Goal: Task Accomplishment & Management: Manage account settings

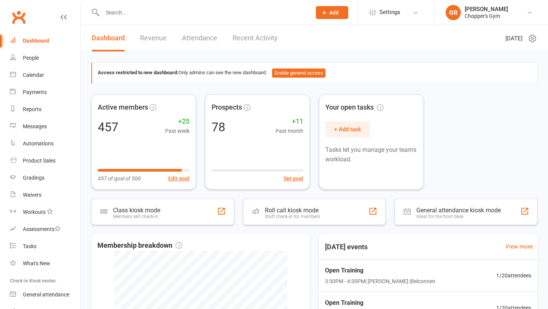
click at [119, 10] on input "text" at bounding box center [203, 12] width 206 height 11
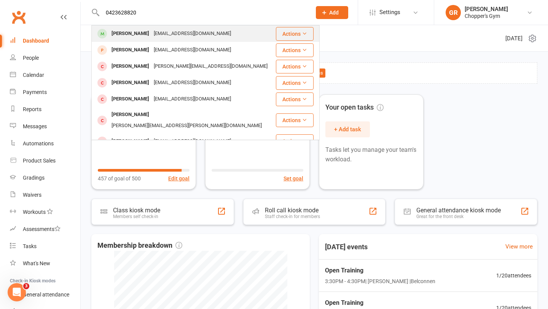
type input "0423628820"
click at [127, 36] on div "[PERSON_NAME]" at bounding box center [130, 33] width 42 height 11
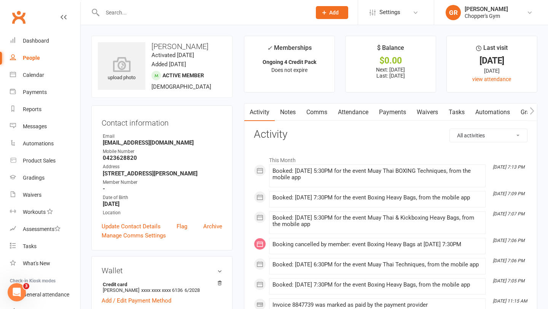
click at [289, 113] on link "Notes" at bounding box center [288, 113] width 26 height 18
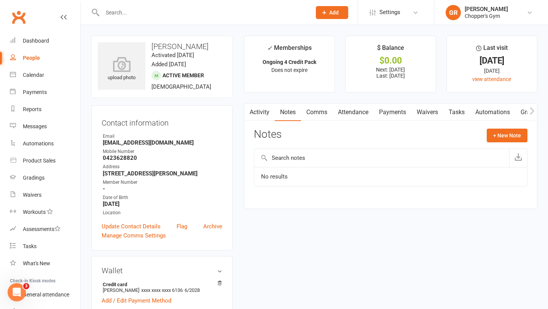
click at [393, 114] on link "Payments" at bounding box center [393, 113] width 38 height 18
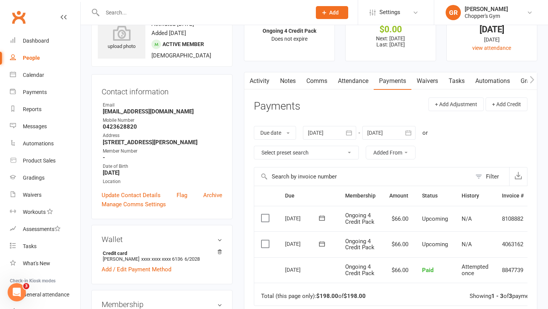
scroll to position [49, 0]
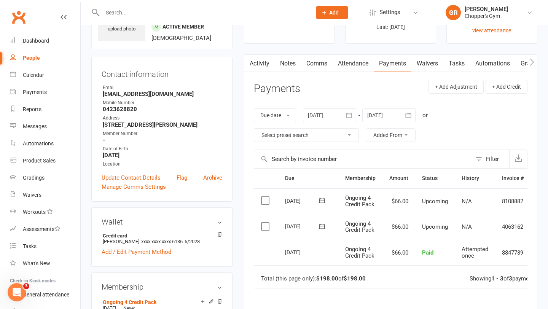
click at [354, 62] on link "Attendance" at bounding box center [353, 64] width 41 height 18
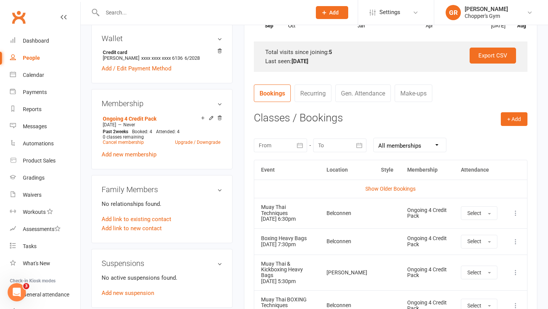
scroll to position [247, 0]
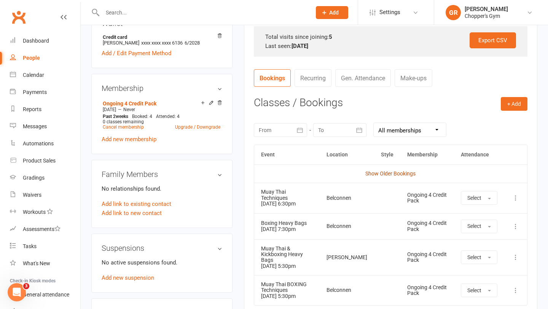
click at [389, 171] on link "Show Older Bookings" at bounding box center [390, 174] width 50 height 6
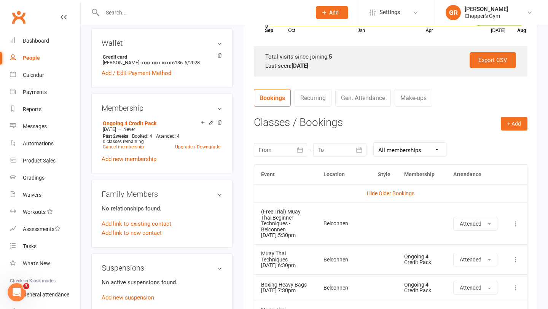
scroll to position [0, 0]
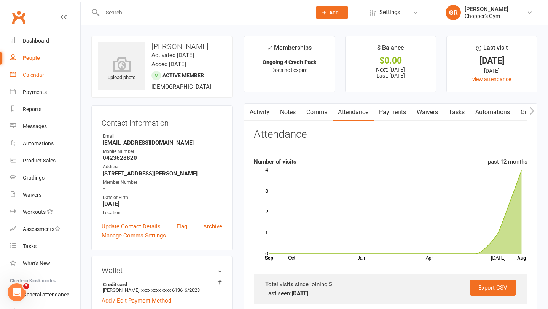
click at [32, 73] on div "Calendar" at bounding box center [33, 75] width 21 height 6
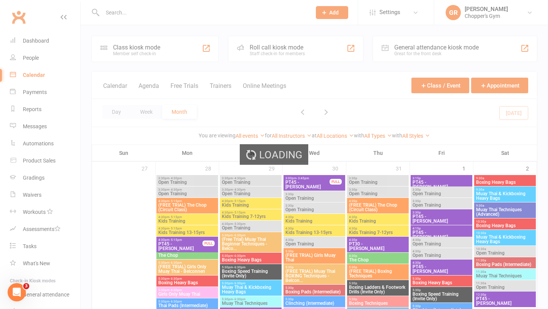
click at [110, 113] on div "Loading" at bounding box center [274, 154] width 548 height 309
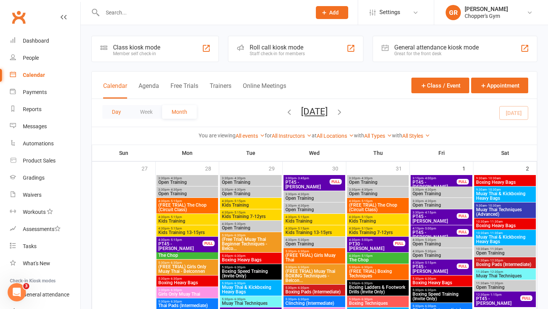
click at [120, 112] on button "Day" at bounding box center [116, 112] width 28 height 14
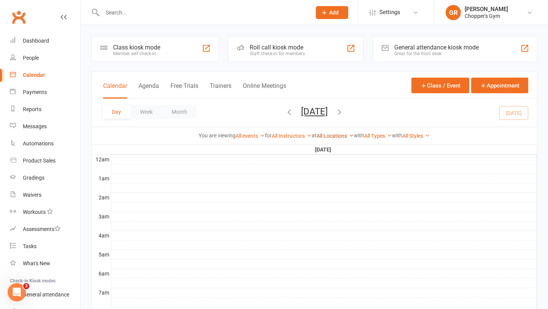
click at [335, 137] on link "All Locations" at bounding box center [335, 136] width 37 height 6
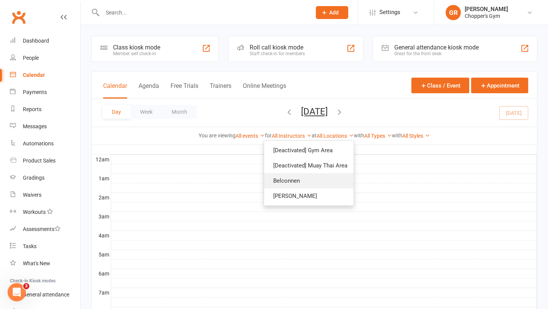
click at [308, 188] on link "Belconnen" at bounding box center [308, 180] width 89 height 15
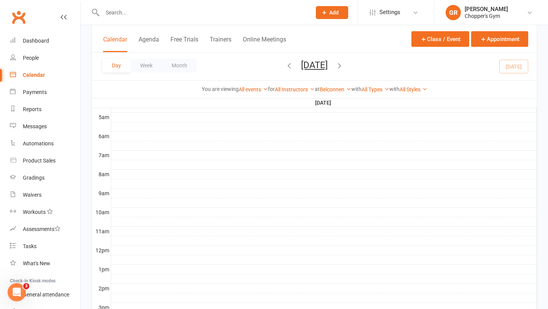
scroll to position [324, 0]
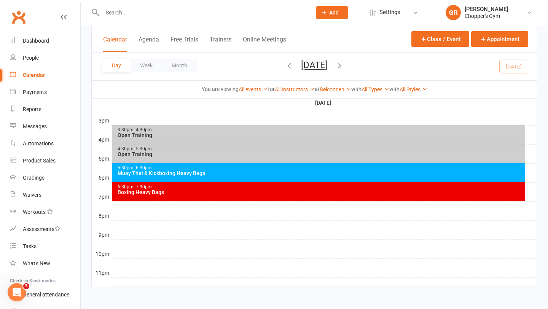
click at [302, 172] on div "Muay Thai & Kickboxing Heavy Bags" at bounding box center [320, 173] width 407 height 5
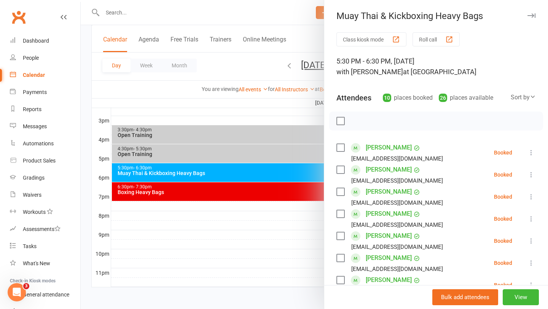
click at [521, 97] on div "Sort by" at bounding box center [523, 98] width 25 height 10
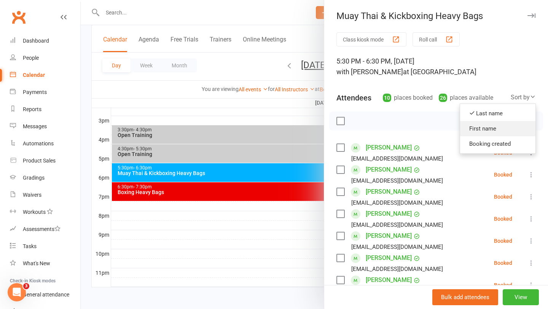
click at [496, 134] on link "First name" at bounding box center [497, 128] width 75 height 15
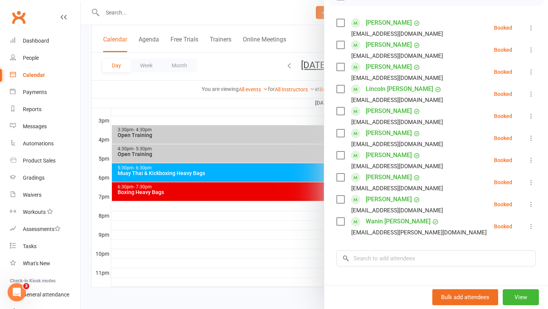
scroll to position [124, 0]
click at [265, 210] on div at bounding box center [314, 154] width 467 height 309
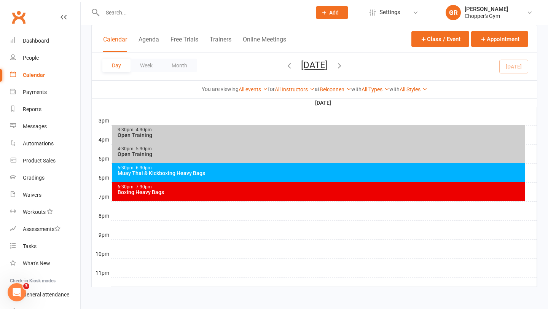
click at [289, 191] on div "Boxing Heavy Bags" at bounding box center [320, 192] width 407 height 5
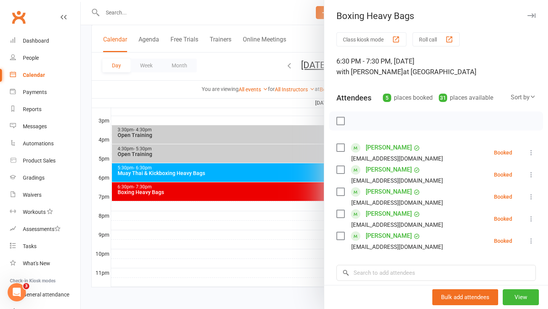
click at [316, 233] on div at bounding box center [314, 154] width 467 height 309
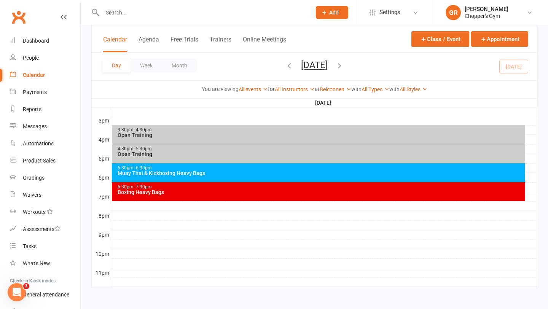
click at [330, 153] on div "Open Training" at bounding box center [320, 154] width 407 height 5
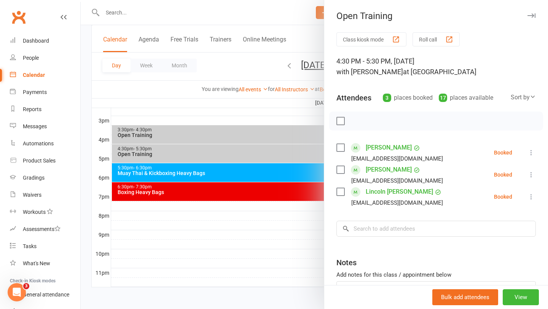
click at [322, 140] on div at bounding box center [314, 154] width 467 height 309
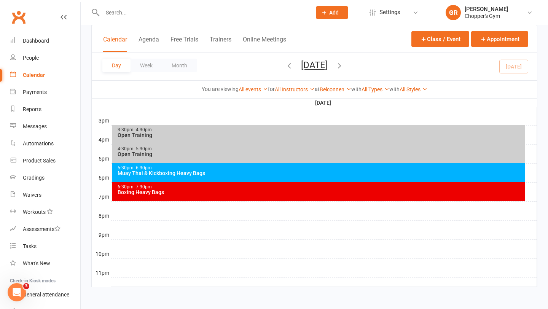
click at [329, 134] on div "Open Training" at bounding box center [320, 134] width 407 height 5
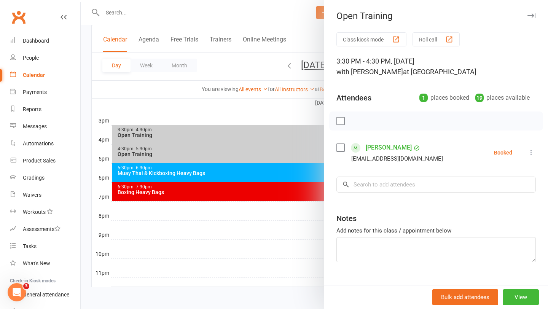
click at [283, 132] on div at bounding box center [314, 154] width 467 height 309
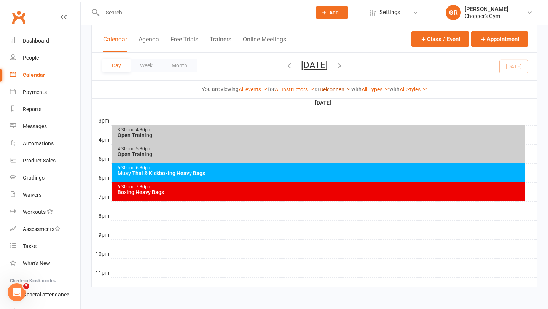
click at [332, 89] on link "Belconnen" at bounding box center [336, 89] width 32 height 6
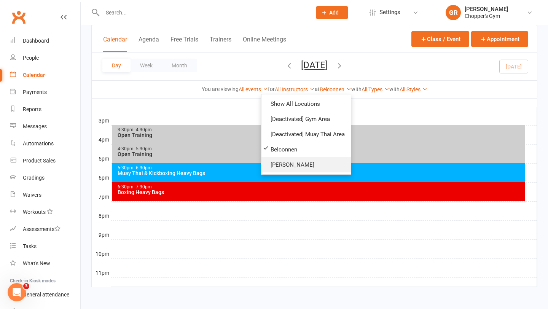
click at [319, 162] on link "[PERSON_NAME]" at bounding box center [306, 164] width 89 height 15
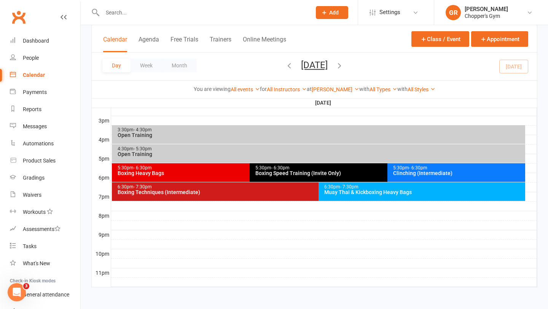
click at [221, 171] on div "Boxing Heavy Bags" at bounding box center [247, 173] width 261 height 5
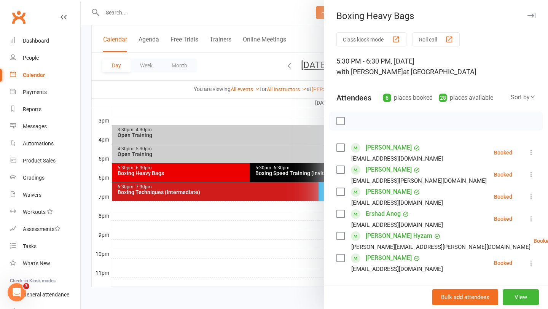
click at [260, 148] on div at bounding box center [314, 154] width 467 height 309
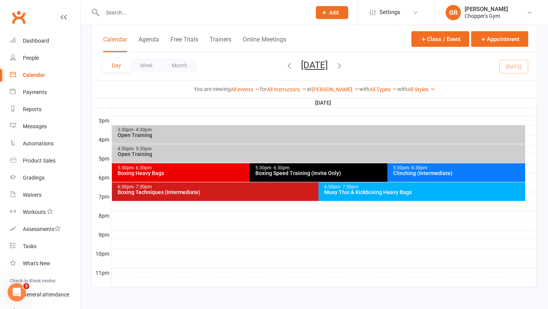
click at [273, 131] on div "3:30pm - 4:30pm" at bounding box center [320, 130] width 407 height 5
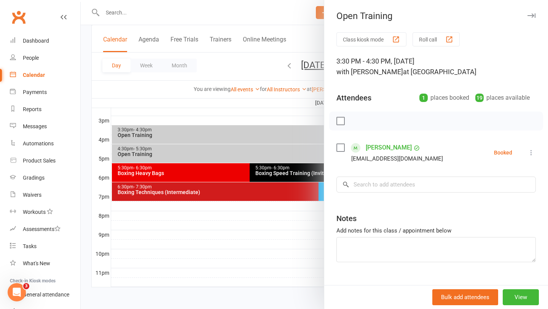
click at [531, 152] on icon at bounding box center [532, 153] width 8 height 8
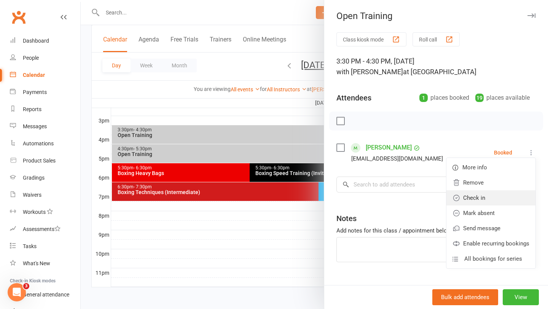
click at [486, 200] on link "Check in" at bounding box center [491, 197] width 89 height 15
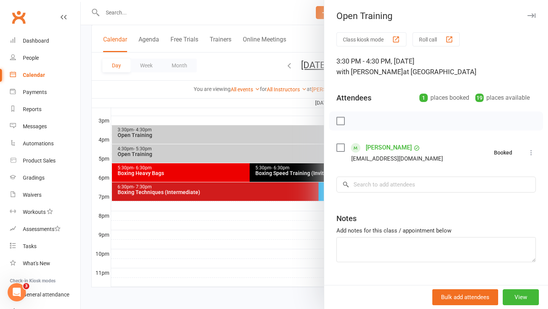
click at [235, 203] on div at bounding box center [314, 154] width 467 height 309
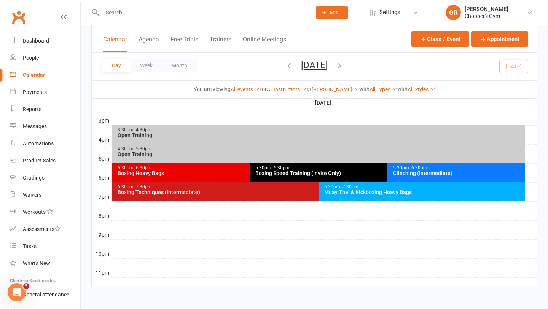
click at [298, 151] on div "4:30pm - 5:30pm" at bounding box center [320, 149] width 407 height 5
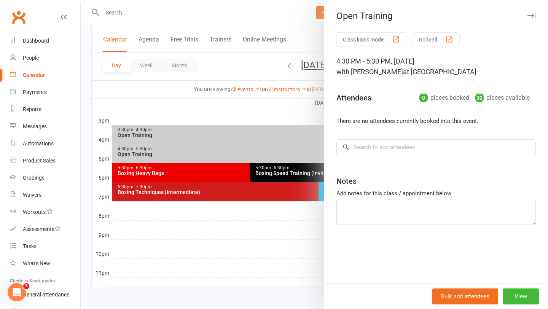
click at [285, 234] on div at bounding box center [314, 154] width 467 height 309
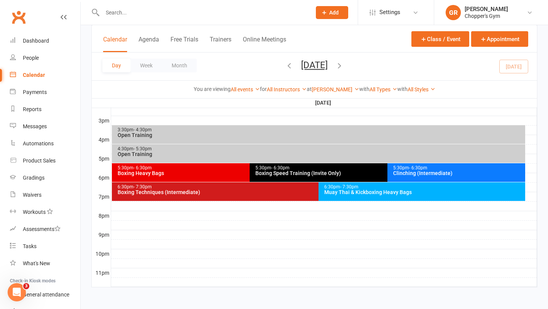
click at [437, 176] on div "5:30pm - 6:30pm Clinching (Intermediate)" at bounding box center [457, 172] width 138 height 19
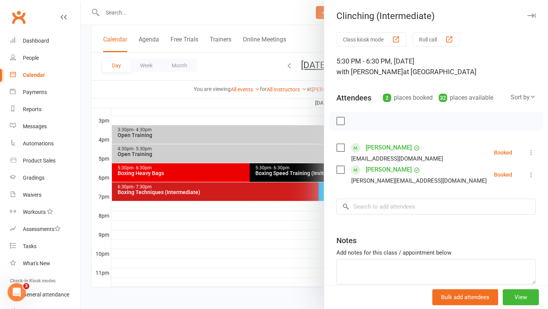
click at [234, 226] on div at bounding box center [314, 154] width 467 height 309
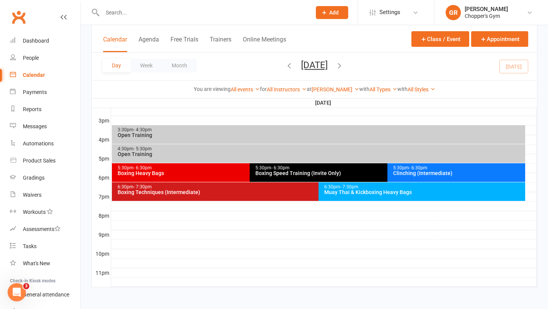
click at [315, 175] on div "Boxing Speed Training (Invite Only)" at bounding box center [385, 173] width 261 height 5
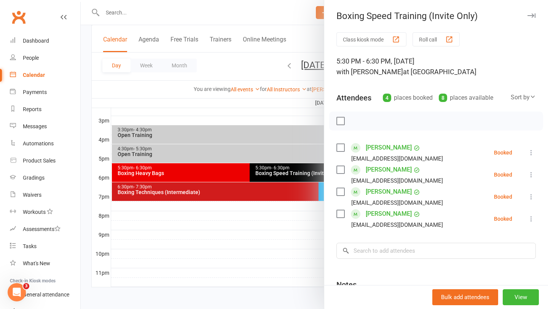
click at [282, 230] on div at bounding box center [314, 154] width 467 height 309
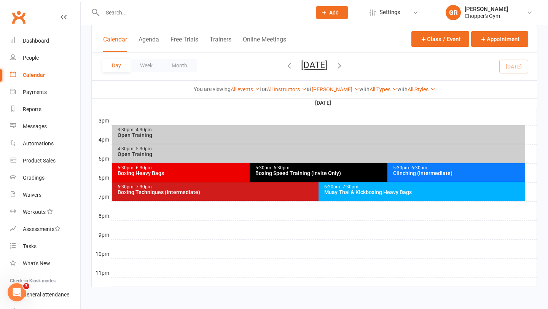
click at [235, 169] on div "5:30pm - 6:30pm" at bounding box center [247, 168] width 261 height 5
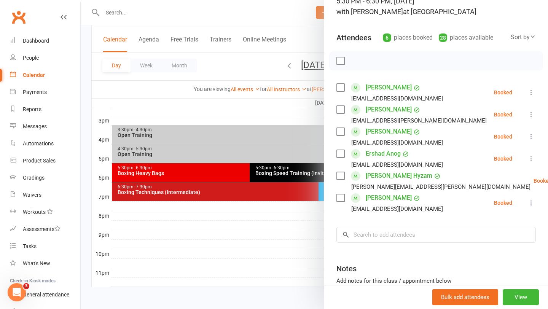
scroll to position [61, 0]
click at [267, 230] on div at bounding box center [314, 154] width 467 height 309
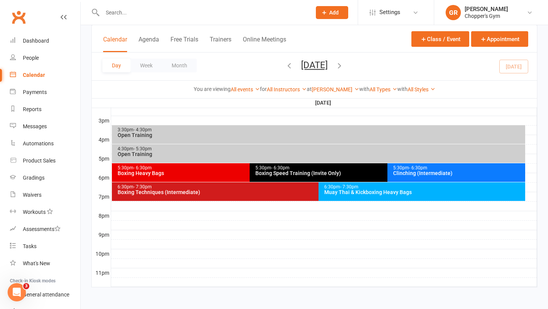
click at [288, 194] on div "Boxing Techniques (Intermediate)" at bounding box center [316, 192] width 399 height 5
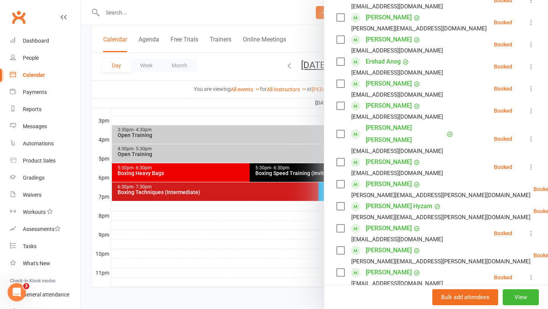
scroll to position [199, 0]
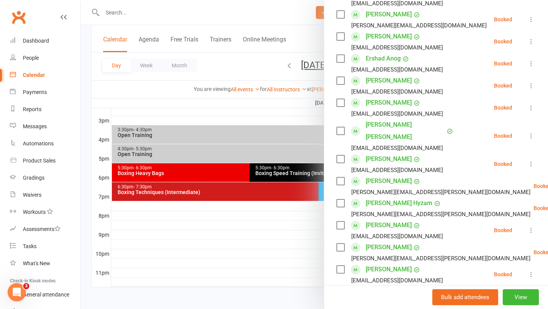
click at [264, 243] on div at bounding box center [314, 154] width 467 height 309
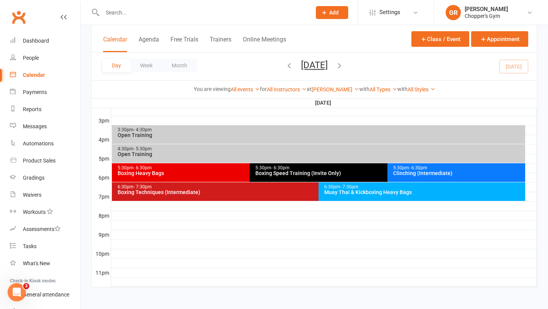
click at [381, 198] on div "6:30pm - 7:30pm Muay Thai & Kickboxing Heavy Bags" at bounding box center [422, 191] width 207 height 19
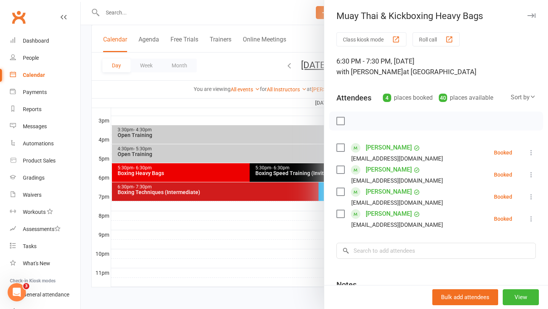
click at [264, 230] on div at bounding box center [314, 154] width 467 height 309
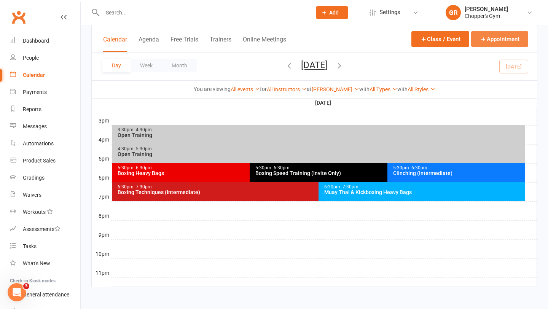
click at [514, 39] on button "Appointment" at bounding box center [499, 39] width 57 height 16
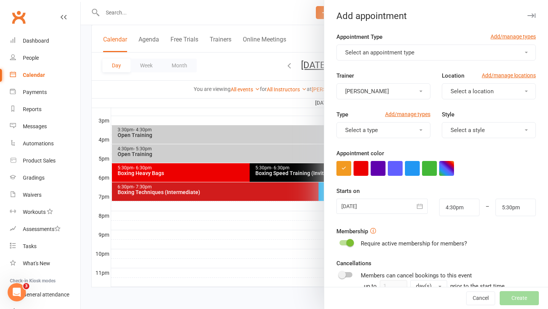
click at [456, 51] on button "Select an appointment type" at bounding box center [436, 53] width 199 height 16
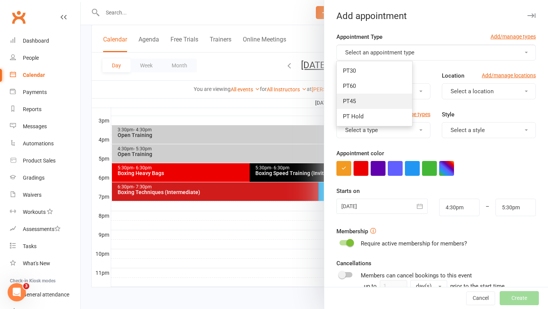
click at [384, 102] on link "PT45" at bounding box center [374, 101] width 75 height 15
type input "5:15pm"
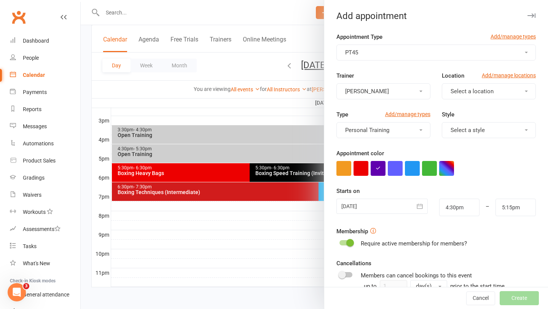
click at [475, 93] on span "Select a location" at bounding box center [472, 91] width 43 height 7
click at [462, 122] on span "Dickson" at bounding box center [470, 124] width 44 height 7
click at [398, 85] on button "[PERSON_NAME]" at bounding box center [384, 91] width 94 height 16
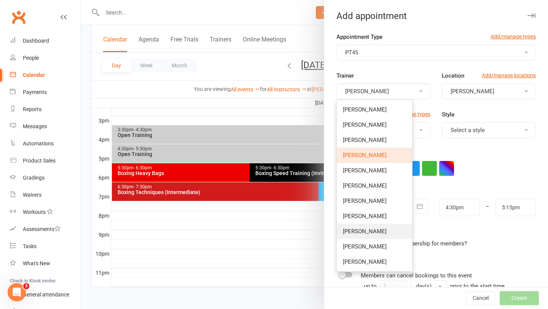
click at [364, 231] on span "Mitch Glare" at bounding box center [365, 231] width 44 height 7
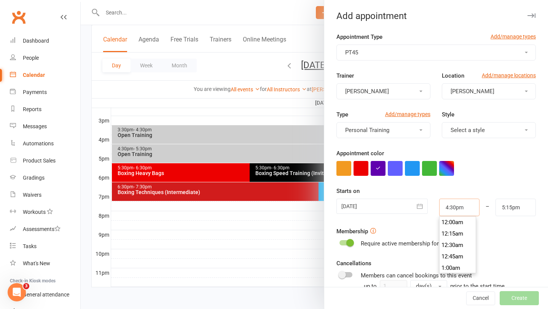
click at [455, 210] on input "4:30pm" at bounding box center [459, 208] width 40 height 18
type input "3:30pm"
click at [453, 235] on li "3:30pm" at bounding box center [458, 232] width 37 height 11
click at [523, 205] on input "5:15pm" at bounding box center [516, 208] width 40 height 18
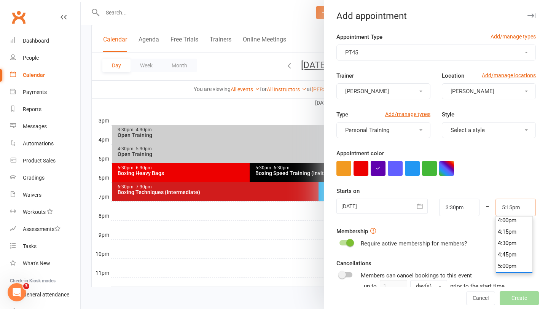
scroll to position [732, 0]
type input "4:15pm"
click at [502, 233] on li "4:15pm" at bounding box center [514, 232] width 37 height 11
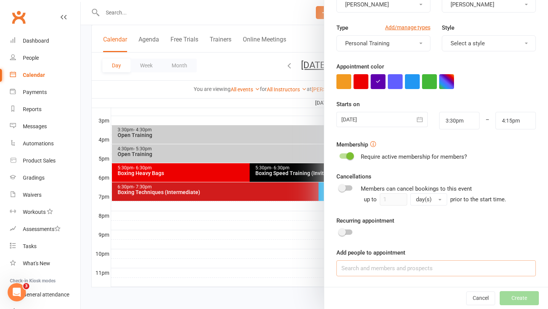
click at [405, 273] on input at bounding box center [436, 268] width 199 height 16
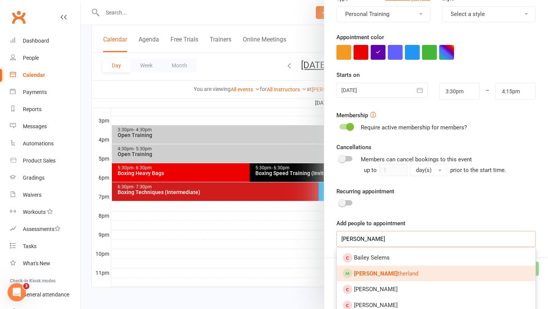
type input "bailey su"
click at [405, 273] on link "Bailey Su therland" at bounding box center [436, 274] width 199 height 16
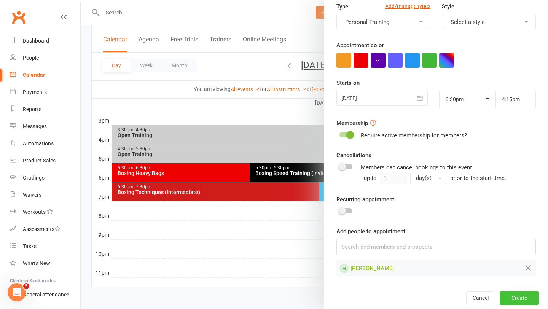
click at [527, 299] on button "Create" at bounding box center [519, 298] width 39 height 14
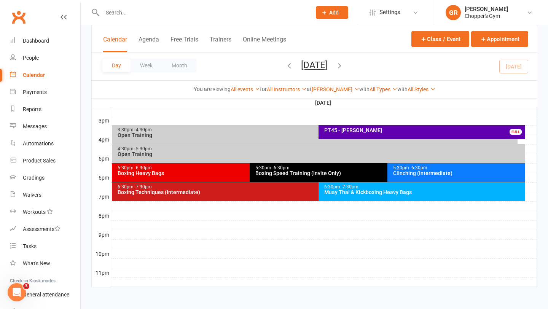
click at [433, 133] on div "PT45 - Bailey Sutherland FULL" at bounding box center [422, 132] width 207 height 14
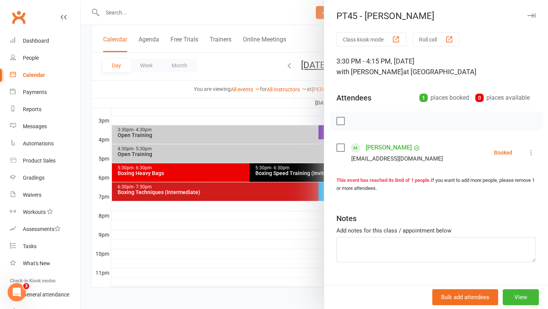
click at [529, 152] on icon at bounding box center [532, 153] width 8 height 8
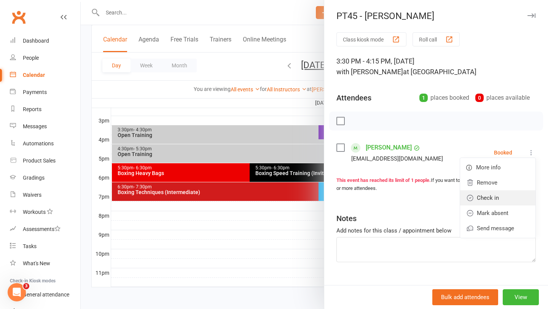
click at [492, 195] on link "Check in" at bounding box center [497, 197] width 75 height 15
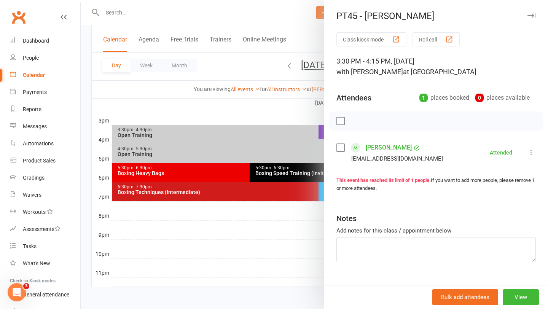
click at [199, 9] on div at bounding box center [314, 154] width 467 height 309
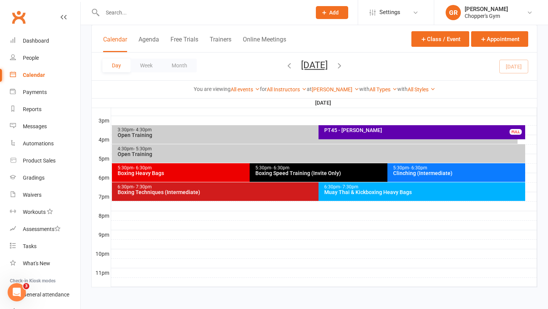
click at [197, 14] on input "text" at bounding box center [203, 12] width 206 height 11
type input "bailey su"
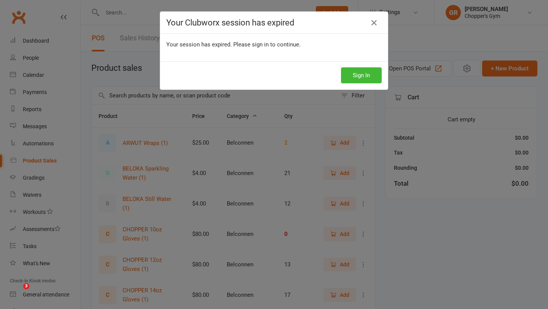
select select "100"
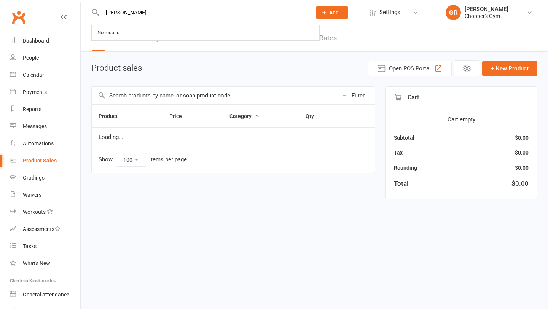
select select "100"
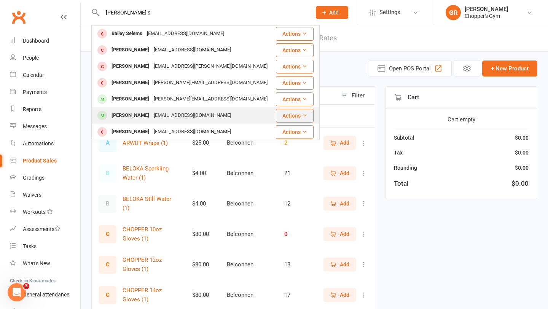
type input "[PERSON_NAME] s"
click at [179, 118] on div "baileysuth01@gmail.com" at bounding box center [193, 115] width 82 height 11
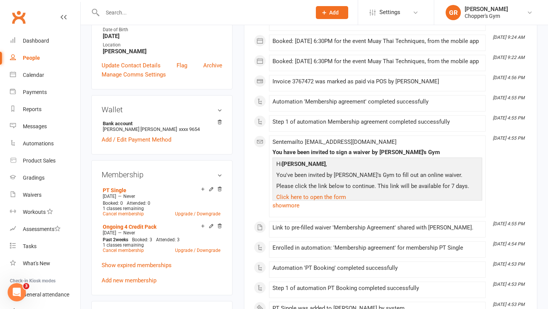
scroll to position [188, 0]
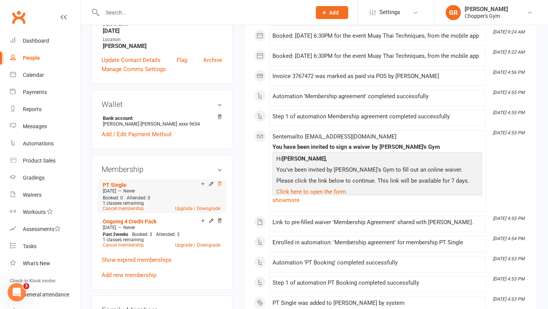
click at [220, 183] on icon at bounding box center [219, 183] width 5 height 5
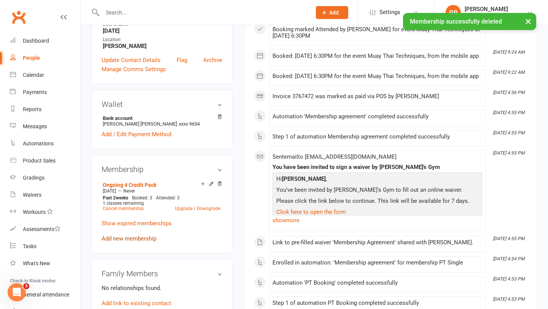
click at [134, 236] on link "Add new membership" at bounding box center [129, 238] width 55 height 7
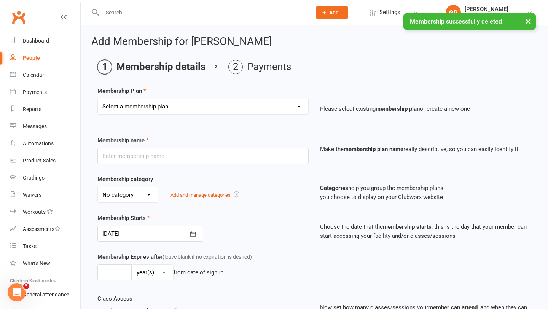
click at [146, 112] on select "Select a membership plan Create new Membership Plan Staff Membership Ongoing Un…" at bounding box center [203, 106] width 211 height 15
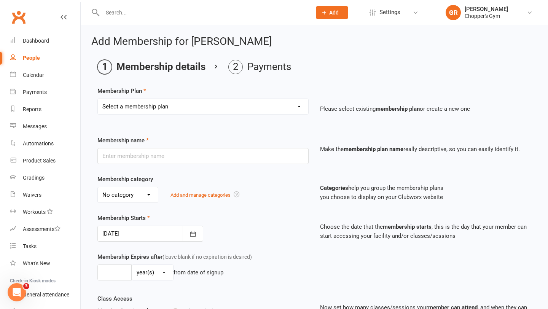
select select "13"
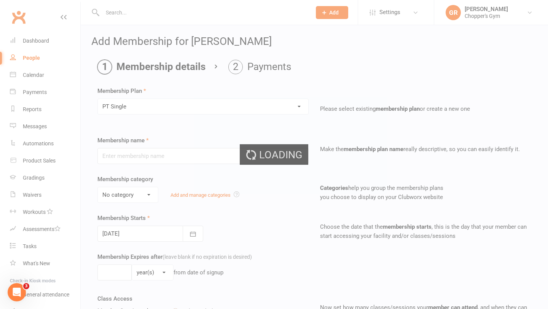
type input "PT Single"
select select "3"
type input "0"
type input "1"
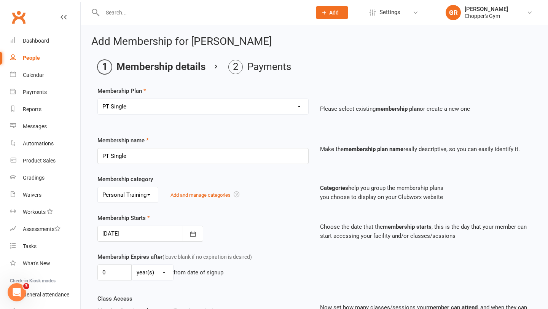
scroll to position [348, 0]
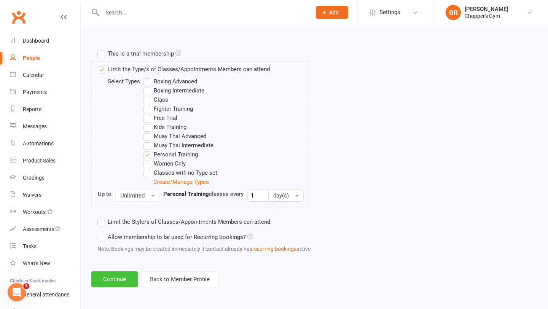
click at [116, 278] on button "Continue" at bounding box center [114, 279] width 46 height 16
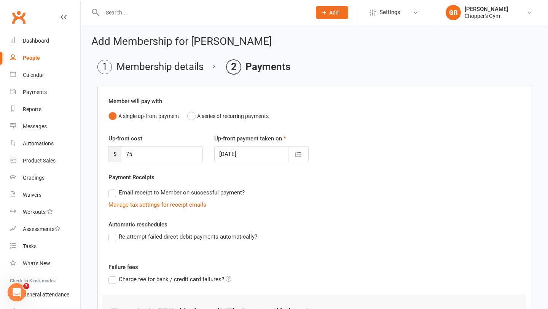
scroll to position [105, 0]
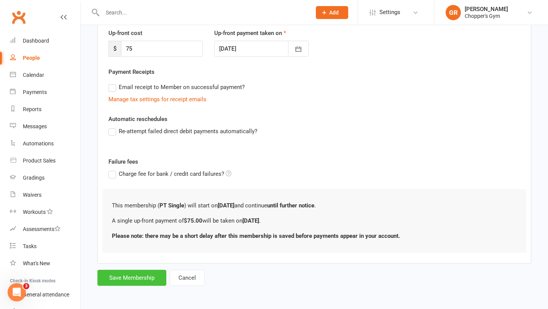
click at [120, 278] on button "Save Membership" at bounding box center [131, 278] width 69 height 16
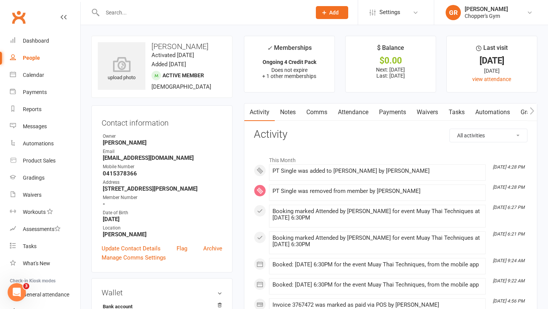
click at [392, 112] on link "Payments" at bounding box center [393, 113] width 38 height 18
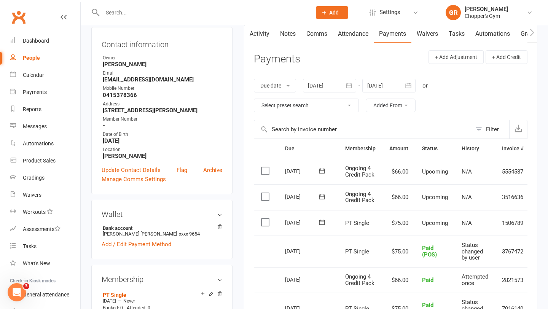
scroll to position [78, 0]
click at [266, 223] on label at bounding box center [266, 223] width 10 height 8
click at [266, 219] on input "checkbox" at bounding box center [263, 219] width 5 height 0
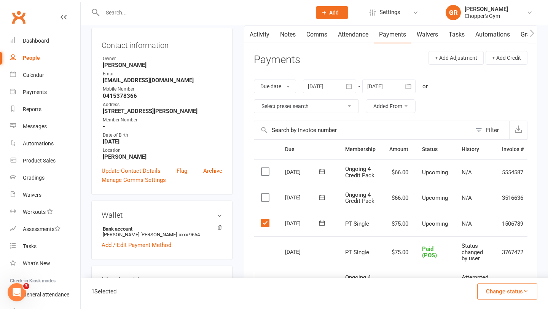
click at [512, 291] on button "Change status" at bounding box center [507, 292] width 60 height 16
click at [501, 241] on link "Paid (POS)" at bounding box center [499, 240] width 75 height 15
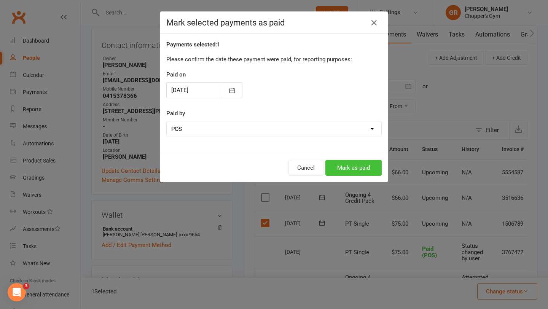
click at [364, 166] on button "Mark as paid" at bounding box center [353, 168] width 56 height 16
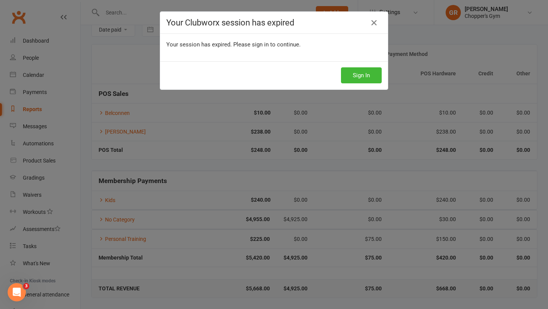
scroll to position [37, 0]
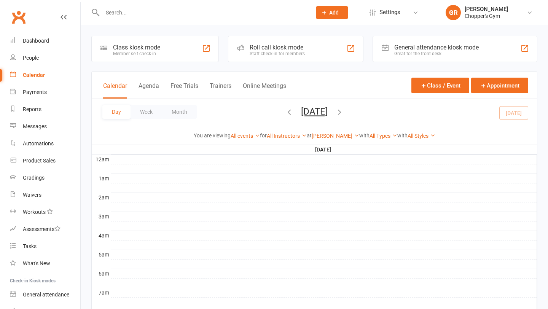
drag, startPoint x: 0, startPoint y: 0, endPoint x: 210, endPoint y: 12, distance: 210.1
click at [210, 12] on input "text" at bounding box center [203, 12] width 206 height 11
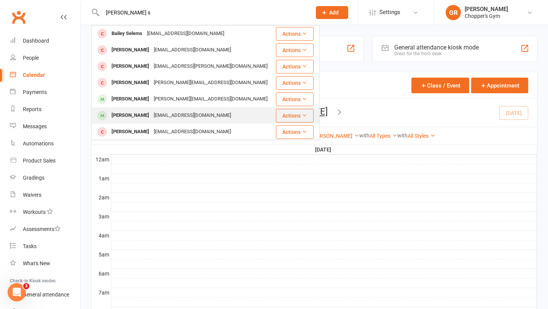
type input "[PERSON_NAME] s"
click at [180, 114] on div "[EMAIL_ADDRESS][DOMAIN_NAME]" at bounding box center [193, 115] width 82 height 11
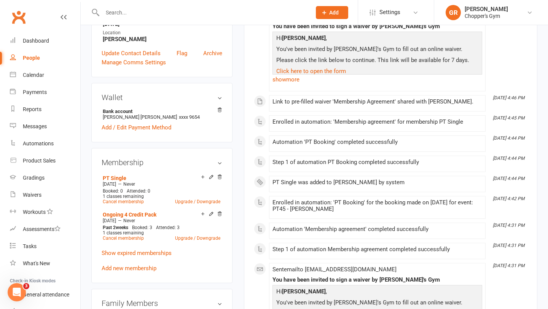
scroll to position [195, 0]
click at [220, 177] on icon at bounding box center [219, 177] width 5 height 5
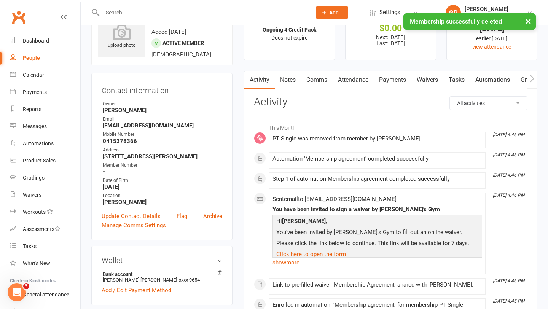
scroll to position [27, 0]
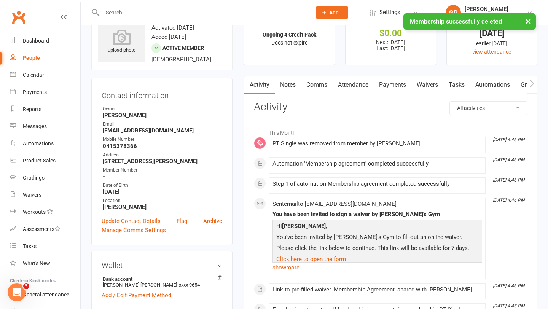
click at [395, 88] on link "Payments" at bounding box center [393, 85] width 38 height 18
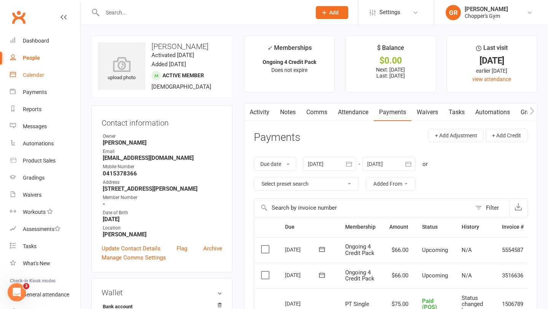
click at [38, 75] on div "Calendar" at bounding box center [33, 75] width 21 height 6
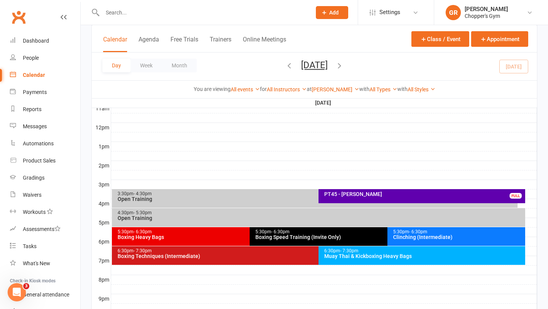
scroll to position [260, 0]
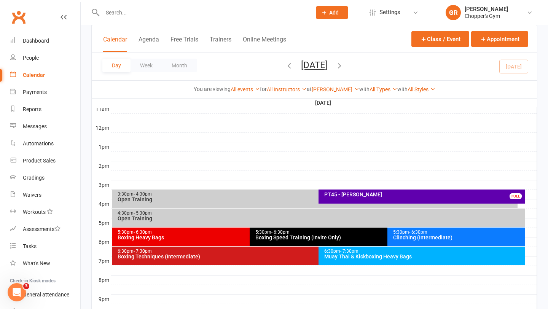
click at [421, 232] on span "- 6:30pm" at bounding box center [418, 232] width 18 height 5
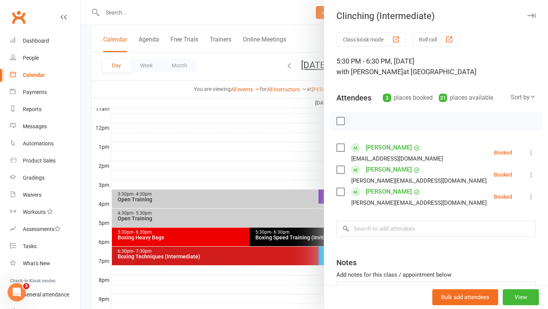
click at [533, 196] on icon at bounding box center [532, 197] width 8 height 8
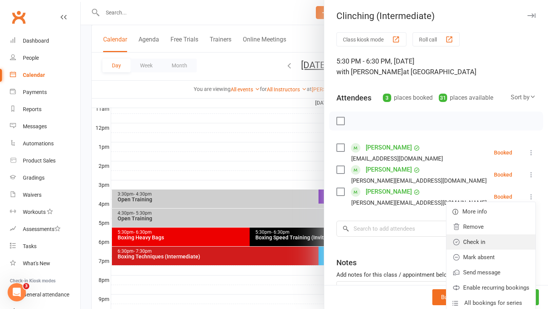
click at [491, 245] on link "Check in" at bounding box center [491, 242] width 89 height 15
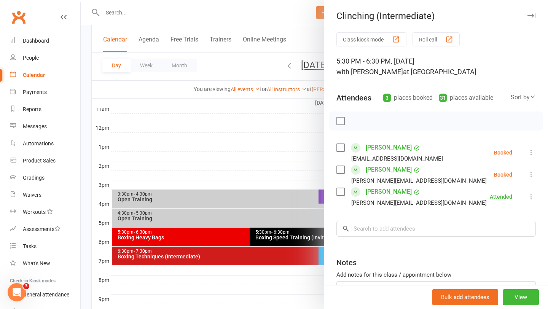
click at [289, 145] on div at bounding box center [314, 154] width 467 height 309
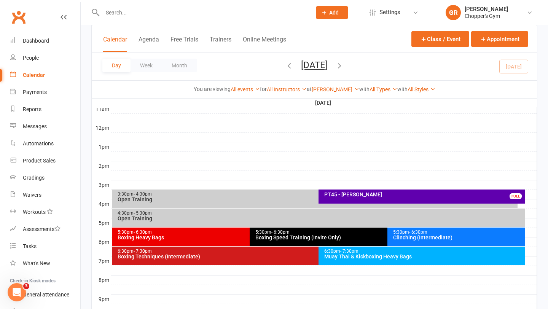
click at [373, 240] on div "5:30pm - 6:30pm Boxing Speed Training (Invite Only)" at bounding box center [384, 237] width 268 height 19
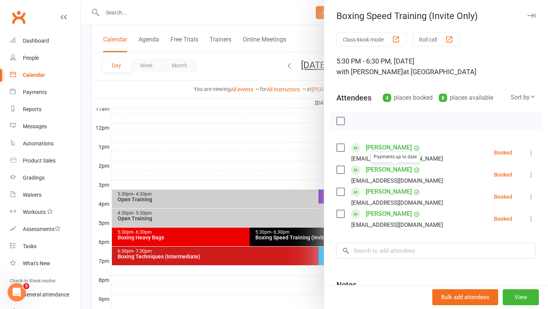
click at [269, 102] on div at bounding box center [314, 154] width 467 height 309
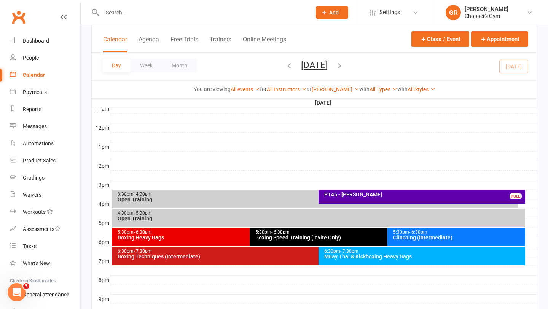
click at [213, 231] on div "5:30pm - 6:30pm" at bounding box center [247, 232] width 261 height 5
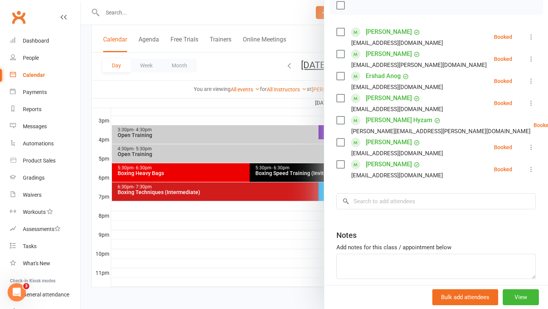
scroll to position [113, 0]
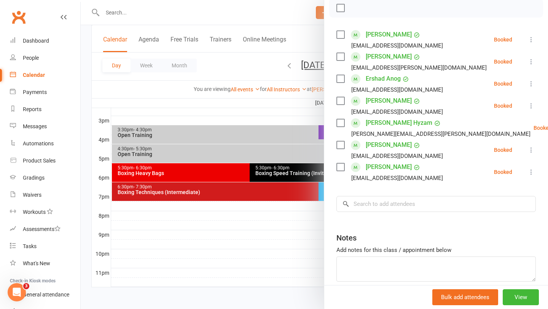
click at [310, 99] on div at bounding box center [314, 154] width 467 height 309
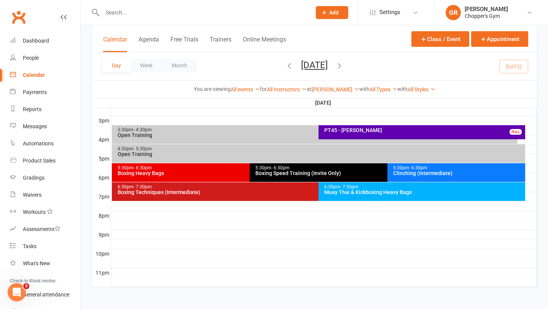
click at [411, 169] on span "- 6:30pm" at bounding box center [418, 167] width 18 height 5
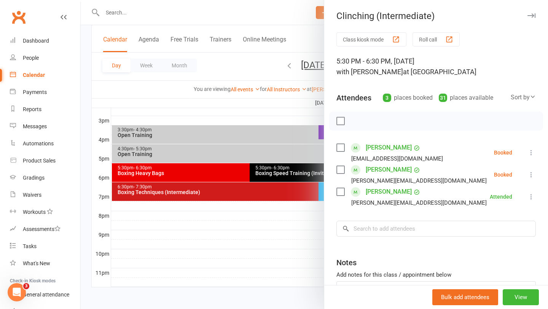
click at [265, 98] on div at bounding box center [314, 154] width 467 height 309
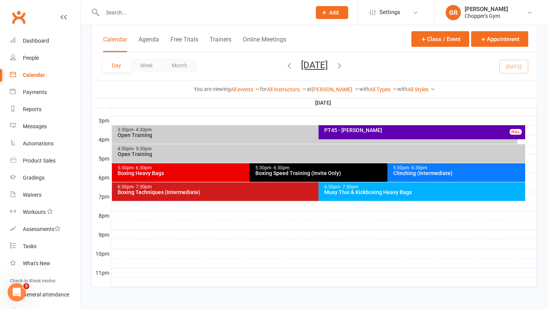
click at [431, 171] on div "Clinching (Intermediate)" at bounding box center [458, 173] width 131 height 5
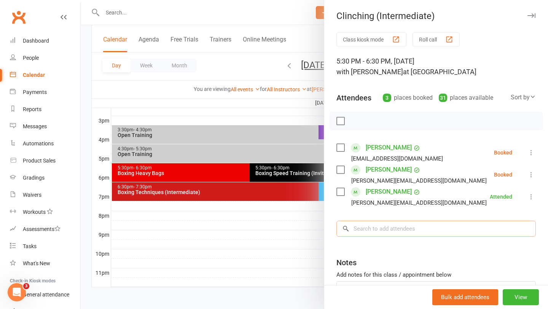
click at [419, 232] on input "search" at bounding box center [436, 229] width 199 height 16
click at [529, 152] on icon at bounding box center [532, 153] width 8 height 8
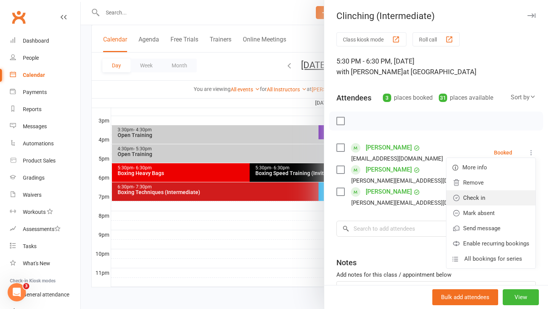
click at [469, 199] on link "Check in" at bounding box center [491, 197] width 89 height 15
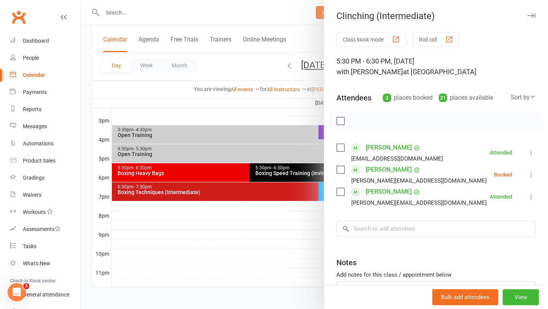
click at [304, 224] on div at bounding box center [314, 154] width 467 height 309
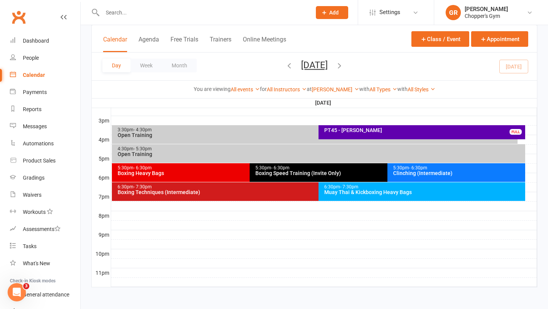
click at [231, 175] on div "Boxing Heavy Bags" at bounding box center [247, 173] width 261 height 5
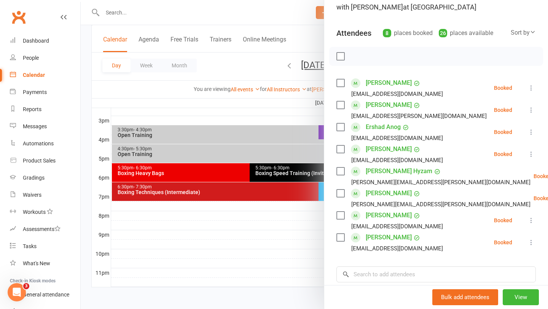
scroll to position [70, 0]
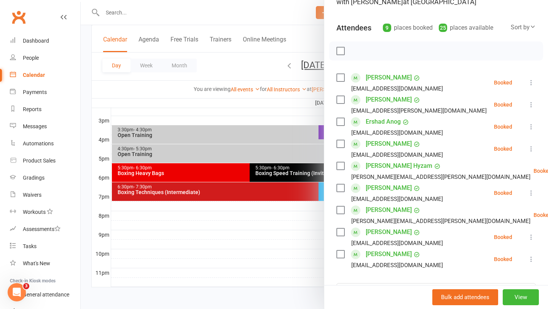
click at [281, 130] on div at bounding box center [314, 154] width 467 height 309
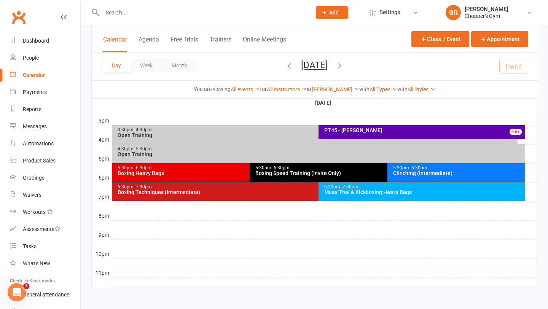
click at [227, 171] on div "Boxing Heavy Bags" at bounding box center [247, 173] width 261 height 5
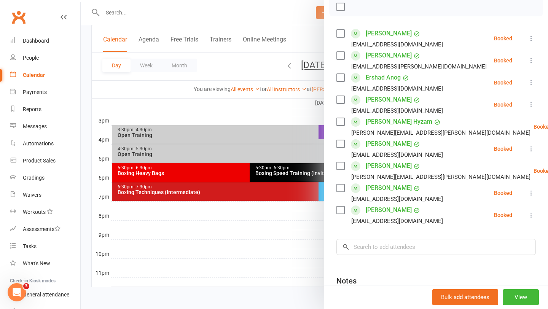
scroll to position [118, 0]
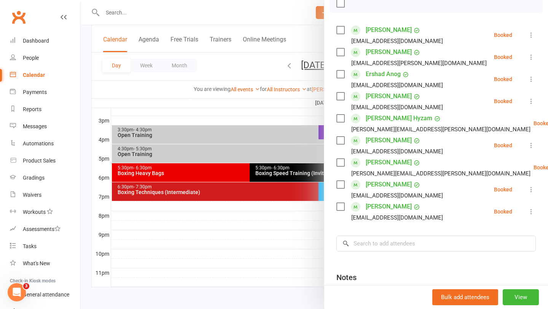
click at [533, 190] on icon at bounding box center [532, 190] width 8 height 8
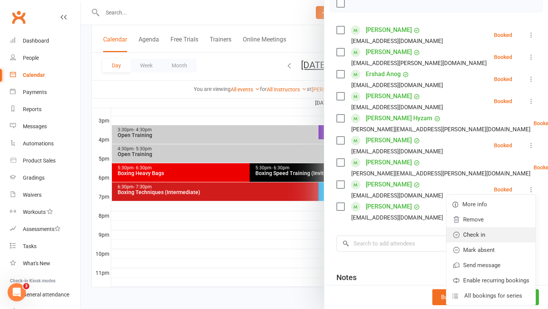
click at [485, 238] on link "Check in" at bounding box center [491, 234] width 89 height 15
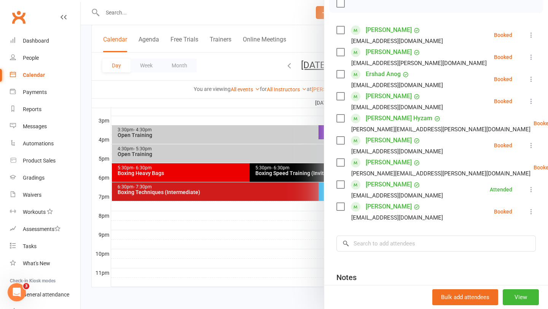
click at [264, 209] on div at bounding box center [314, 154] width 467 height 309
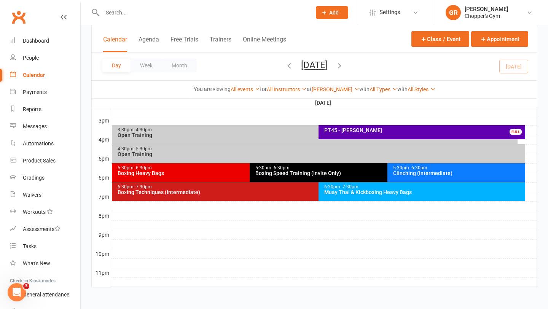
click at [306, 175] on div "Boxing Speed Training (Invite Only)" at bounding box center [385, 173] width 261 height 5
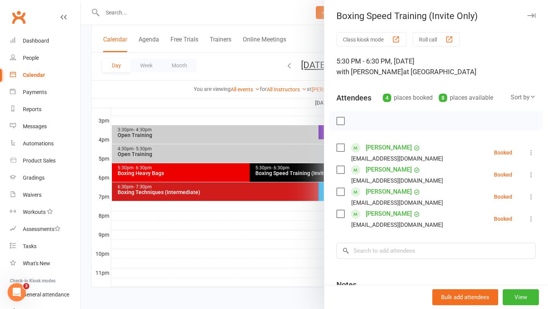
click at [288, 248] on div at bounding box center [314, 154] width 467 height 309
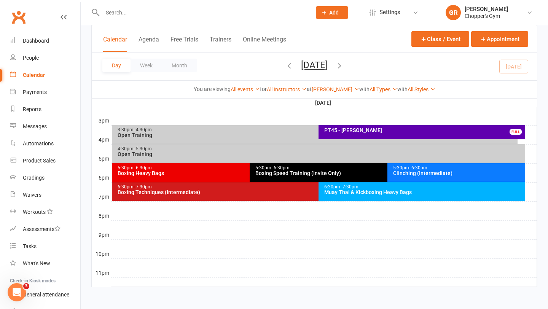
click at [228, 177] on div "5:30pm - 6:30pm Boxing Heavy Bags" at bounding box center [246, 172] width 268 height 19
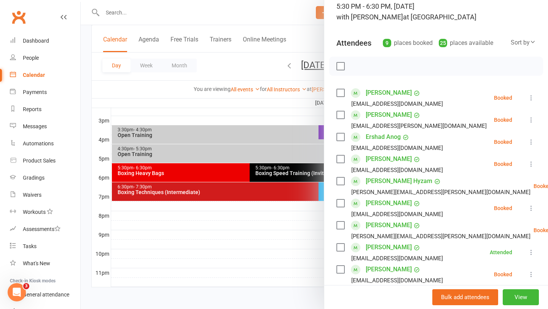
scroll to position [69, 0]
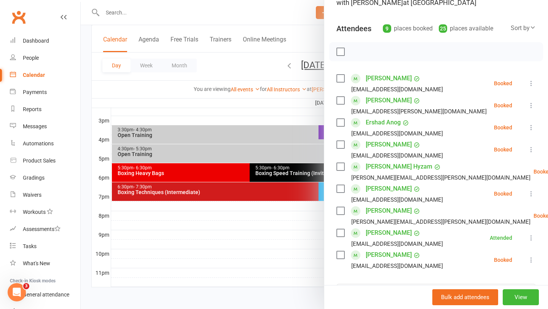
click at [529, 191] on icon at bounding box center [532, 194] width 8 height 8
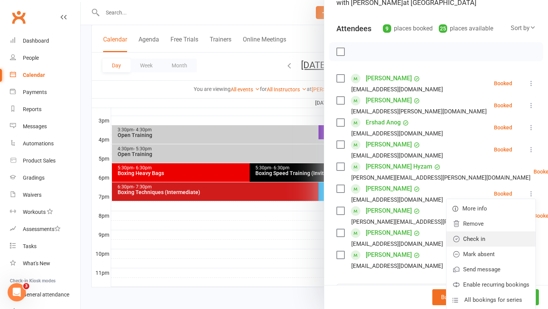
click at [490, 242] on link "Check in" at bounding box center [491, 238] width 89 height 15
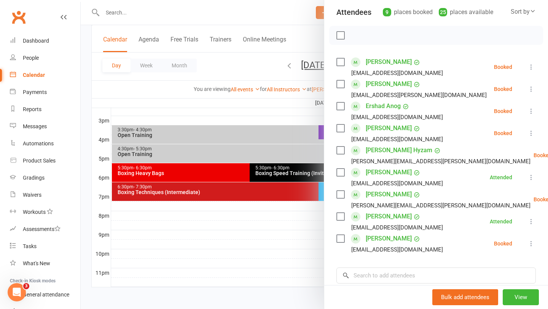
scroll to position [105, 0]
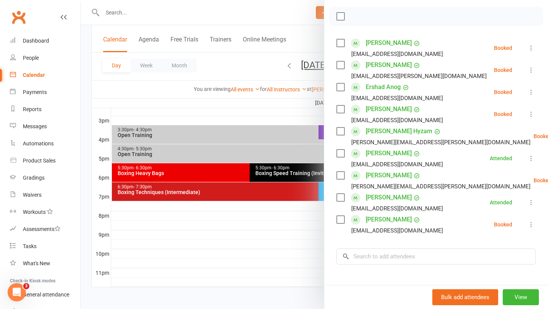
click at [531, 70] on icon at bounding box center [532, 70] width 8 height 8
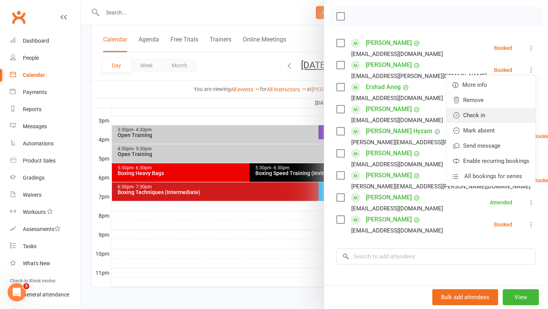
click at [487, 118] on link "Check in" at bounding box center [491, 115] width 89 height 15
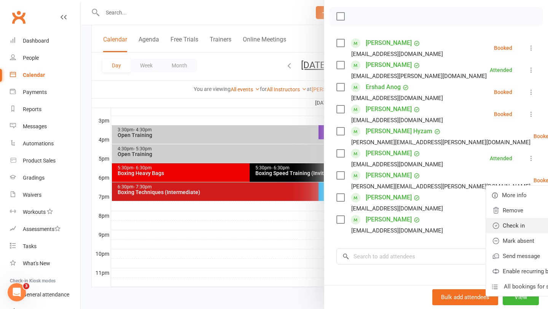
click at [493, 225] on link "Check in" at bounding box center [530, 225] width 89 height 15
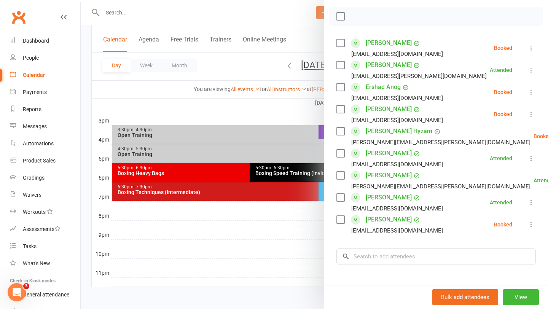
click at [530, 224] on icon at bounding box center [532, 225] width 8 height 8
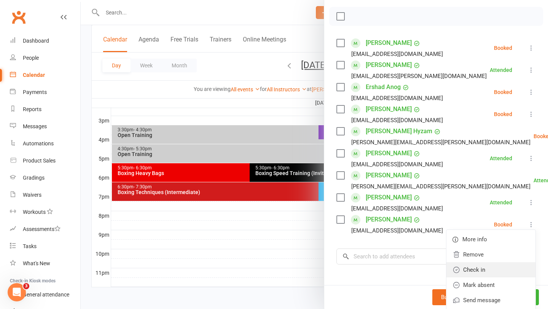
click at [489, 270] on link "Check in" at bounding box center [491, 269] width 89 height 15
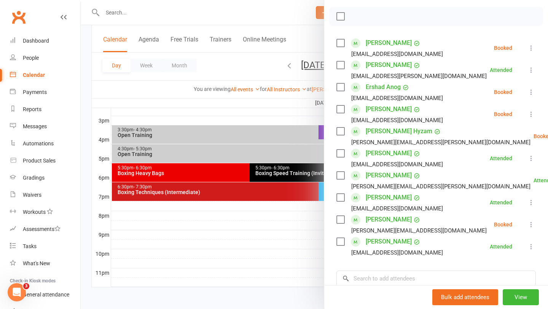
click at [531, 112] on icon at bounding box center [532, 114] width 8 height 8
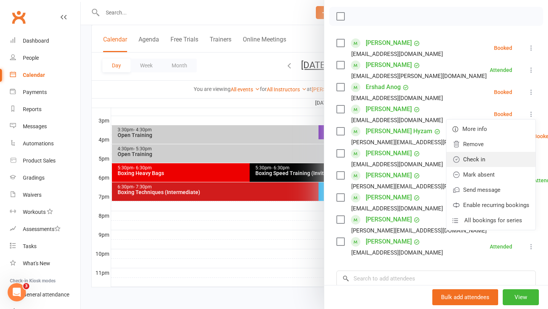
click at [493, 157] on link "Check in" at bounding box center [491, 159] width 89 height 15
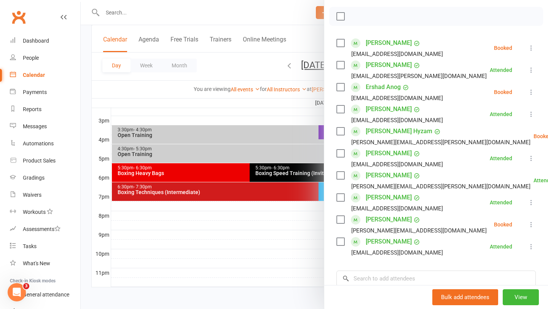
click at [282, 145] on div at bounding box center [314, 154] width 467 height 309
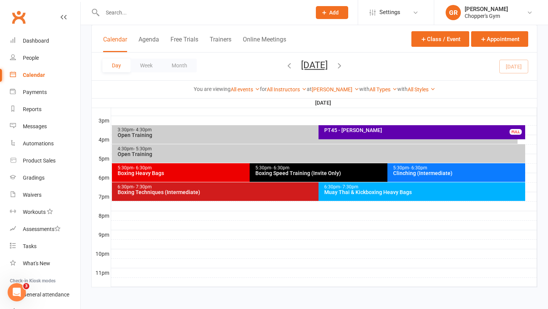
click at [319, 169] on div "5:30pm - 6:30pm" at bounding box center [385, 168] width 261 height 5
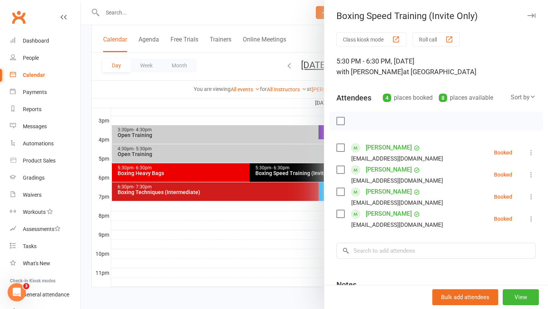
click at [530, 200] on icon at bounding box center [532, 197] width 8 height 8
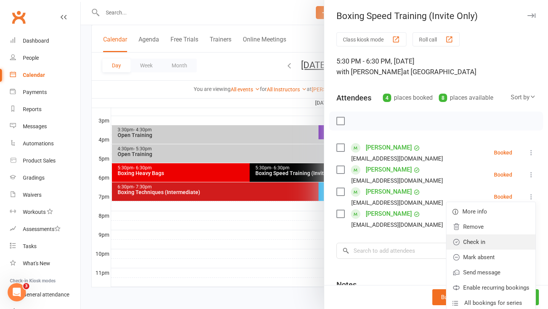
click at [487, 245] on link "Check in" at bounding box center [491, 242] width 89 height 15
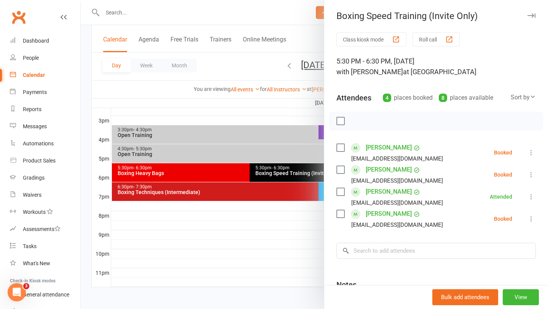
click at [531, 214] on li "Zoe Harris zoecube@hotmail.com Booked More info Remove Check in Mark absent Sen…" at bounding box center [436, 219] width 199 height 22
click at [531, 217] on icon at bounding box center [532, 219] width 8 height 8
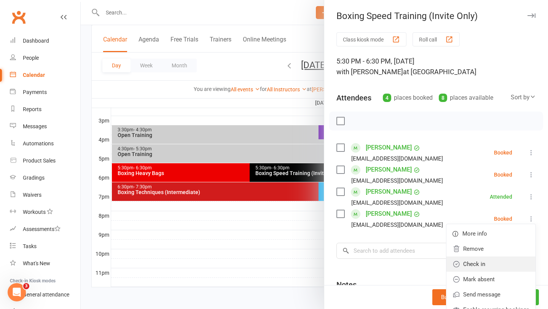
click at [493, 266] on link "Check in" at bounding box center [491, 264] width 89 height 15
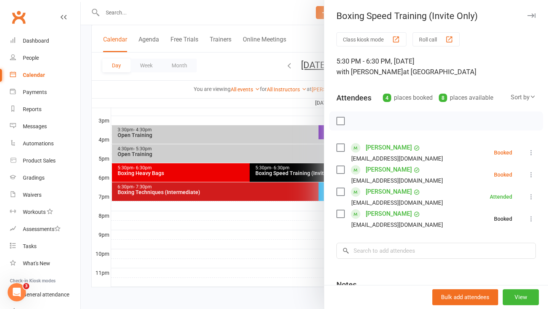
click at [249, 258] on div at bounding box center [314, 154] width 467 height 309
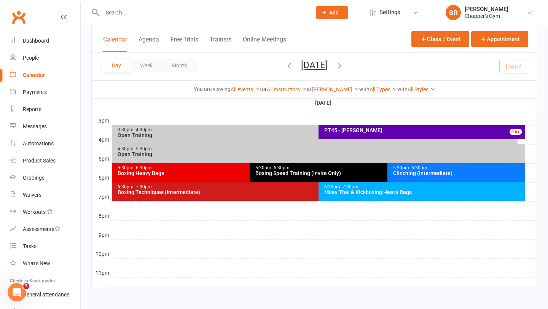
click at [429, 174] on div "Clinching (Intermediate)" at bounding box center [458, 173] width 131 height 5
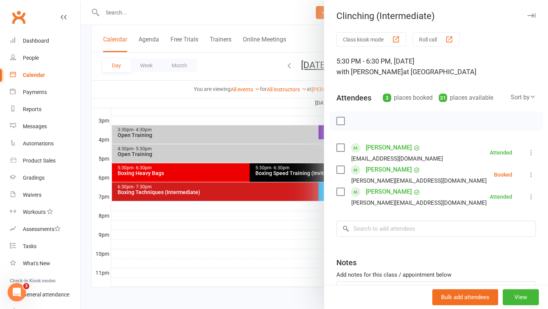
click at [310, 188] on div at bounding box center [314, 154] width 467 height 309
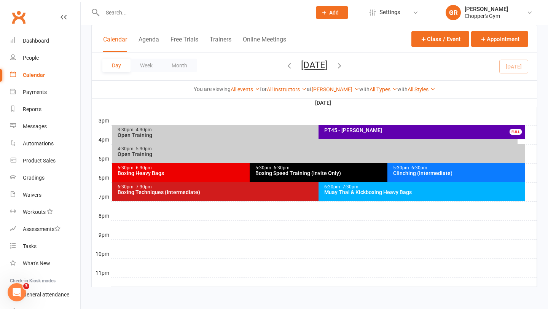
click at [310, 191] on div "Boxing Techniques (Intermediate)" at bounding box center [316, 192] width 399 height 5
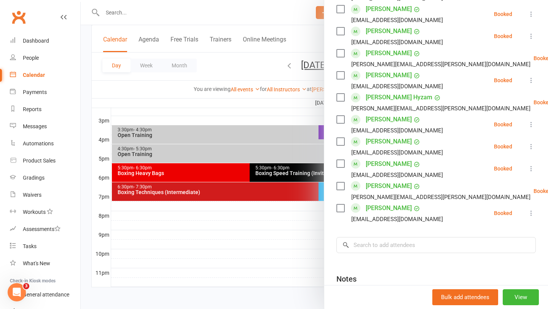
scroll to position [348, 0]
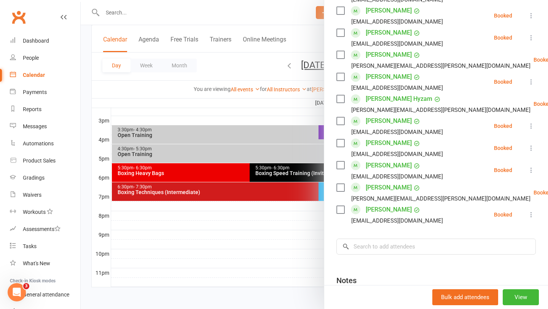
click at [531, 211] on icon at bounding box center [532, 215] width 8 height 8
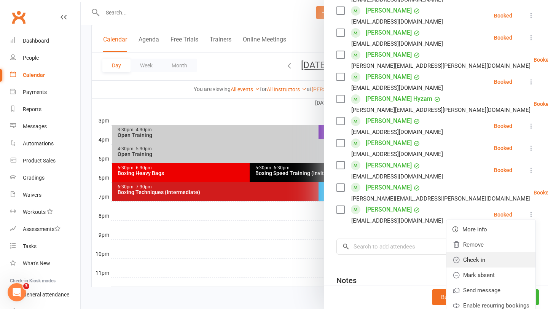
click at [487, 252] on link "Check in" at bounding box center [491, 259] width 89 height 15
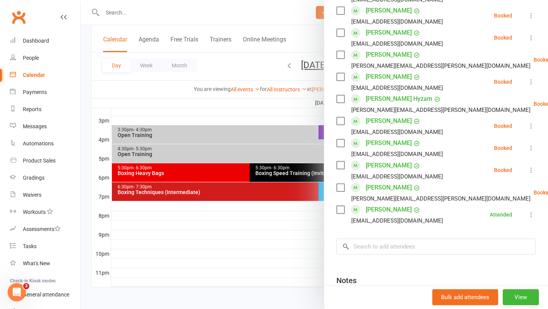
click at [531, 166] on icon at bounding box center [532, 170] width 8 height 8
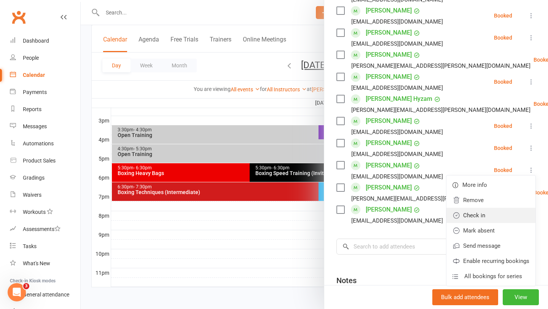
click at [485, 208] on link "Check in" at bounding box center [491, 215] width 89 height 15
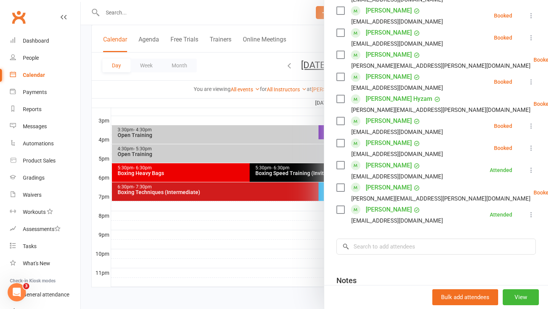
click at [531, 122] on icon at bounding box center [532, 126] width 8 height 8
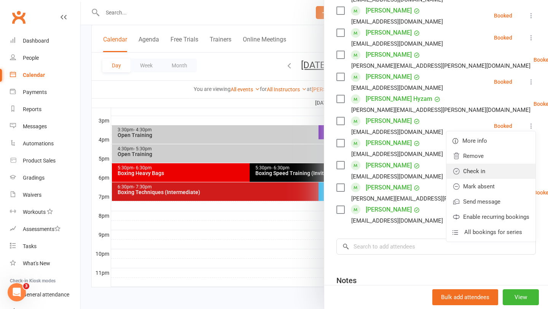
click at [486, 164] on link "Check in" at bounding box center [491, 171] width 89 height 15
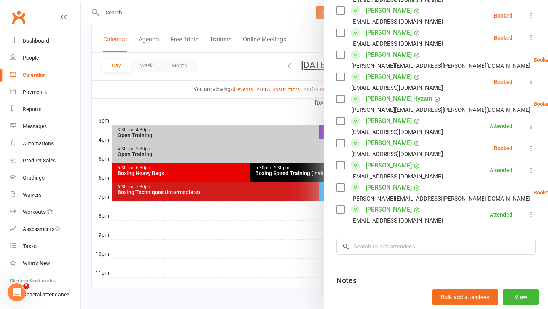
click at [530, 78] on icon at bounding box center [532, 82] width 8 height 8
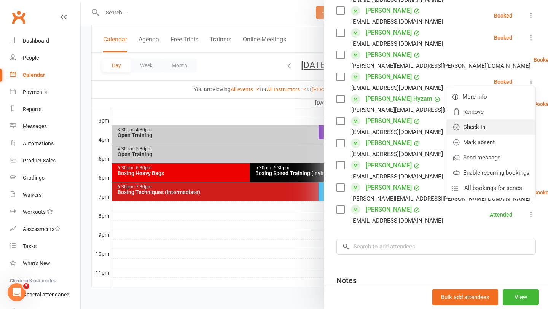
click at [493, 120] on link "Check in" at bounding box center [491, 127] width 89 height 15
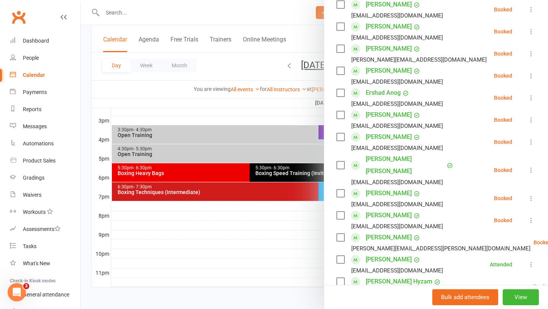
scroll to position [163, 0]
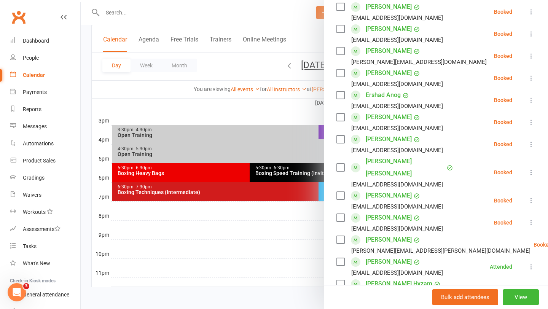
click at [531, 36] on icon at bounding box center [532, 34] width 8 height 8
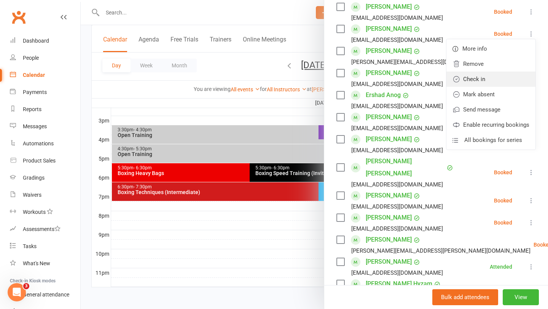
click at [489, 77] on link "Check in" at bounding box center [491, 79] width 89 height 15
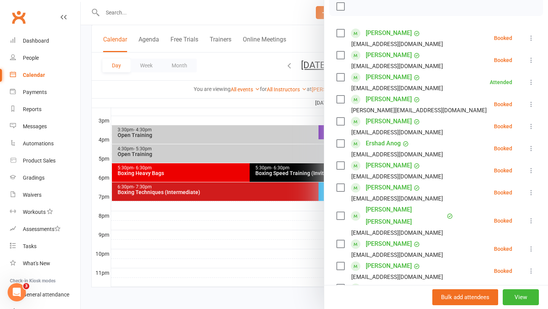
scroll to position [112, 0]
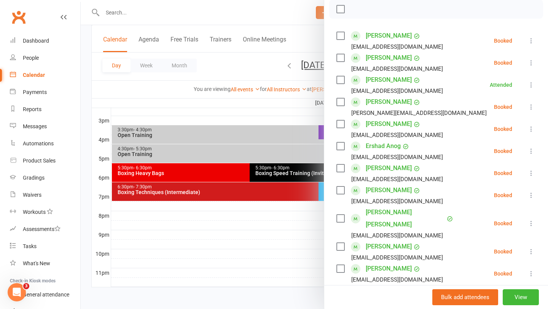
click at [256, 108] on div at bounding box center [314, 154] width 467 height 309
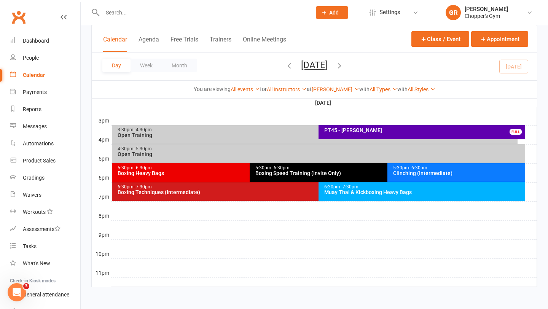
click at [385, 188] on div "6:30pm - 7:30pm" at bounding box center [424, 187] width 200 height 5
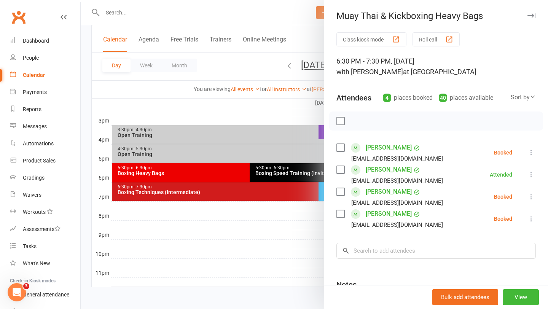
click at [271, 220] on div at bounding box center [314, 154] width 467 height 309
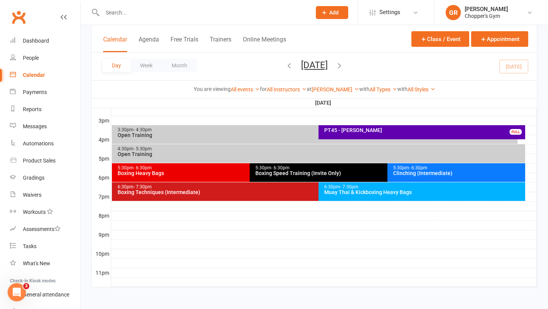
click at [291, 169] on div "5:30pm - 6:30pm" at bounding box center [385, 168] width 261 height 5
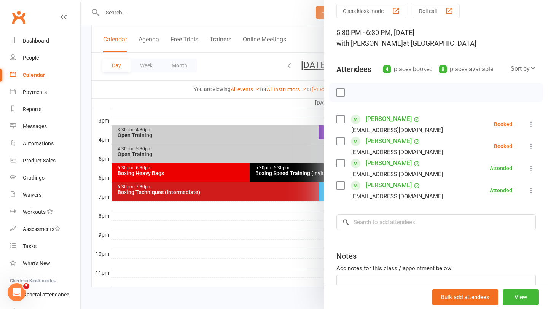
scroll to position [27, 0]
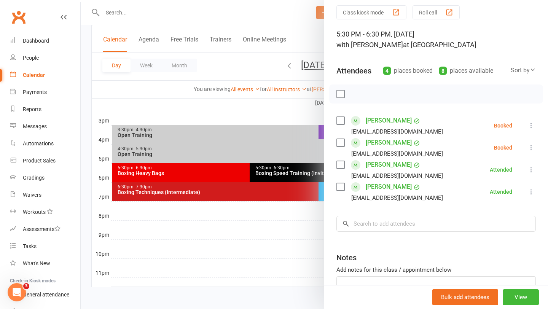
click at [532, 149] on icon at bounding box center [532, 148] width 8 height 8
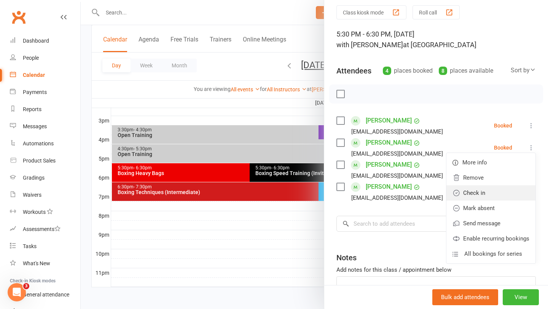
click at [459, 193] on icon at bounding box center [457, 193] width 8 height 8
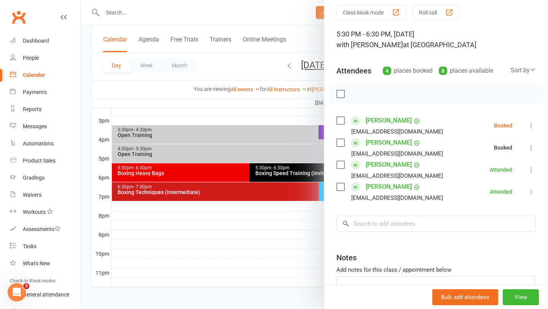
click at [258, 217] on div at bounding box center [314, 154] width 467 height 309
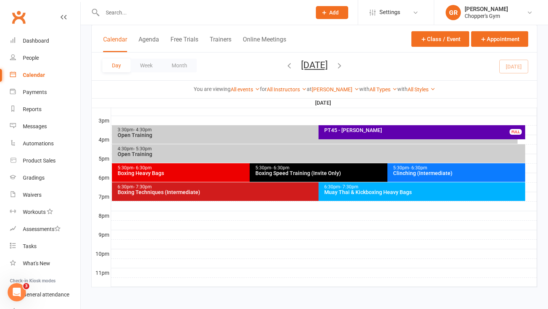
click at [287, 196] on div "6:30pm - 7:30pm Boxing Techniques (Intermediate)" at bounding box center [315, 191] width 406 height 19
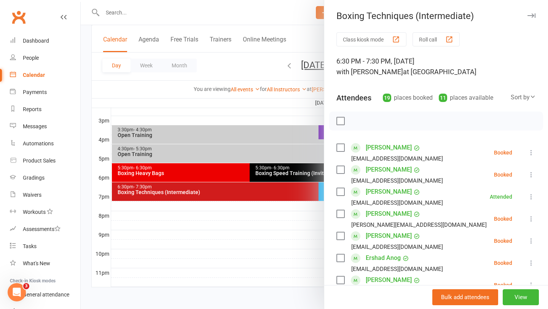
click at [528, 172] on icon at bounding box center [532, 175] width 8 height 8
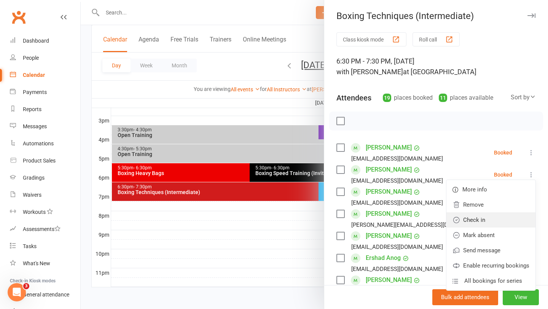
click at [480, 219] on link "Check in" at bounding box center [491, 219] width 89 height 15
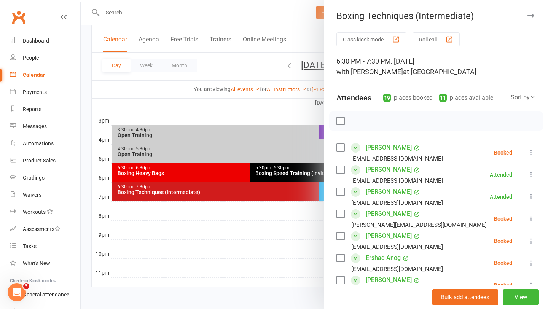
click at [289, 105] on div at bounding box center [314, 154] width 467 height 309
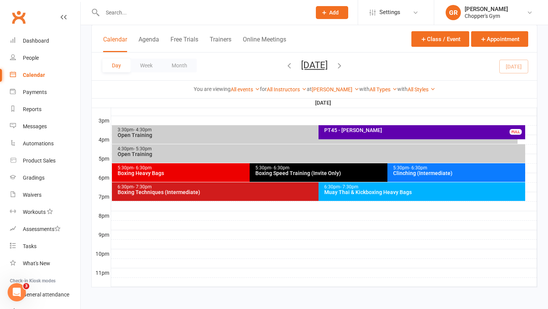
click at [305, 171] on div "Boxing Speed Training (Invite Only)" at bounding box center [385, 173] width 261 height 5
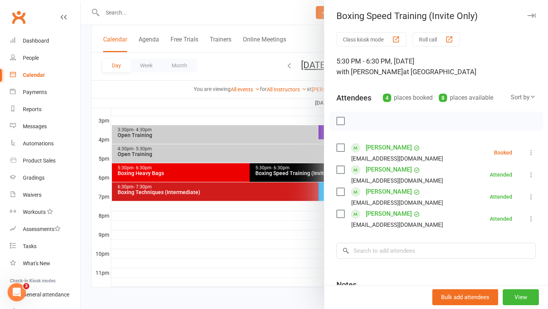
click at [296, 117] on div at bounding box center [314, 154] width 467 height 309
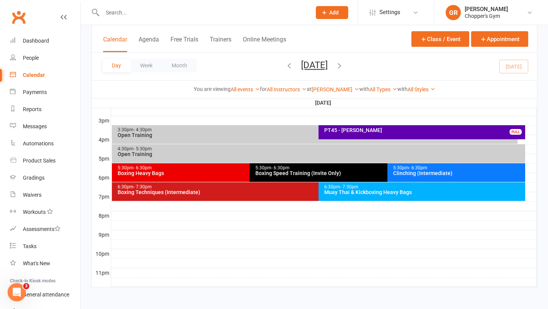
click at [358, 134] on div "PT45 - Bailey Sutherland FULL" at bounding box center [422, 132] width 207 height 14
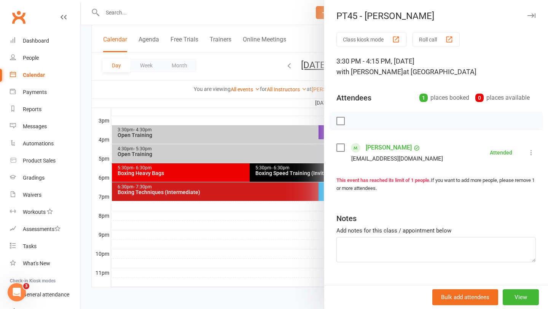
click at [208, 86] on div at bounding box center [314, 154] width 467 height 309
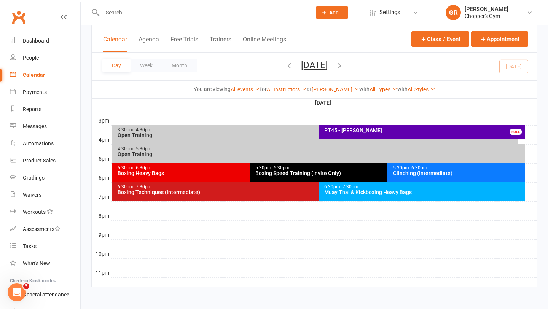
click at [293, 190] on div "Boxing Techniques (Intermediate)" at bounding box center [316, 192] width 399 height 5
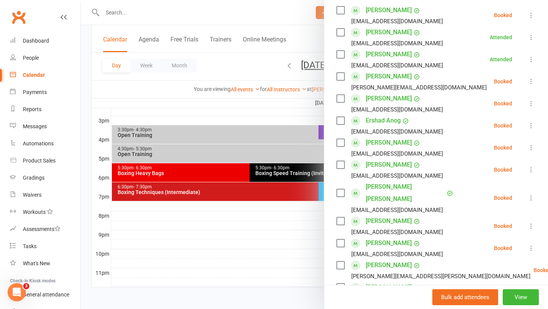
scroll to position [137, 0]
click at [261, 97] on div at bounding box center [314, 154] width 467 height 309
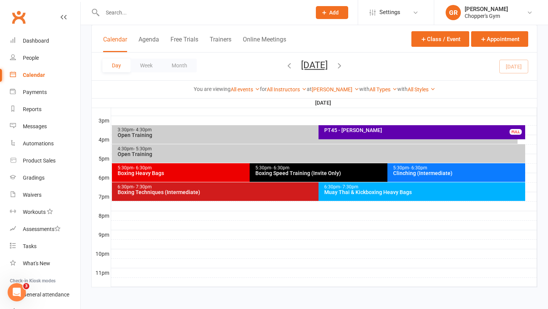
click at [414, 172] on div "Clinching (Intermediate)" at bounding box center [458, 173] width 131 height 5
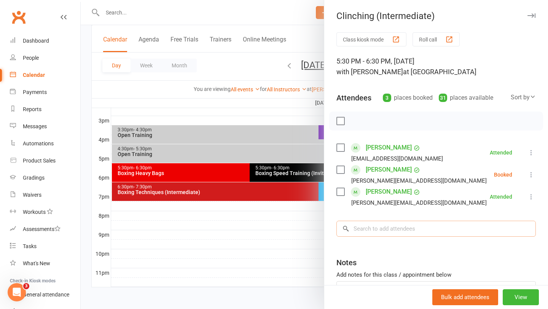
click at [414, 231] on input "search" at bounding box center [436, 229] width 199 height 16
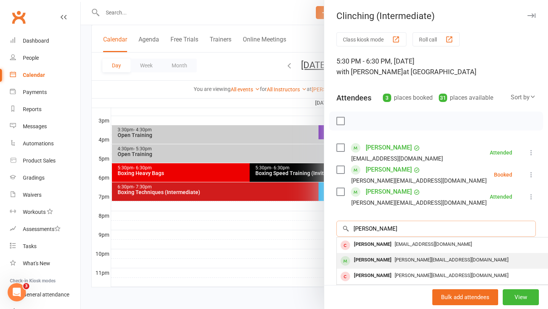
type input "Neel"
click at [423, 256] on div "neel.kaushik2798@gmail.com" at bounding box center [451, 260] width 222 height 11
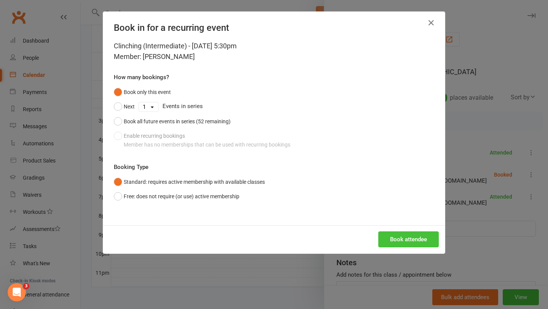
click at [421, 242] on button "Book attendee" at bounding box center [408, 239] width 61 height 16
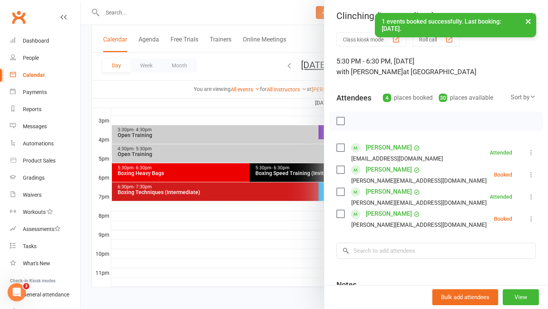
click at [528, 219] on icon at bounding box center [532, 219] width 8 height 8
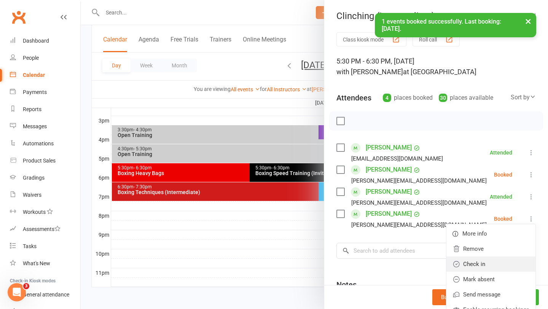
click at [474, 259] on link "Check in" at bounding box center [491, 264] width 89 height 15
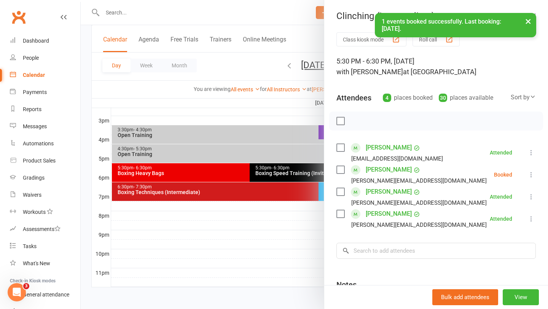
click at [282, 238] on div at bounding box center [314, 154] width 467 height 309
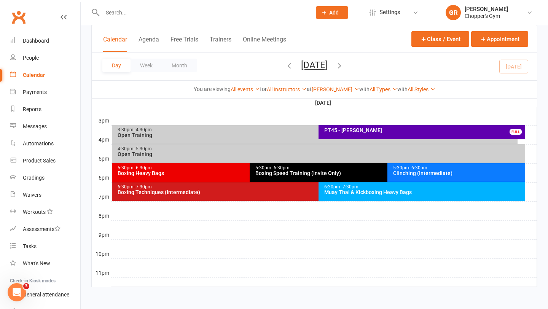
click at [235, 168] on div "5:30pm - 6:30pm" at bounding box center [247, 168] width 261 height 5
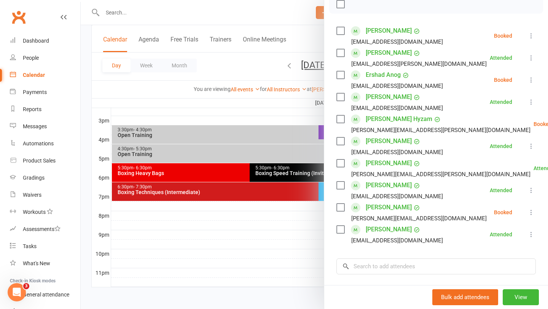
scroll to position [117, 0]
click at [293, 243] on div at bounding box center [314, 154] width 467 height 309
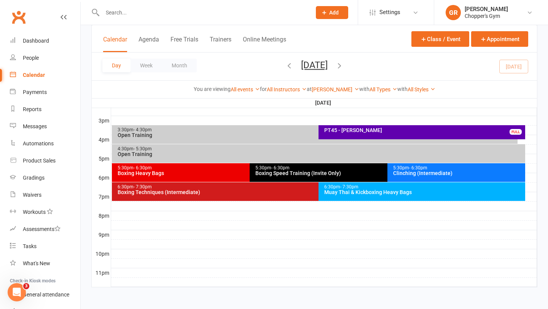
click at [391, 194] on div "Muay Thai & Kickboxing Heavy Bags" at bounding box center [424, 192] width 200 height 5
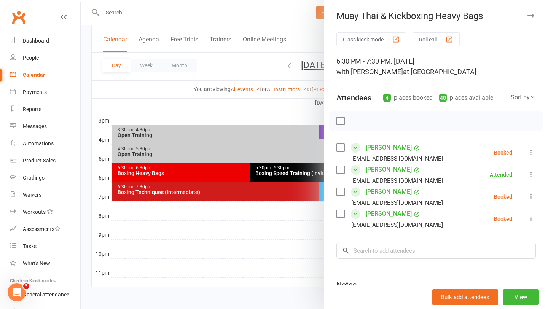
click at [267, 263] on div at bounding box center [314, 154] width 467 height 309
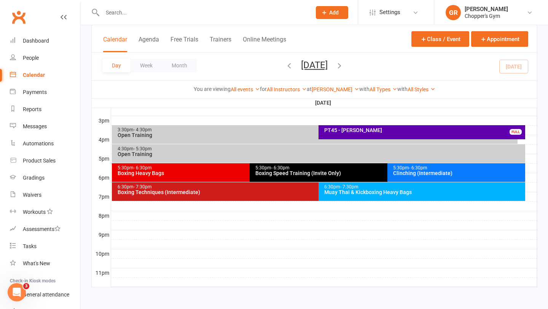
click at [311, 193] on div "Boxing Techniques (Intermediate)" at bounding box center [316, 192] width 399 height 5
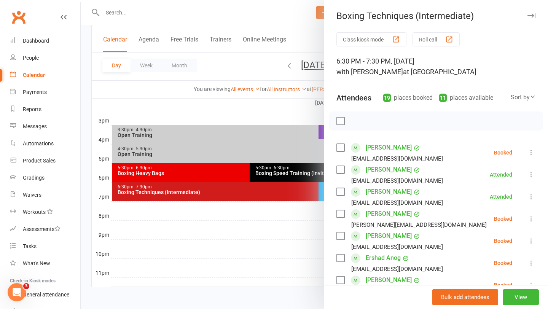
click at [264, 225] on div at bounding box center [314, 154] width 467 height 309
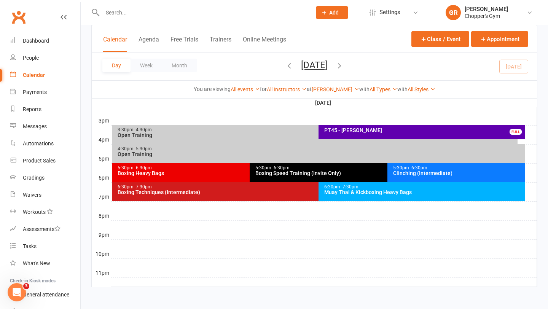
click at [229, 171] on div "Boxing Heavy Bags" at bounding box center [247, 173] width 261 height 5
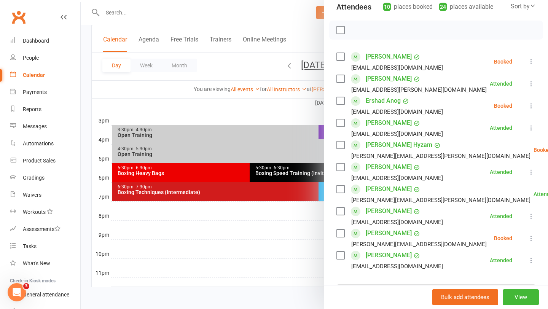
scroll to position [90, 0]
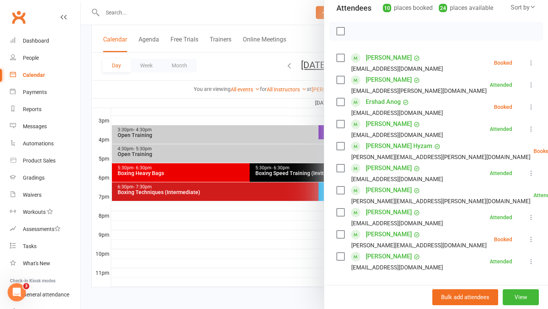
click at [303, 230] on div at bounding box center [314, 154] width 467 height 309
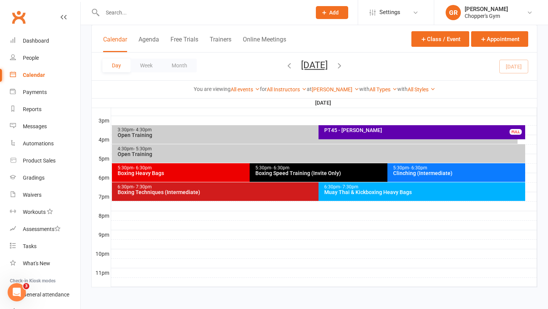
click at [422, 176] on div "Clinching (Intermediate)" at bounding box center [458, 173] width 131 height 5
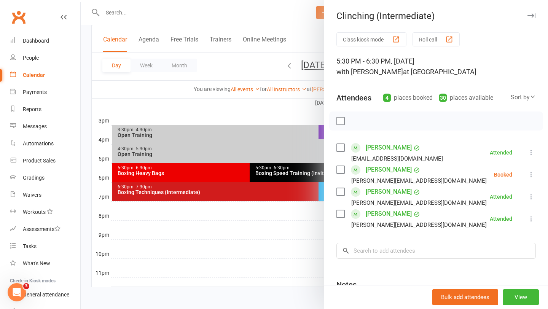
click at [529, 177] on icon at bounding box center [532, 175] width 8 height 8
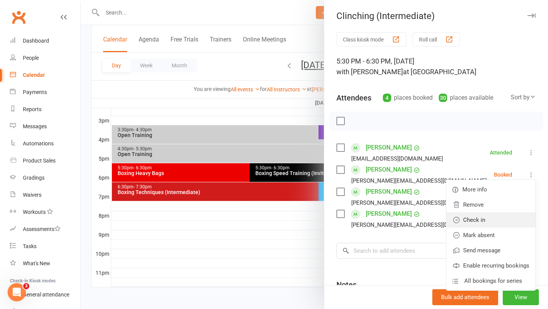
click at [485, 217] on link "Check in" at bounding box center [491, 219] width 89 height 15
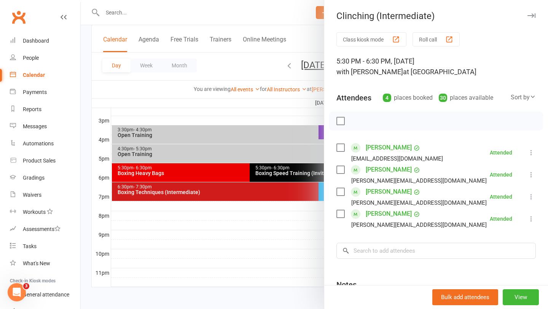
click at [278, 233] on div at bounding box center [314, 154] width 467 height 309
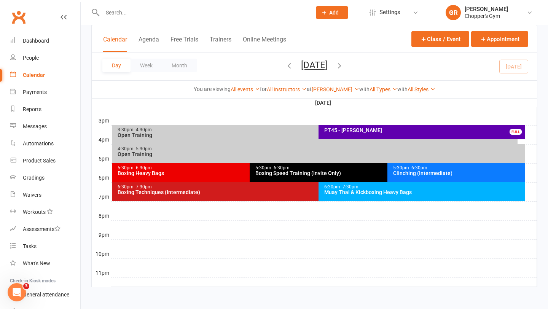
click at [382, 172] on div "Boxing Speed Training (Invite Only)" at bounding box center [385, 173] width 261 height 5
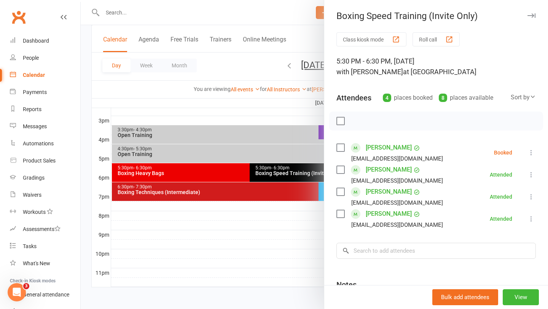
click at [246, 225] on div at bounding box center [314, 154] width 467 height 309
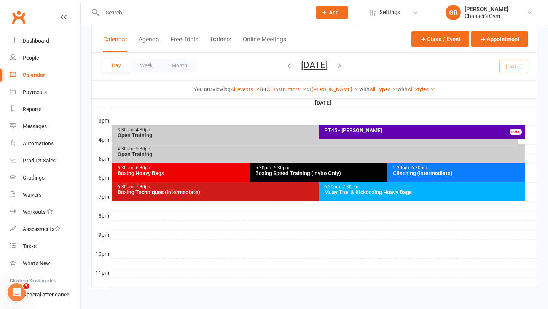
click at [231, 171] on div "Boxing Heavy Bags" at bounding box center [247, 173] width 261 height 5
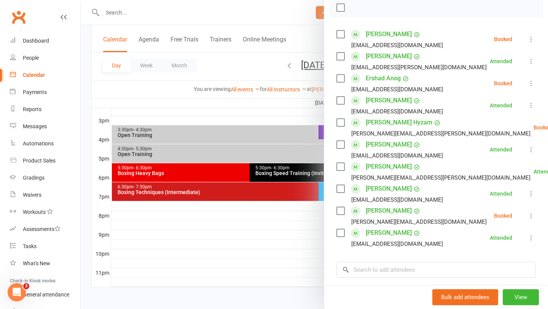
scroll to position [120, 0]
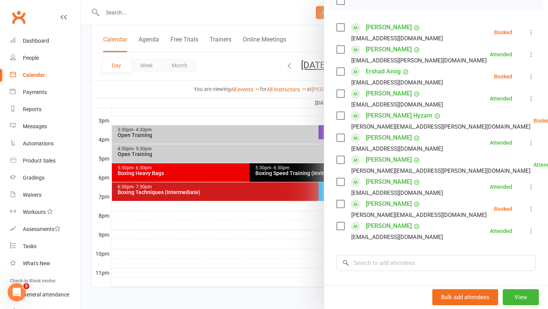
click at [289, 240] on div at bounding box center [314, 154] width 467 height 309
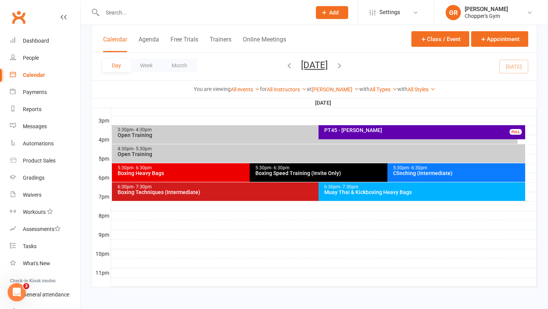
click at [351, 192] on div "Muay Thai & Kickboxing Heavy Bags" at bounding box center [424, 192] width 200 height 5
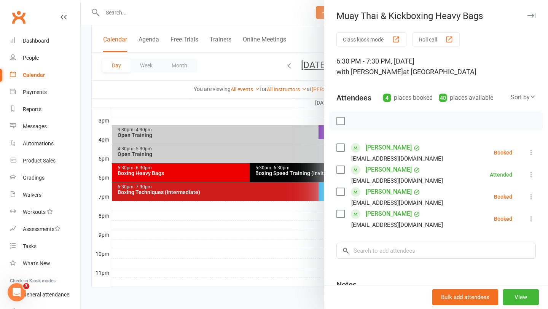
click at [283, 230] on div at bounding box center [314, 154] width 467 height 309
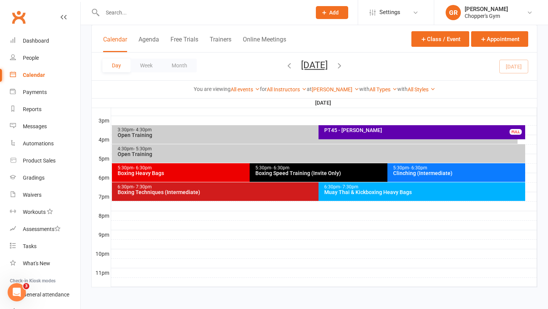
click at [286, 194] on div "Boxing Techniques (Intermediate)" at bounding box center [316, 192] width 399 height 5
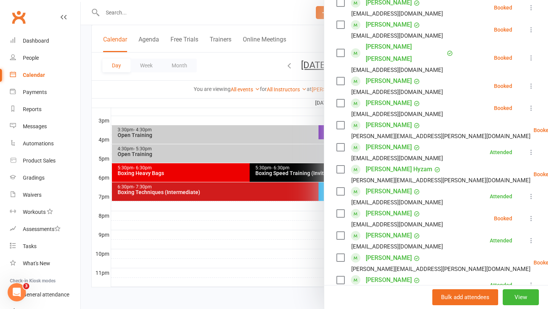
scroll to position [260, 0]
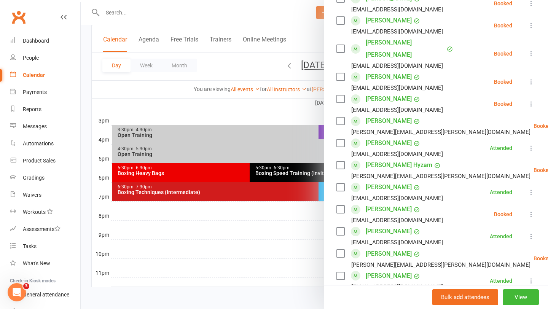
click at [309, 239] on div at bounding box center [314, 154] width 467 height 309
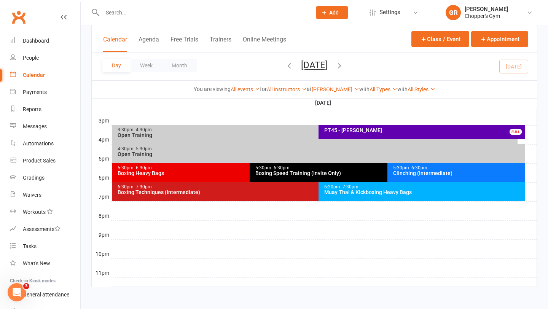
click at [220, 166] on div "5:30pm - 6:30pm" at bounding box center [247, 168] width 261 height 5
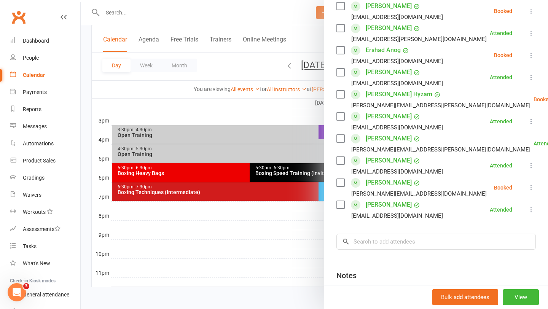
scroll to position [143, 0]
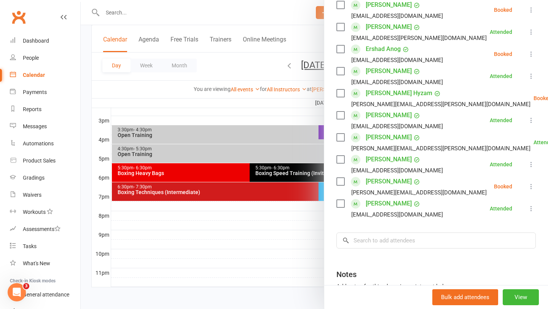
click at [534, 185] on icon at bounding box center [532, 187] width 8 height 8
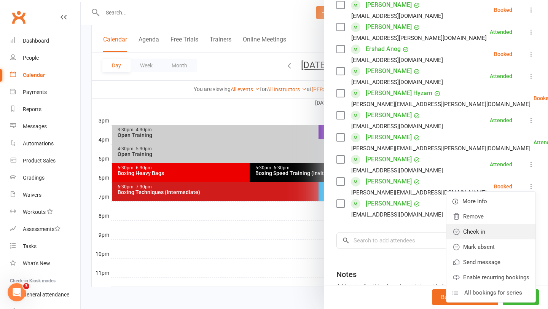
click at [487, 233] on link "Check in" at bounding box center [491, 231] width 89 height 15
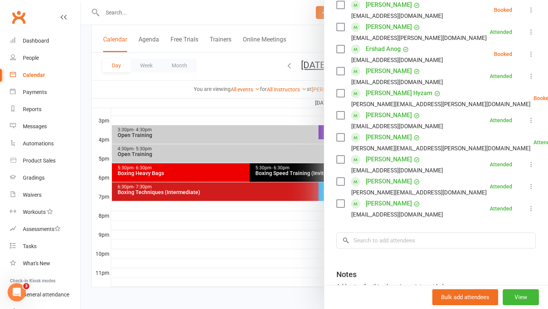
click at [526, 99] on li "Labib Hyzam labib.mashrur@yahoo.com Booked More info Remove Check in Mark absen…" at bounding box center [436, 98] width 199 height 22
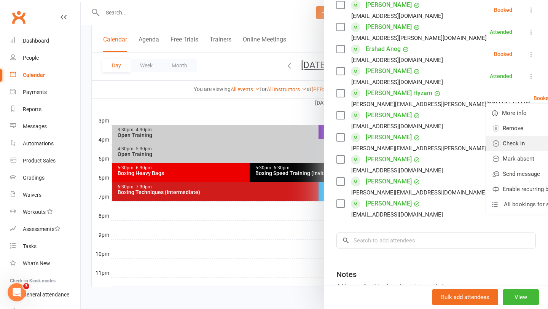
click at [499, 139] on link "Check in" at bounding box center [530, 143] width 89 height 15
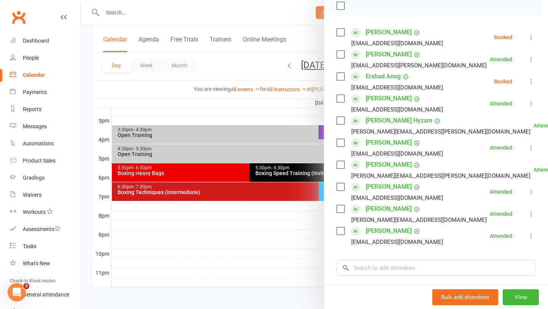
scroll to position [113, 0]
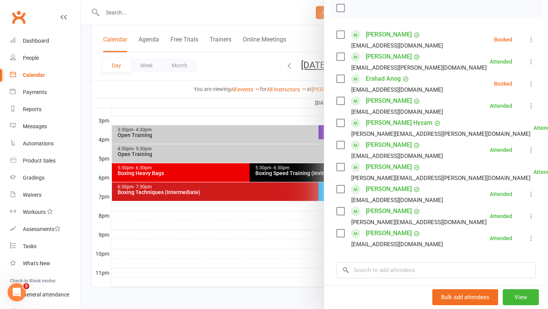
click at [291, 70] on div at bounding box center [314, 154] width 467 height 309
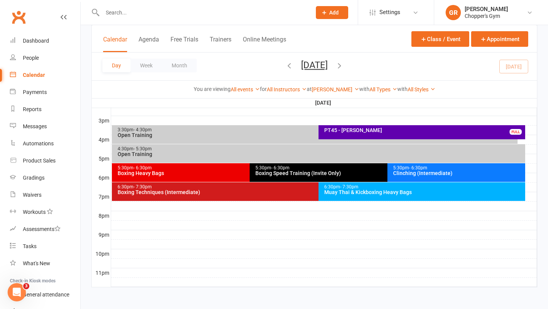
click at [249, 195] on div "Boxing Techniques (Intermediate)" at bounding box center [316, 192] width 399 height 5
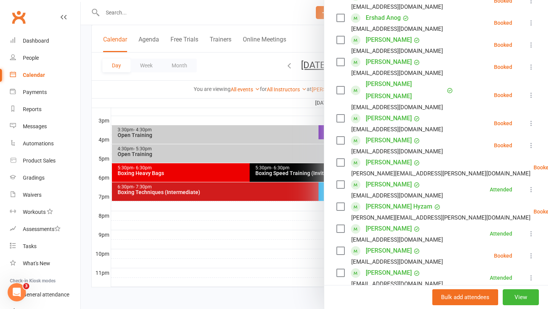
scroll to position [218, 0]
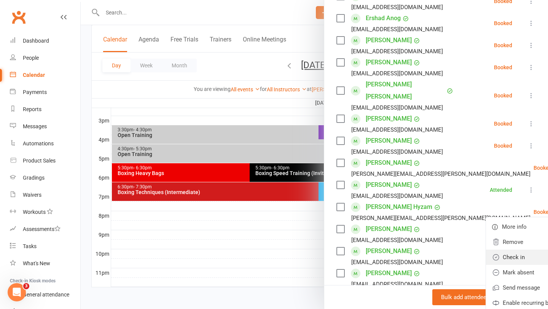
click at [486, 250] on link "Check in" at bounding box center [530, 257] width 89 height 15
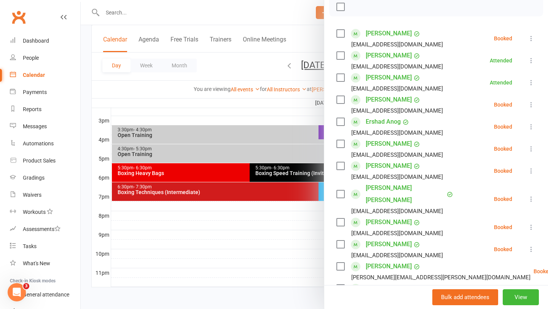
scroll to position [113, 0]
click at [250, 236] on div at bounding box center [314, 154] width 467 height 309
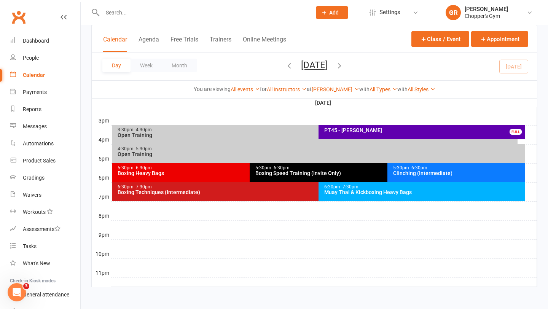
click at [313, 144] on div "4:30pm - 5:30pm Open Training" at bounding box center [319, 153] width 414 height 19
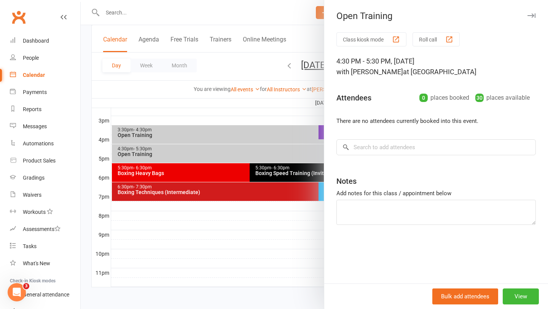
click at [308, 145] on div at bounding box center [314, 154] width 467 height 309
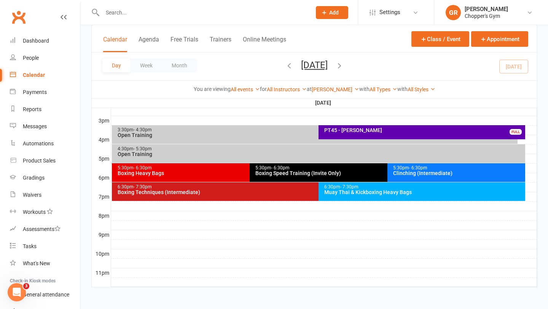
click at [202, 172] on div "Boxing Heavy Bags" at bounding box center [247, 173] width 261 height 5
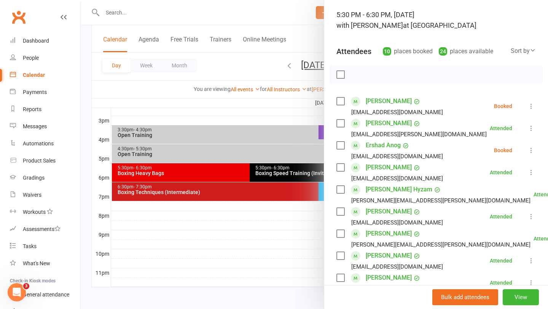
scroll to position [29, 0]
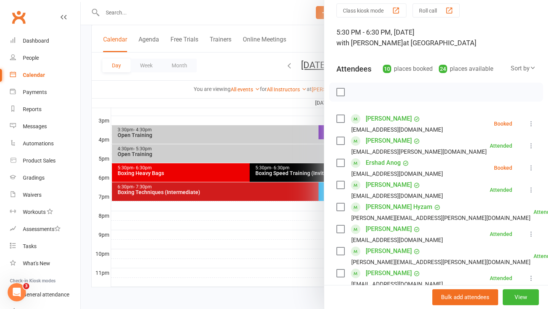
click at [531, 126] on icon at bounding box center [532, 124] width 8 height 8
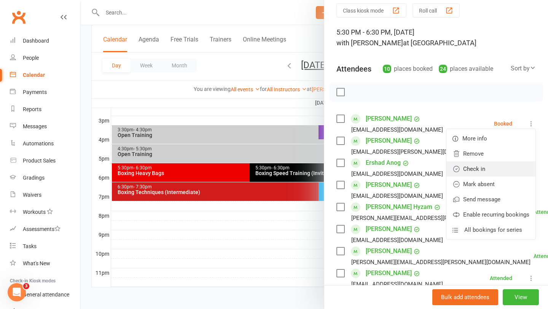
click at [501, 166] on link "Check in" at bounding box center [491, 168] width 89 height 15
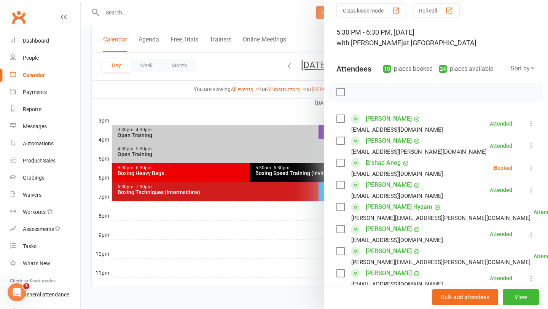
click at [531, 168] on icon at bounding box center [532, 168] width 8 height 8
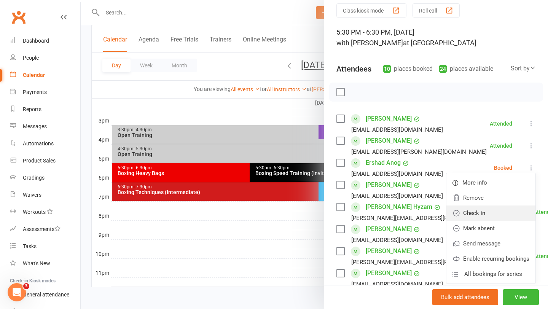
click at [479, 211] on link "Check in" at bounding box center [491, 213] width 89 height 15
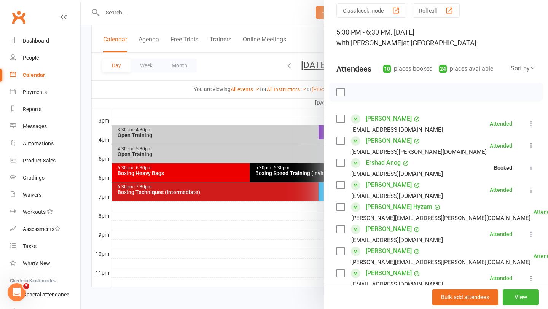
click at [301, 222] on div at bounding box center [314, 154] width 467 height 309
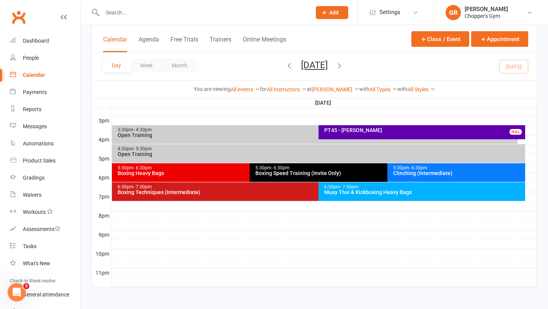
click at [323, 175] on div "Boxing Speed Training (Invite Only)" at bounding box center [385, 173] width 261 height 5
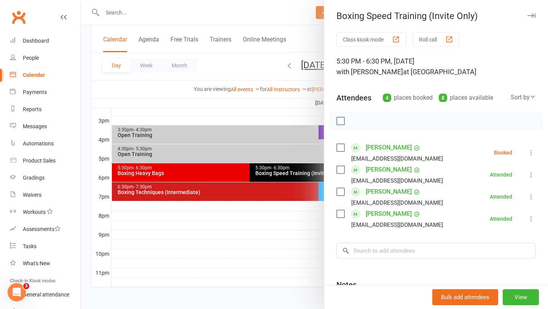
click at [527, 151] on button at bounding box center [531, 152] width 9 height 9
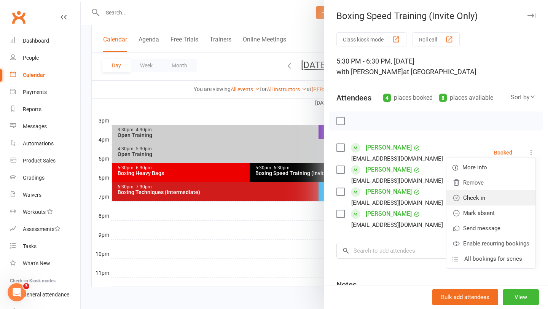
click at [478, 201] on link "Check in" at bounding box center [491, 197] width 89 height 15
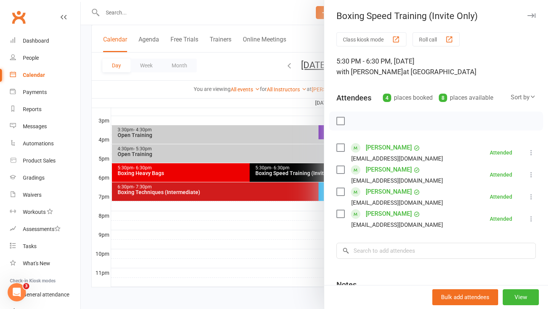
click at [297, 236] on div at bounding box center [314, 154] width 467 height 309
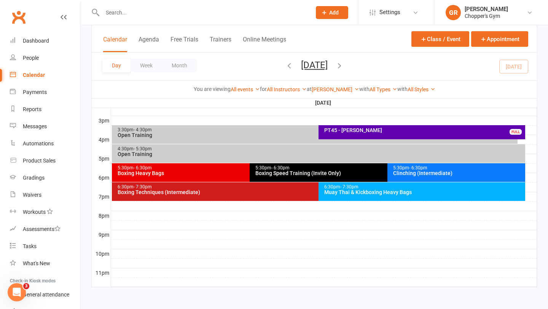
click at [284, 193] on div "Boxing Techniques (Intermediate)" at bounding box center [316, 192] width 399 height 5
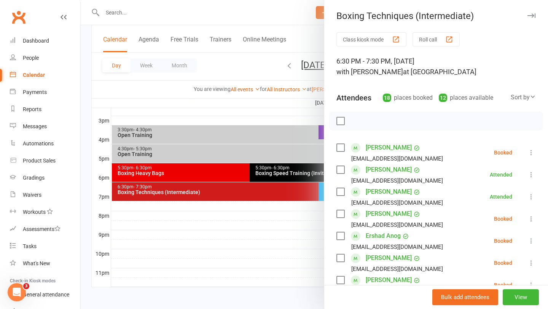
click at [531, 153] on icon at bounding box center [532, 153] width 8 height 8
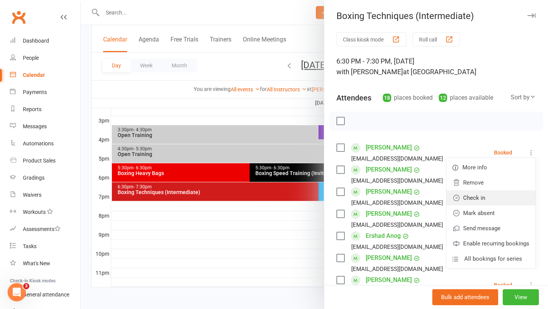
click at [487, 195] on link "Check in" at bounding box center [491, 197] width 89 height 15
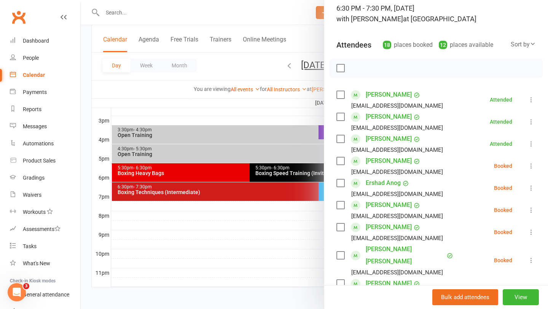
scroll to position [60, 0]
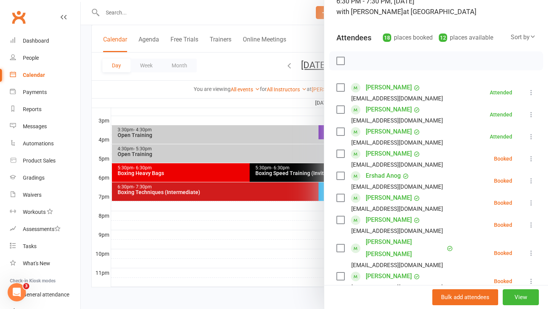
click at [530, 182] on icon at bounding box center [532, 181] width 8 height 8
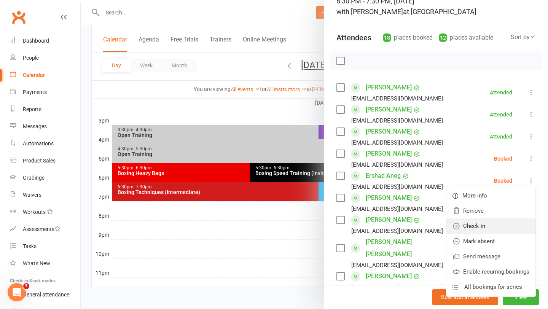
click at [505, 227] on link "Check in" at bounding box center [491, 226] width 89 height 15
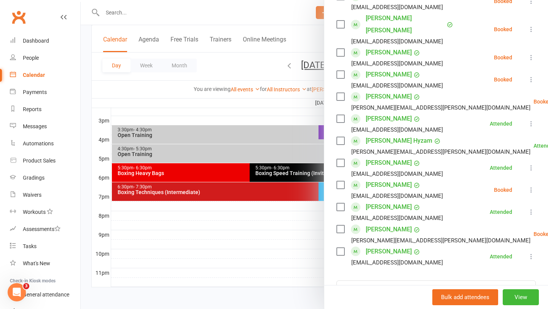
scroll to position [286, 0]
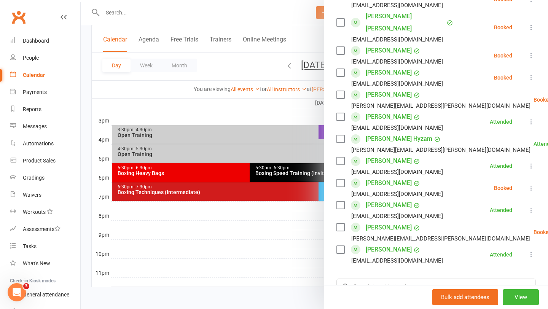
click at [301, 254] on div at bounding box center [314, 154] width 467 height 309
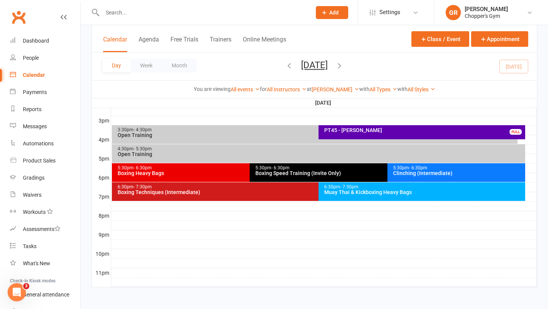
click at [379, 193] on div "Muay Thai & Kickboxing Heavy Bags" at bounding box center [424, 192] width 200 height 5
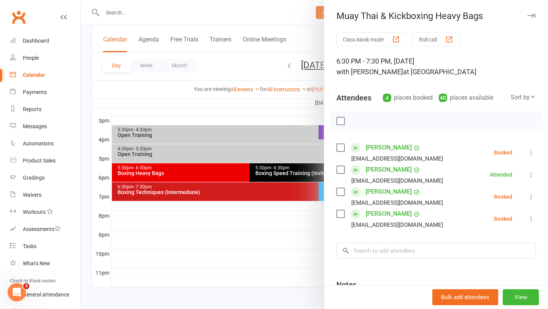
click at [281, 212] on div at bounding box center [314, 154] width 467 height 309
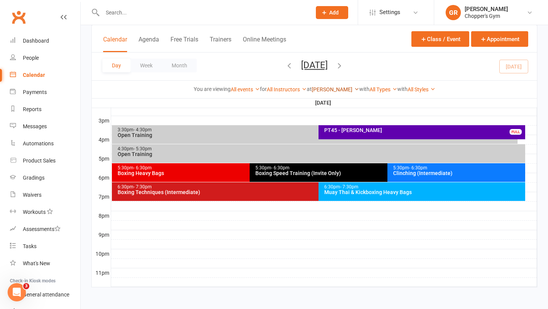
click at [329, 89] on link "Dickson" at bounding box center [336, 89] width 48 height 6
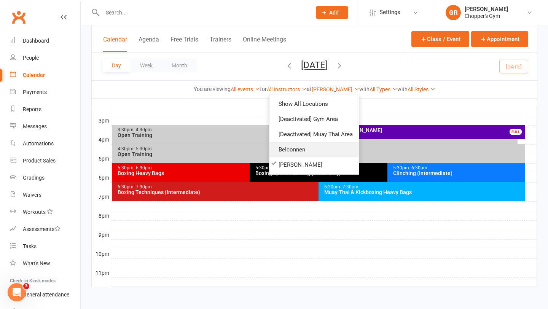
click at [333, 143] on link "Belconnen" at bounding box center [314, 149] width 89 height 15
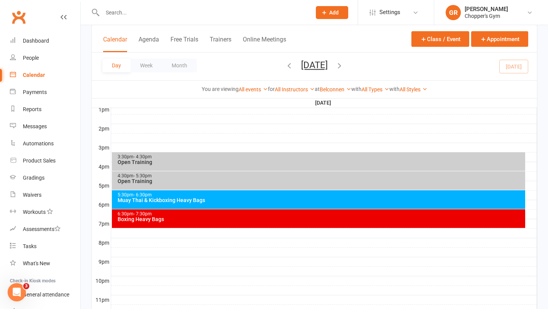
scroll to position [298, 0]
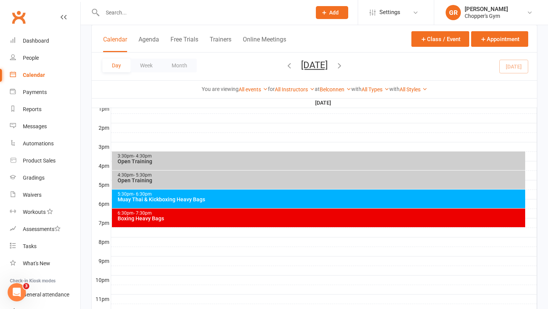
click at [372, 157] on div "3:30pm - 4:30pm" at bounding box center [320, 156] width 407 height 5
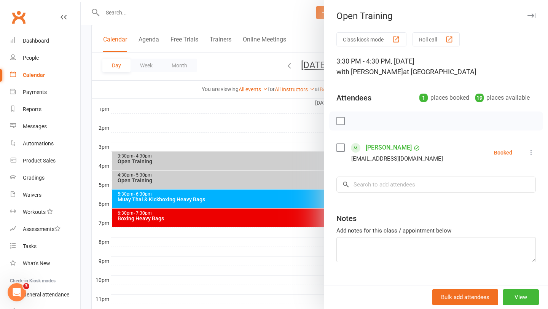
click at [259, 156] on div at bounding box center [314, 154] width 467 height 309
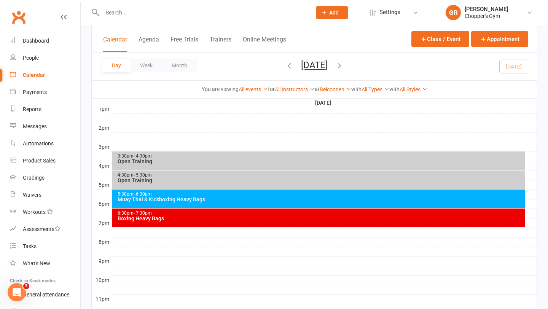
click at [305, 182] on div "Open Training" at bounding box center [320, 180] width 407 height 5
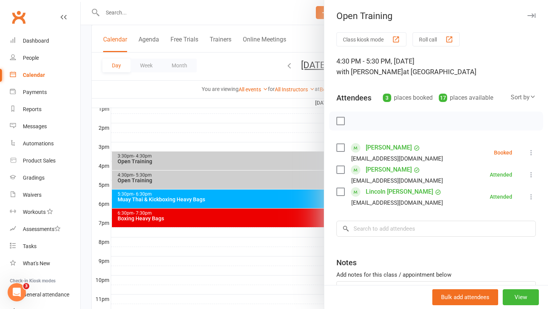
click at [260, 184] on div at bounding box center [314, 154] width 467 height 309
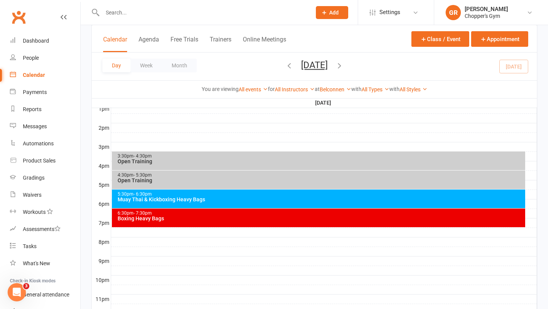
click at [290, 177] on div "4:30pm - 5:30pm" at bounding box center [320, 175] width 407 height 5
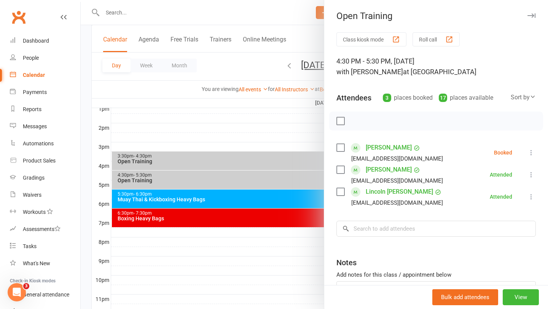
click at [252, 172] on div at bounding box center [314, 154] width 467 height 309
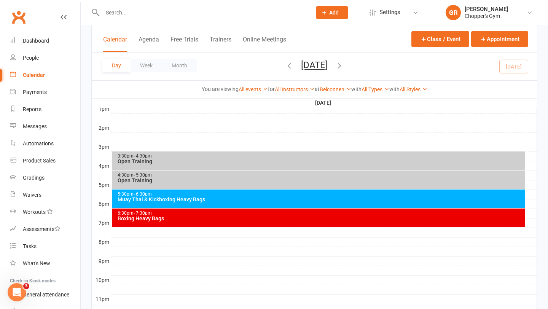
click at [280, 198] on div "Muay Thai & Kickboxing Heavy Bags" at bounding box center [320, 199] width 407 height 5
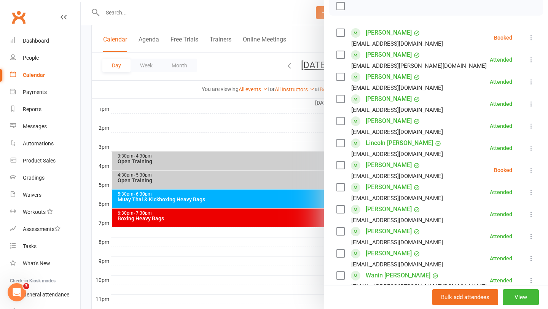
scroll to position [136, 0]
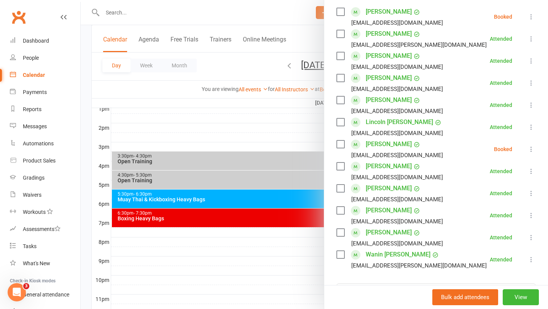
click at [317, 194] on div at bounding box center [314, 154] width 467 height 309
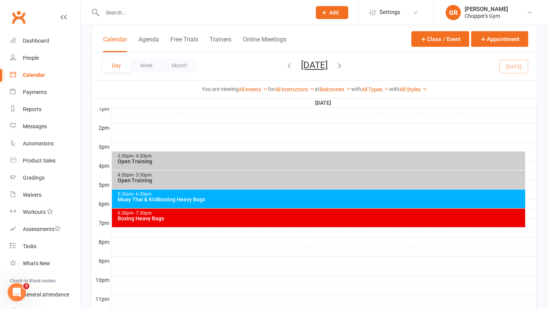
click at [359, 222] on div "6:30pm - 7:30pm Boxing Heavy Bags" at bounding box center [319, 218] width 414 height 19
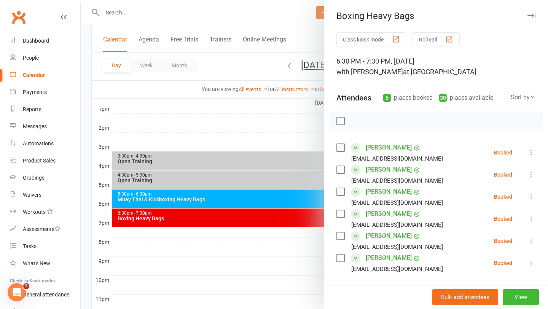
click at [284, 85] on div at bounding box center [314, 154] width 467 height 309
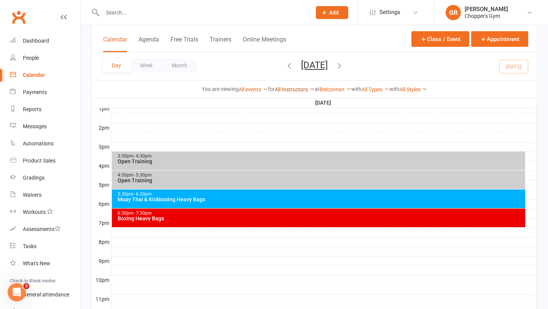
click at [294, 89] on link "All Instructors" at bounding box center [295, 89] width 40 height 6
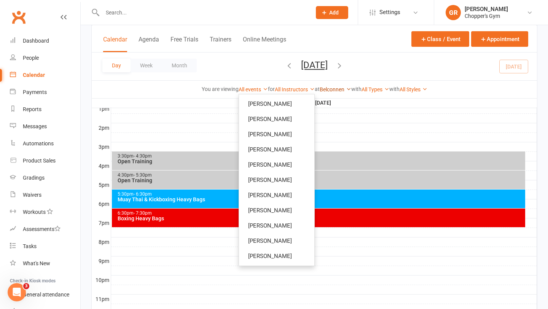
click at [333, 88] on link "Belconnen" at bounding box center [336, 89] width 32 height 6
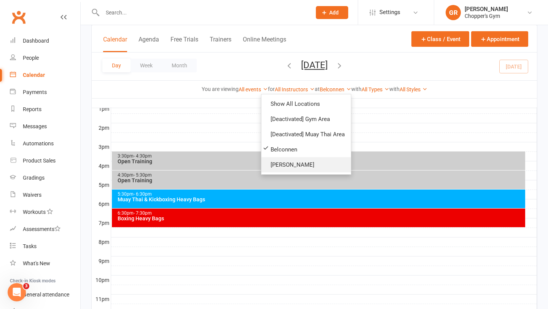
click at [311, 162] on link "Dickson" at bounding box center [306, 164] width 89 height 15
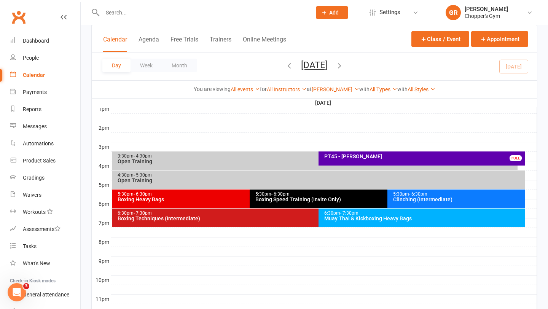
click at [349, 220] on div "Muay Thai & Kickboxing Heavy Bags" at bounding box center [424, 218] width 200 height 5
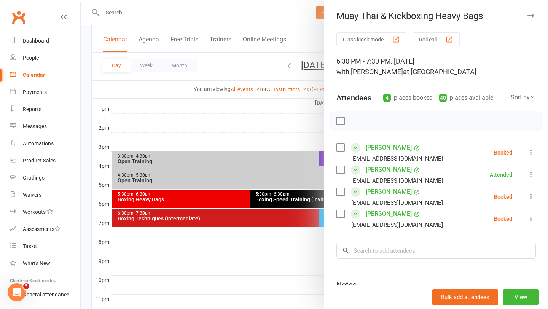
click at [289, 226] on div at bounding box center [314, 154] width 467 height 309
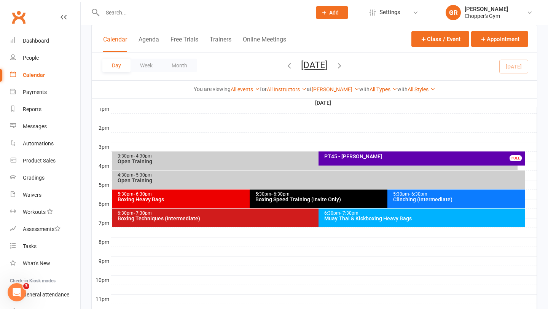
click at [272, 212] on div "6:30pm - 7:30pm" at bounding box center [316, 213] width 399 height 5
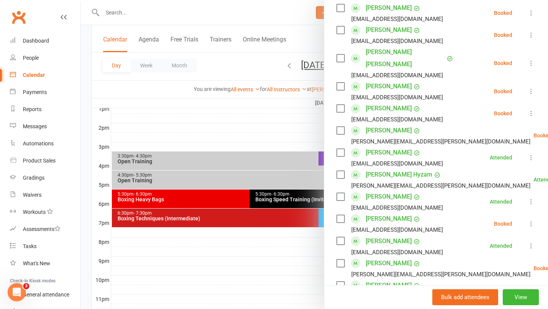
scroll to position [270, 0]
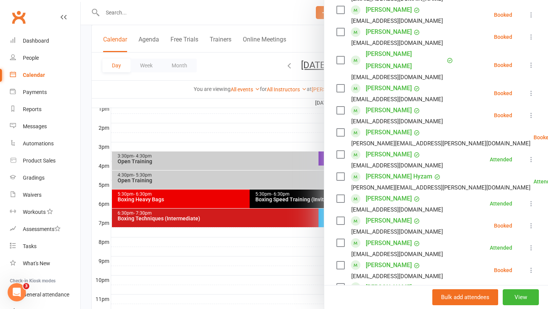
click at [530, 89] on icon at bounding box center [532, 93] width 8 height 8
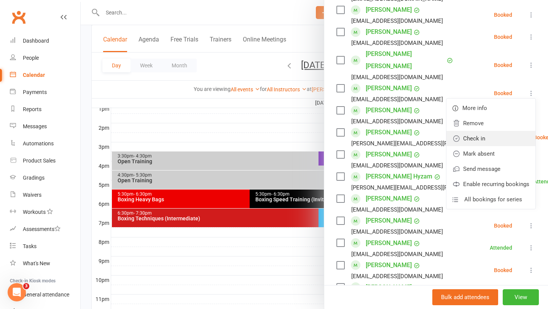
click at [496, 131] on link "Check in" at bounding box center [491, 138] width 89 height 15
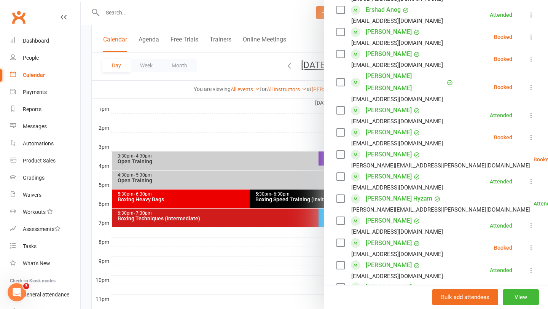
scroll to position [292, 0]
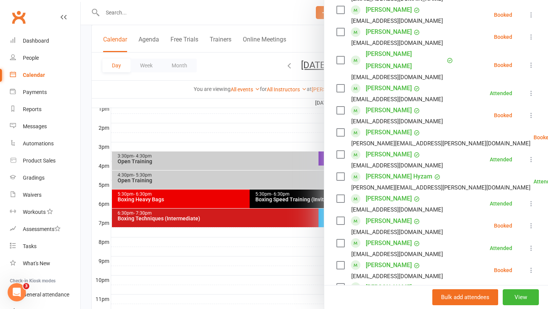
click at [249, 66] on div at bounding box center [314, 154] width 467 height 309
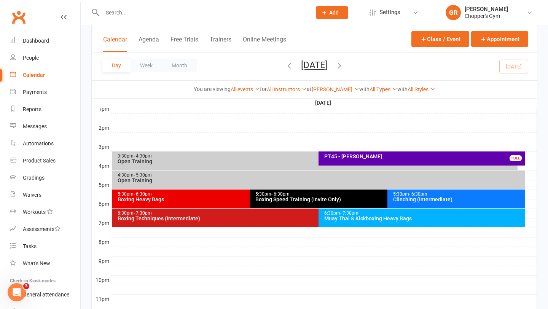
click at [337, 93] on div "Dickson Show All Locations [Deactivated] Gym Area [Deactivated] Muay Thai Area …" at bounding box center [336, 89] width 48 height 8
click at [341, 90] on link "Dickson" at bounding box center [336, 89] width 48 height 6
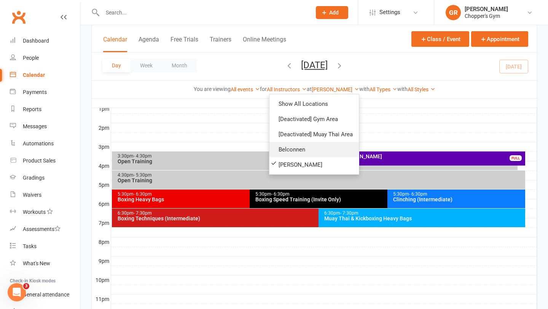
click at [303, 149] on link "Belconnen" at bounding box center [314, 149] width 89 height 15
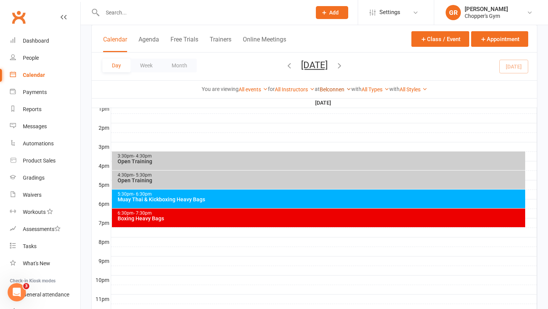
click at [340, 88] on link "Belconnen" at bounding box center [336, 89] width 32 height 6
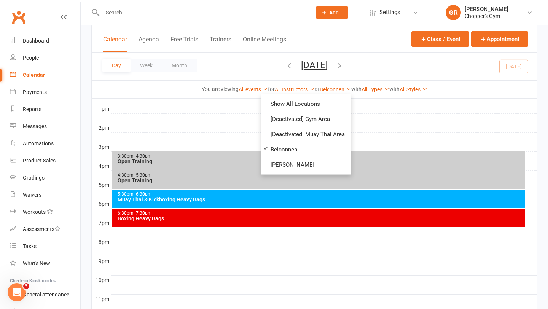
click at [301, 65] on button "Friday, Aug 15, 2025" at bounding box center [314, 65] width 27 height 11
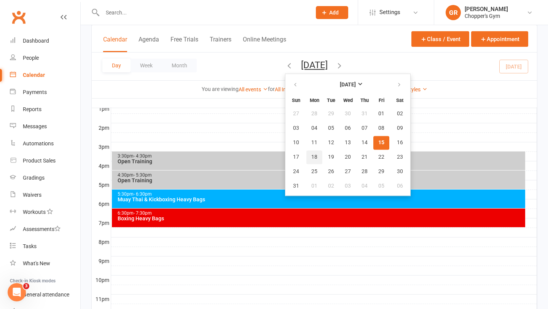
click at [311, 156] on span "18" at bounding box center [314, 157] width 6 height 6
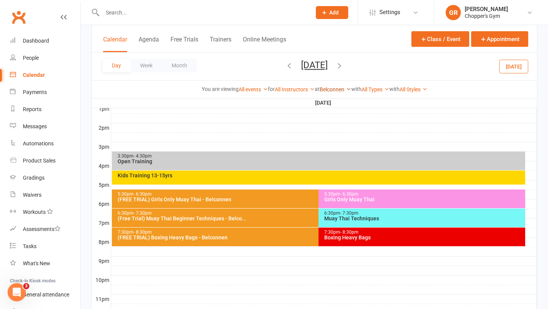
click at [338, 88] on link "Belconnen" at bounding box center [336, 89] width 32 height 6
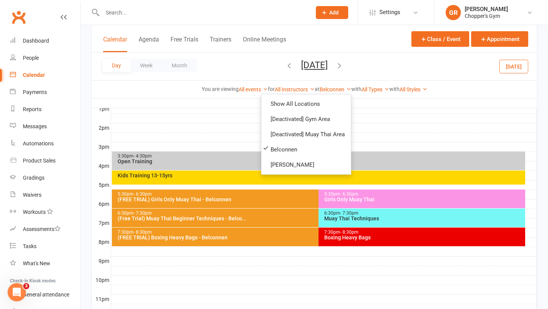
click at [328, 64] on button "Monday, Aug 18, 2025" at bounding box center [314, 65] width 27 height 11
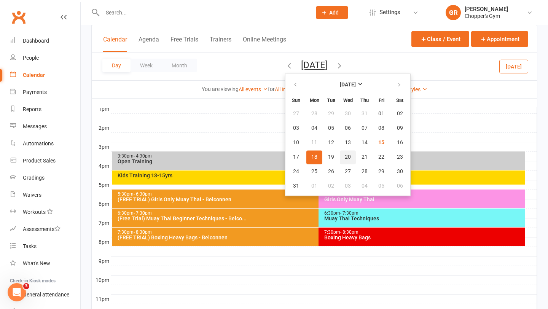
click at [345, 160] on span "20" at bounding box center [348, 157] width 6 height 6
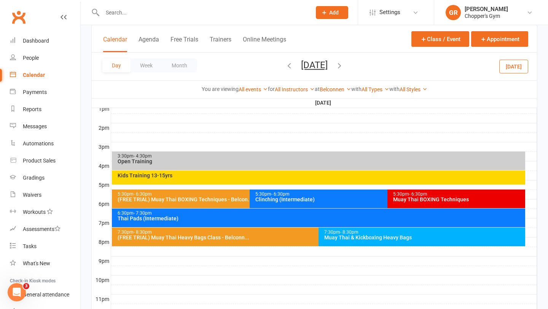
click at [312, 62] on button "Wednesday, Aug 20, 2025" at bounding box center [314, 65] width 27 height 11
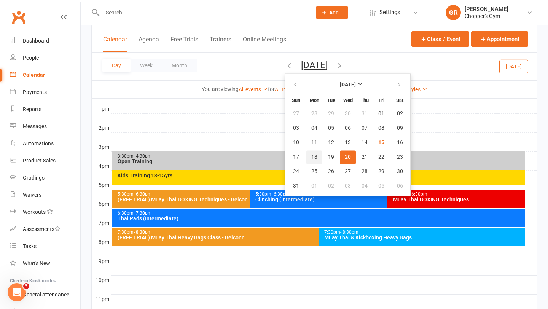
click at [306, 157] on button "18" at bounding box center [314, 157] width 16 height 14
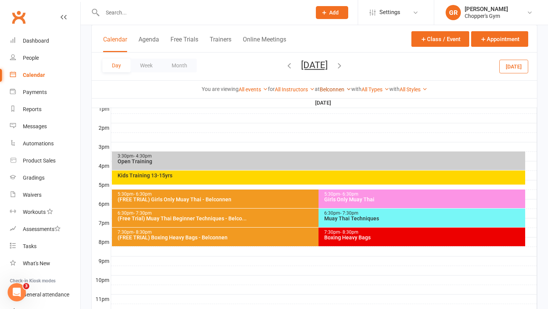
click at [340, 89] on link "Belconnen" at bounding box center [336, 89] width 32 height 6
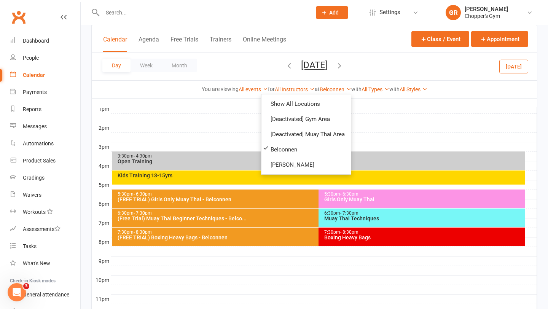
click at [400, 70] on div "Day Week Month Monday, Aug 18, 2025 August 2025 Sun Mon Tue Wed Thu Fri Sat 27 …" at bounding box center [314, 67] width 445 height 28
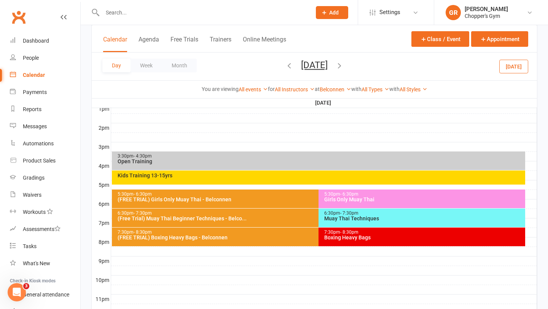
click at [523, 65] on button "Today" at bounding box center [513, 66] width 29 height 14
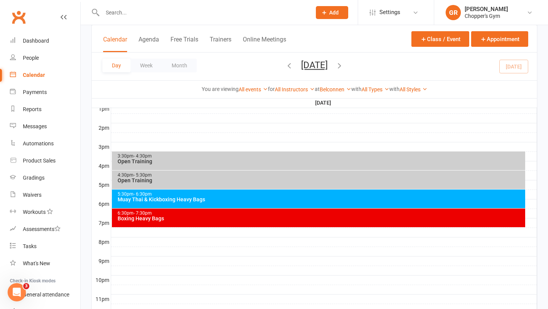
click at [337, 92] on div "Belconnen Show All Locations [Deactivated] Gym Area [Deactivated] Muay Thai Are…" at bounding box center [336, 89] width 32 height 8
click at [338, 91] on link "Belconnen" at bounding box center [336, 89] width 32 height 6
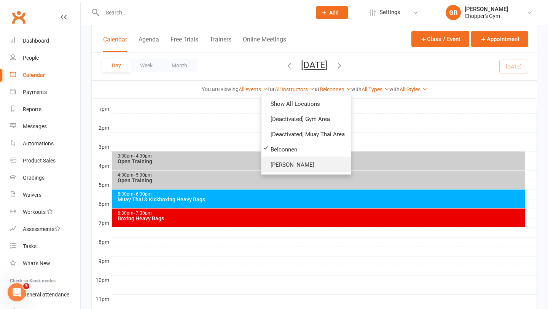
click at [312, 166] on link "Dickson" at bounding box center [306, 164] width 89 height 15
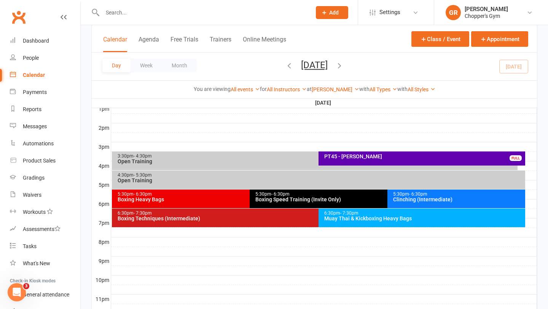
click at [260, 218] on div "Boxing Techniques (Intermediate)" at bounding box center [316, 218] width 399 height 5
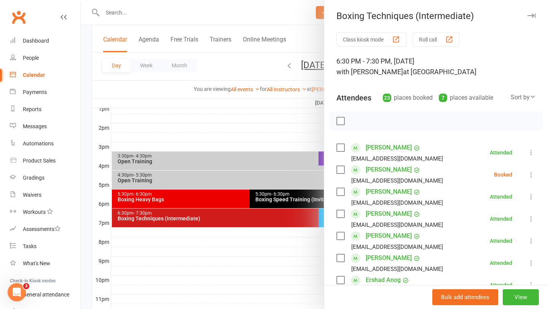
scroll to position [27, 0]
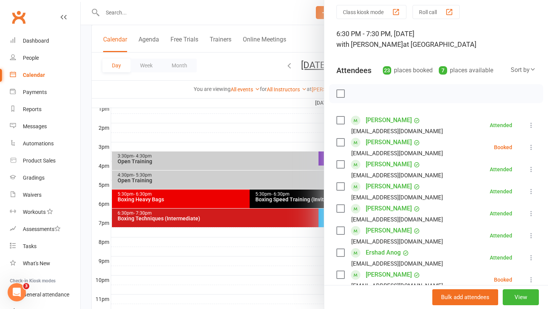
click at [534, 146] on icon at bounding box center [532, 148] width 8 height 8
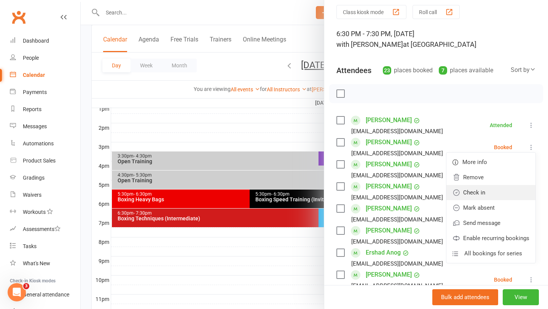
click at [483, 197] on link "Check in" at bounding box center [491, 192] width 89 height 15
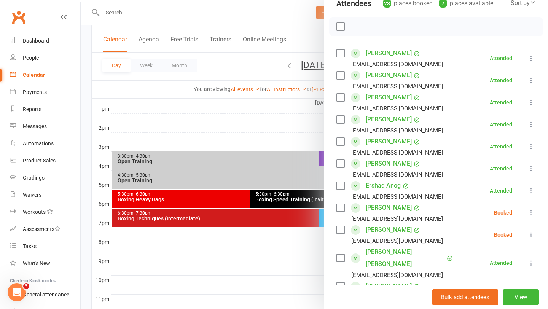
scroll to position [102, 0]
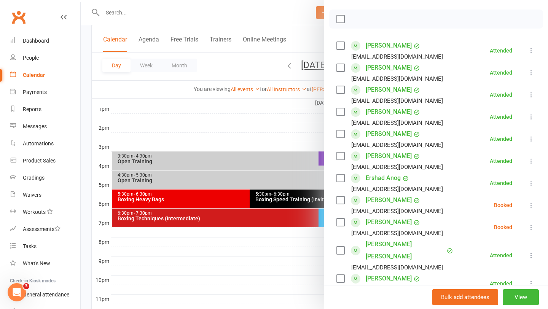
click at [532, 205] on icon at bounding box center [532, 205] width 8 height 8
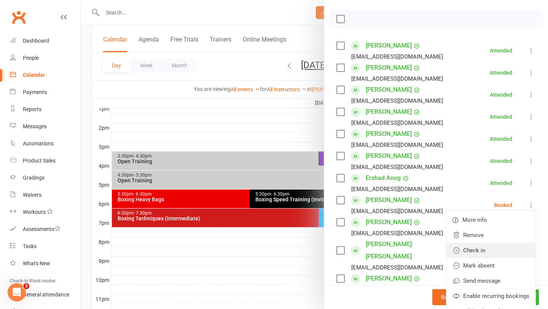
click at [498, 249] on link "Check in" at bounding box center [491, 250] width 89 height 15
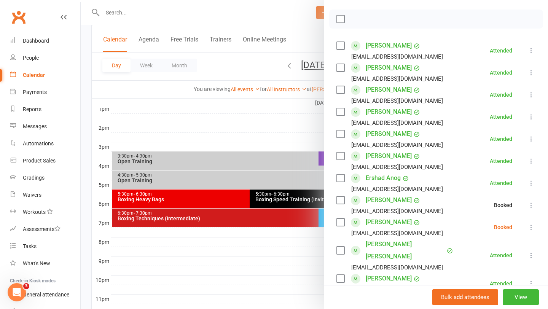
click at [527, 228] on button at bounding box center [531, 227] width 9 height 9
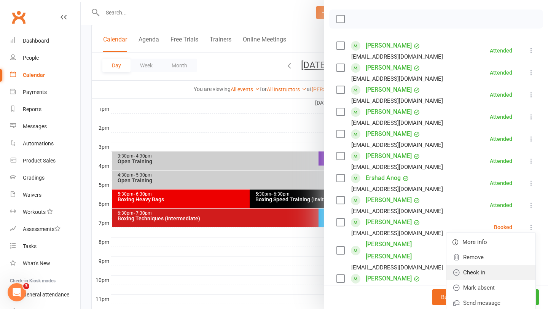
click at [485, 273] on link "Check in" at bounding box center [491, 272] width 89 height 15
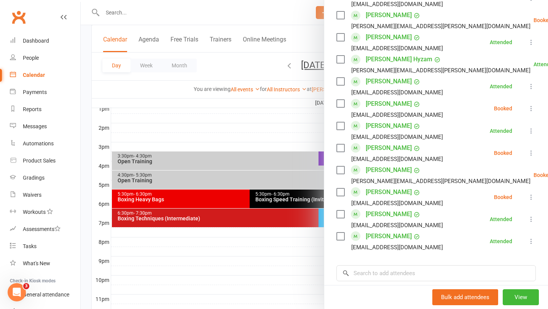
scroll to position [410, 0]
click at [530, 193] on icon at bounding box center [532, 197] width 8 height 8
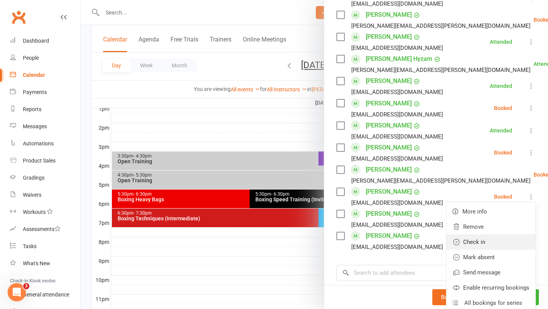
click at [490, 235] on link "Check in" at bounding box center [491, 242] width 89 height 15
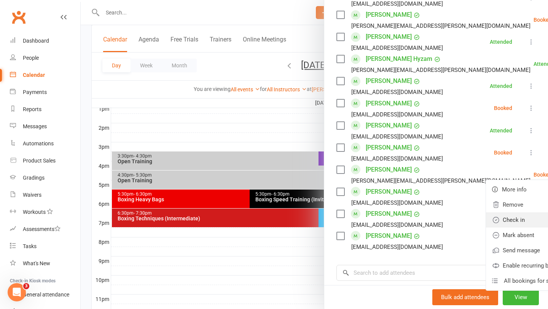
click at [486, 212] on link "Check in" at bounding box center [530, 219] width 89 height 15
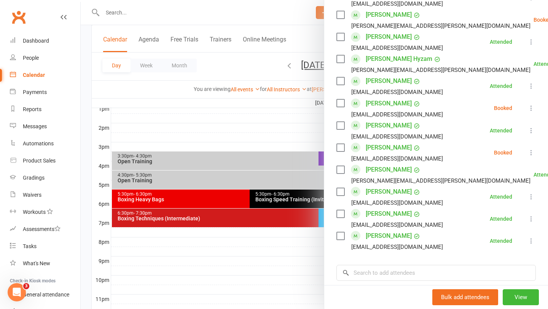
click at [389, 164] on link "[PERSON_NAME]" at bounding box center [389, 170] width 46 height 12
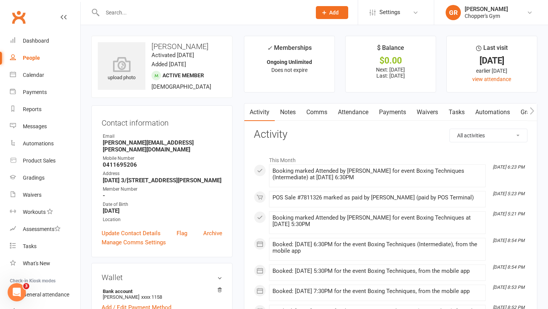
click at [290, 113] on link "Notes" at bounding box center [288, 113] width 26 height 18
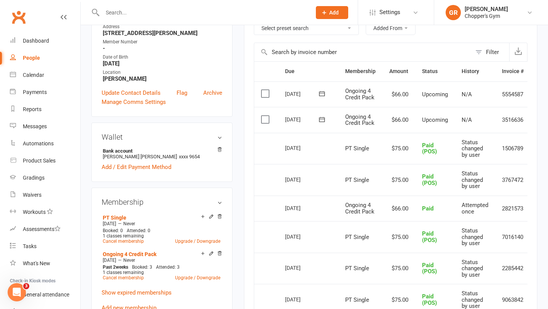
scroll to position [156, 0]
click at [30, 78] on link "Calendar" at bounding box center [45, 75] width 70 height 17
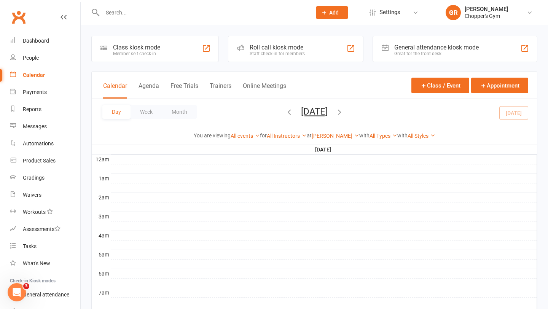
click at [387, 125] on div "Day Week Month Friday, Aug 15, 2025 August 2025 Sun Mon Tue Wed Thu Fri Sat 27 …" at bounding box center [314, 113] width 445 height 28
click at [344, 112] on icon "button" at bounding box center [339, 112] width 8 height 8
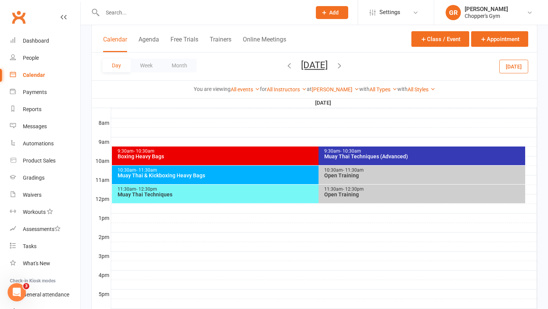
scroll to position [190, 0]
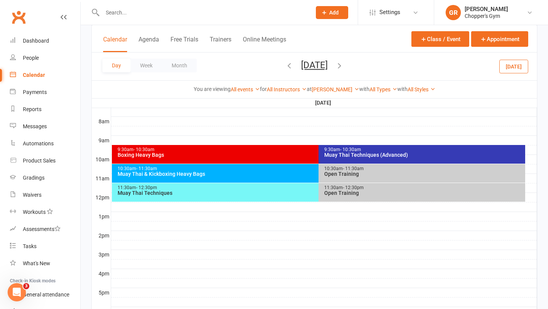
click at [354, 148] on span "- 10:30am" at bounding box center [350, 149] width 21 height 5
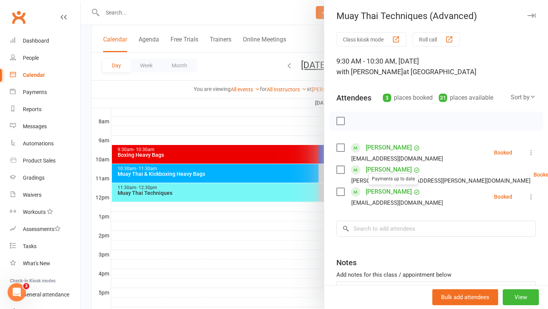
click at [271, 219] on div at bounding box center [314, 154] width 467 height 309
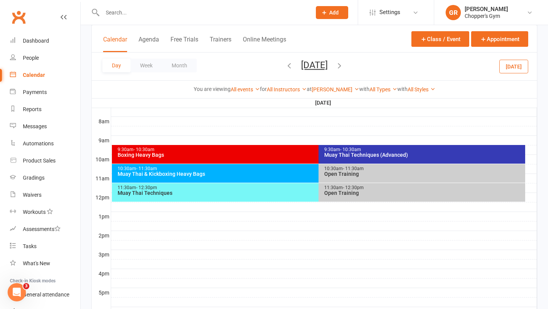
click at [297, 151] on div "9:30am - 10:30am" at bounding box center [316, 149] width 399 height 5
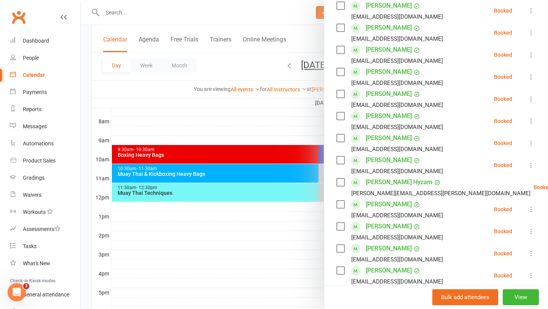
scroll to position [0, 0]
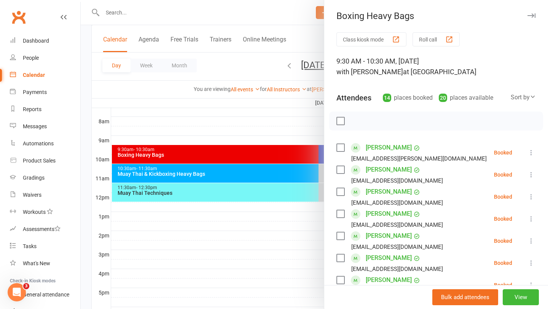
click at [255, 177] on div at bounding box center [314, 154] width 467 height 309
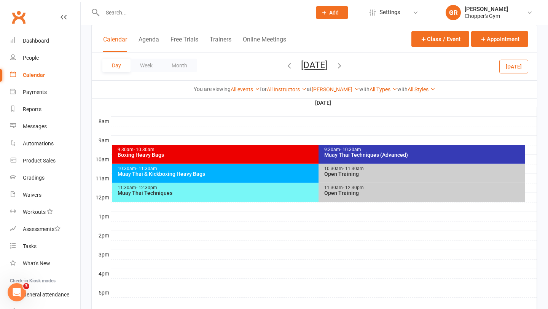
click at [276, 170] on div "10:30am - 11:30am" at bounding box center [316, 168] width 399 height 5
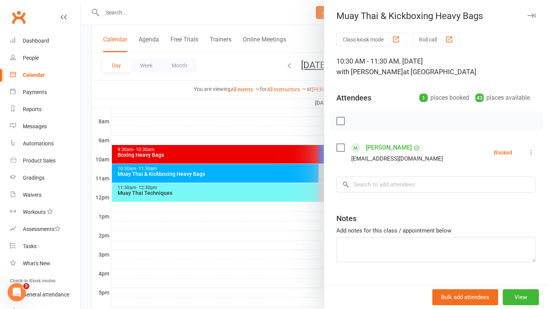
click at [271, 214] on div at bounding box center [314, 154] width 467 height 309
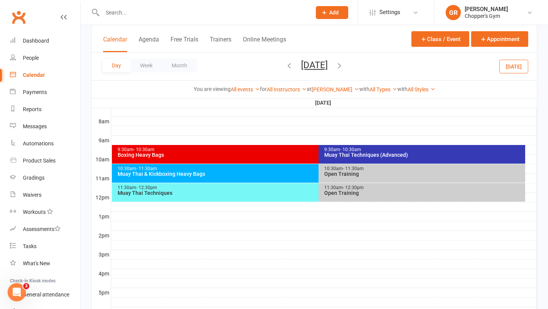
click at [297, 188] on div "11:30am - 12:30pm" at bounding box center [316, 187] width 399 height 5
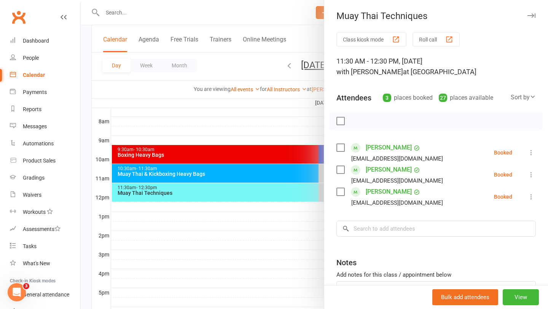
click at [289, 243] on div at bounding box center [314, 154] width 467 height 309
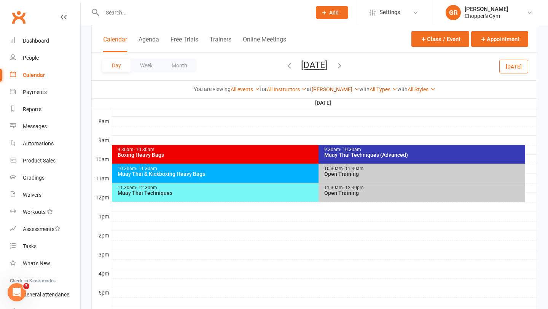
click at [339, 91] on link "Dickson" at bounding box center [336, 89] width 48 height 6
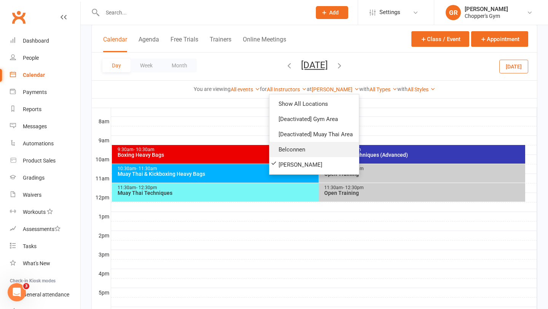
click at [305, 154] on link "Belconnen" at bounding box center [314, 149] width 89 height 15
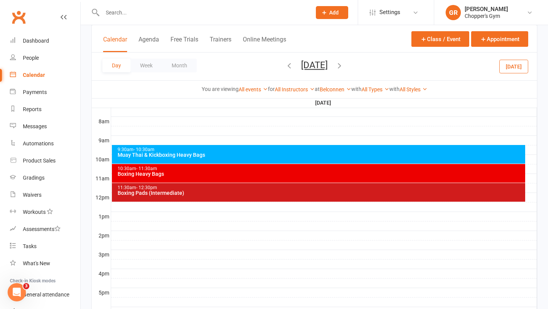
click at [332, 153] on div "Muay Thai & Kickboxing Heavy Bags" at bounding box center [320, 154] width 407 height 5
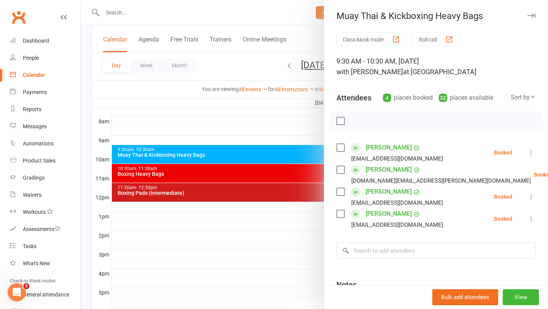
click at [300, 228] on div at bounding box center [314, 154] width 467 height 309
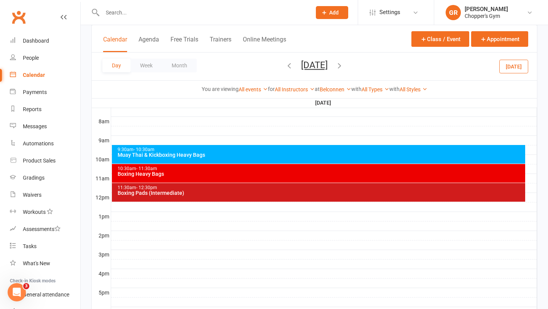
click at [338, 177] on div "10:30am - 11:30am Boxing Heavy Bags" at bounding box center [319, 173] width 414 height 19
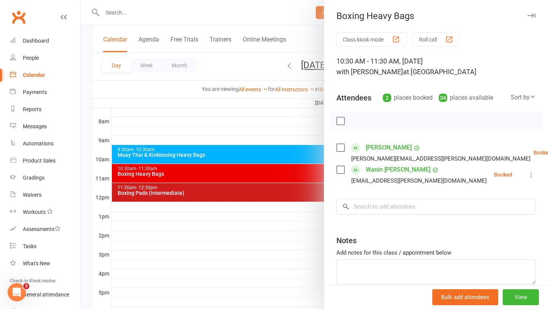
click at [312, 206] on div at bounding box center [314, 154] width 467 height 309
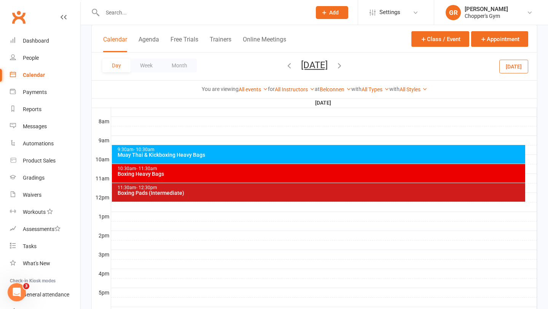
click at [325, 194] on div "Boxing Pads (Intermediate)" at bounding box center [320, 192] width 407 height 5
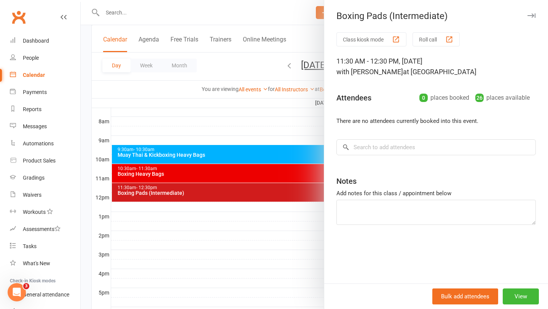
click at [311, 214] on div at bounding box center [314, 154] width 467 height 309
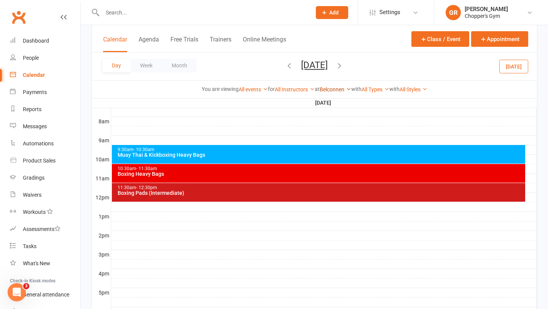
click at [333, 90] on link "Belconnen" at bounding box center [336, 89] width 32 height 6
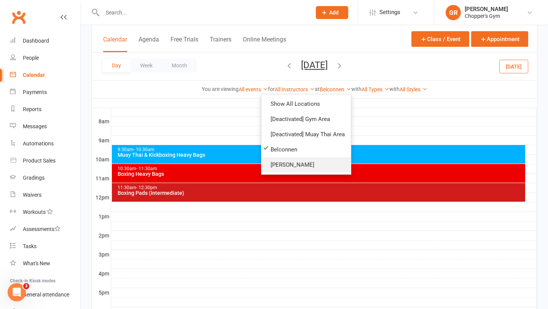
click at [300, 164] on link "Dickson" at bounding box center [306, 164] width 89 height 15
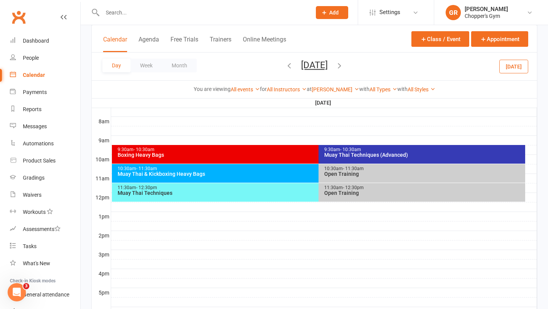
click at [301, 69] on button "Saturday, Aug 16, 2025" at bounding box center [314, 65] width 27 height 11
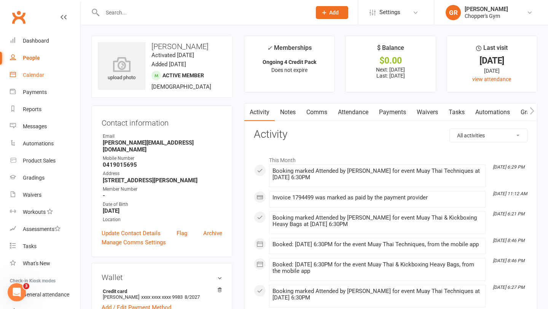
click at [41, 77] on div "Calendar" at bounding box center [33, 75] width 21 height 6
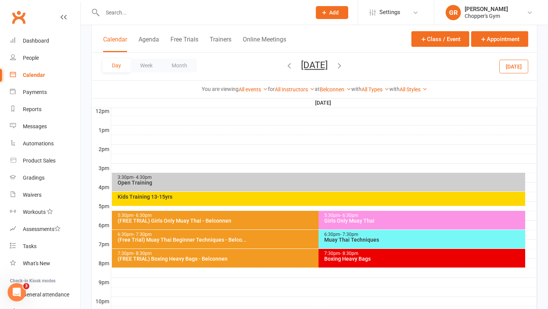
scroll to position [278, 0]
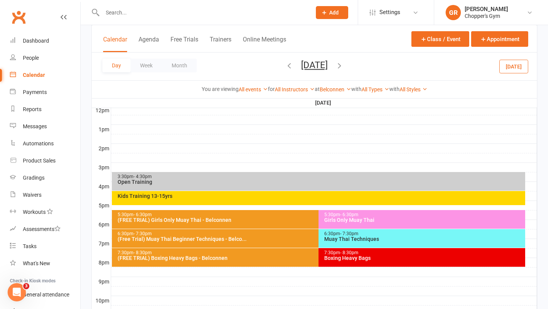
click at [524, 65] on button "[DATE]" at bounding box center [513, 66] width 29 height 14
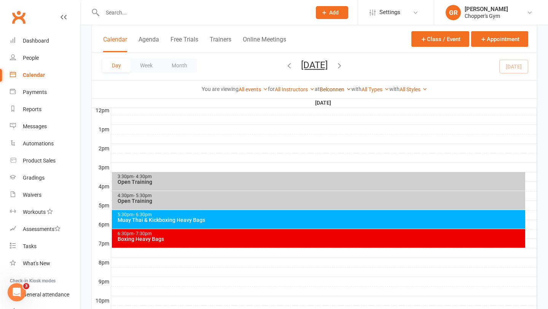
click at [338, 87] on link "Belconnen" at bounding box center [336, 89] width 32 height 6
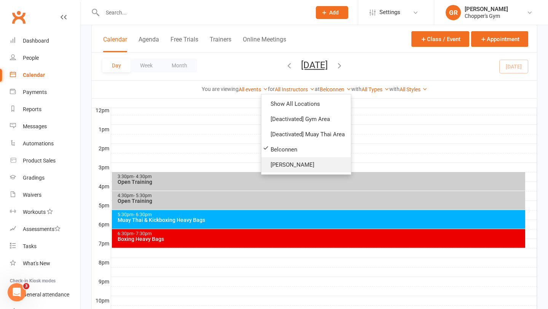
click at [298, 166] on link "[PERSON_NAME]" at bounding box center [306, 164] width 89 height 15
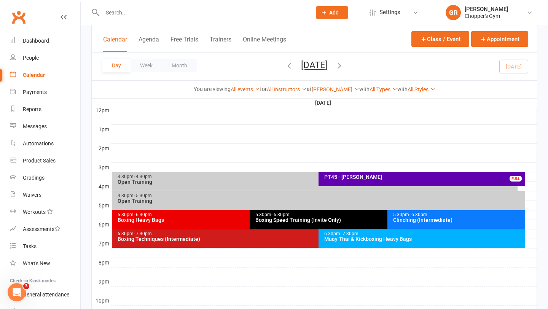
click at [248, 238] on div "Boxing Techniques (Intermediate)" at bounding box center [316, 238] width 399 height 5
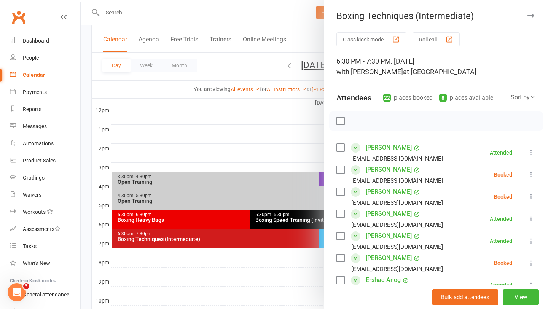
click at [533, 198] on icon at bounding box center [532, 197] width 8 height 8
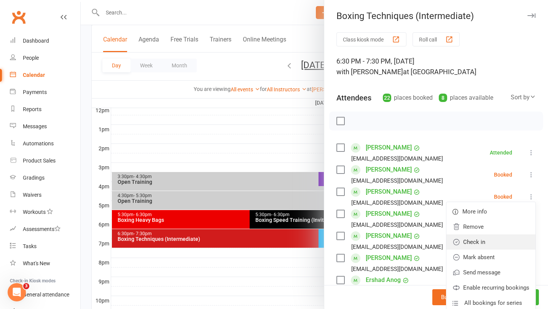
click at [478, 244] on link "Check in" at bounding box center [491, 242] width 89 height 15
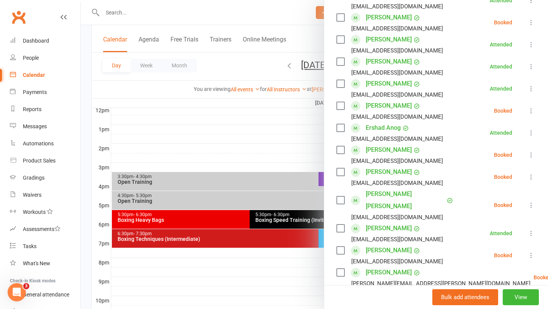
scroll to position [161, 0]
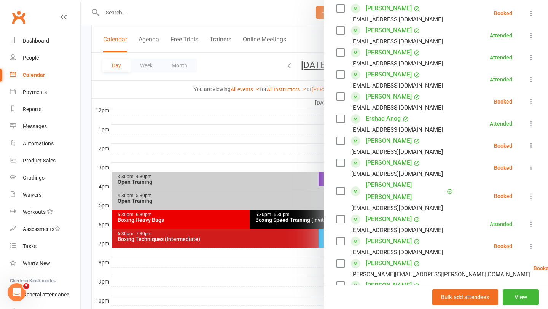
click at [532, 192] on icon at bounding box center [532, 196] width 8 height 8
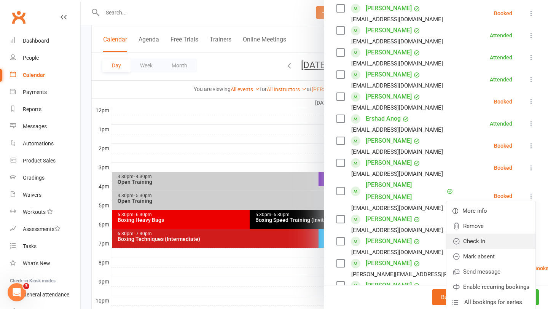
click at [502, 234] on link "Check in" at bounding box center [491, 241] width 89 height 15
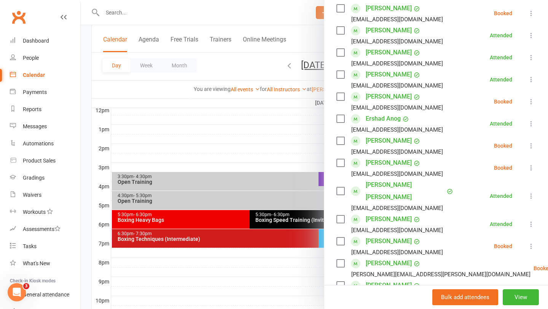
click at [262, 142] on div at bounding box center [314, 154] width 467 height 309
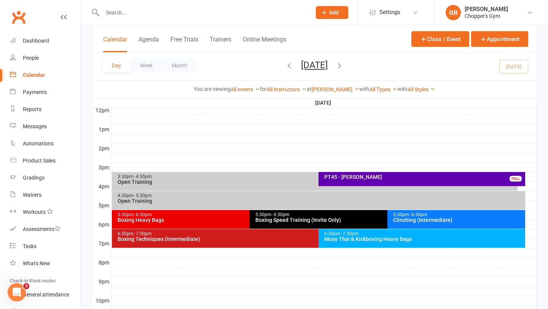
click at [385, 239] on div "Muay Thai & Kickboxing Heavy Bags" at bounding box center [424, 238] width 200 height 5
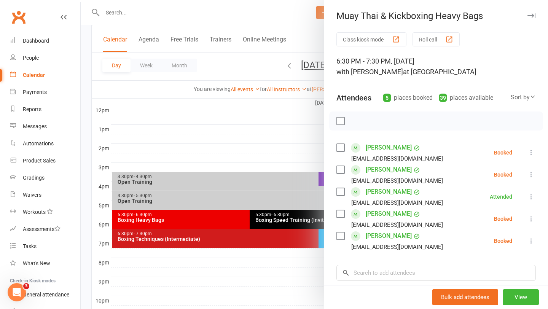
click at [533, 219] on icon at bounding box center [532, 219] width 8 height 8
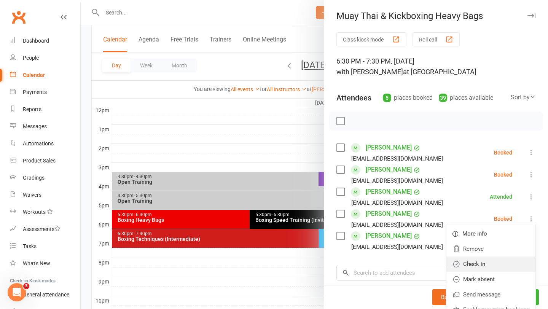
click at [482, 270] on link "Check in" at bounding box center [491, 264] width 89 height 15
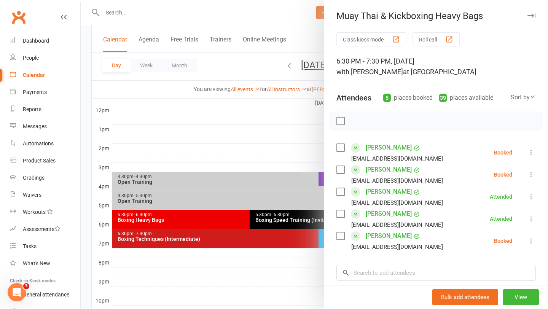
click at [248, 152] on div at bounding box center [314, 154] width 467 height 309
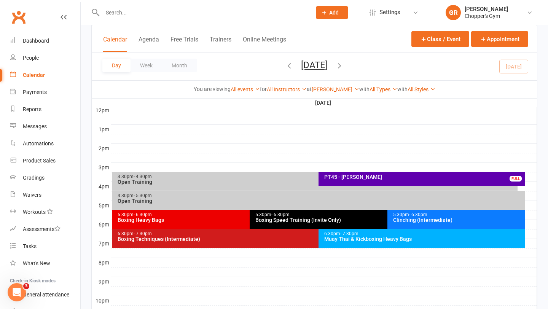
click at [289, 235] on div "6:30pm - 7:30pm" at bounding box center [316, 233] width 399 height 5
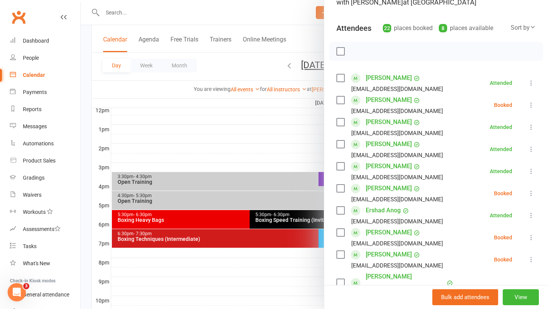
scroll to position [80, 0]
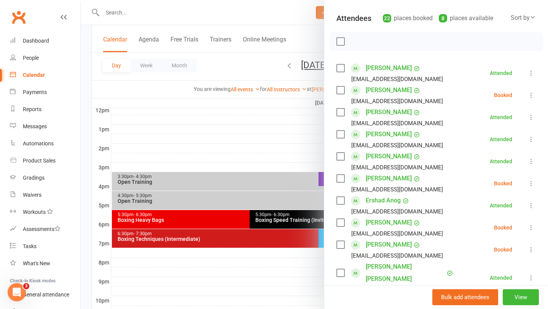
click at [530, 183] on icon at bounding box center [532, 184] width 8 height 8
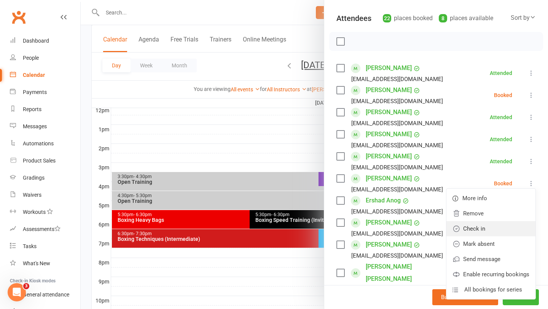
click at [485, 228] on link "Check in" at bounding box center [491, 228] width 89 height 15
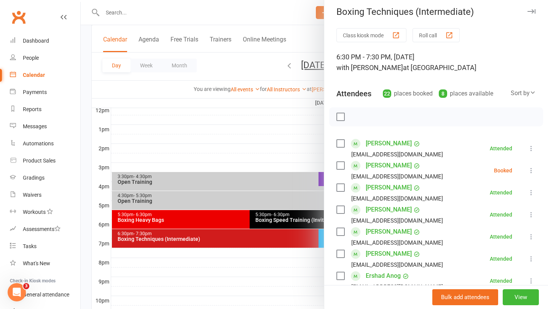
scroll to position [0, 0]
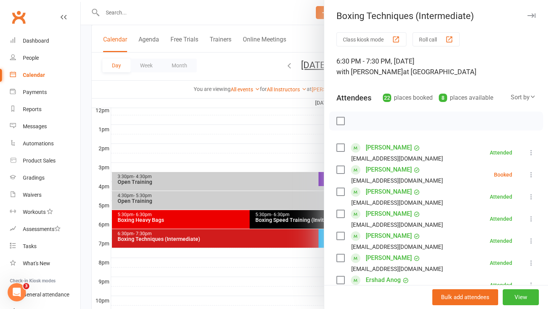
click at [273, 125] on div at bounding box center [314, 154] width 467 height 309
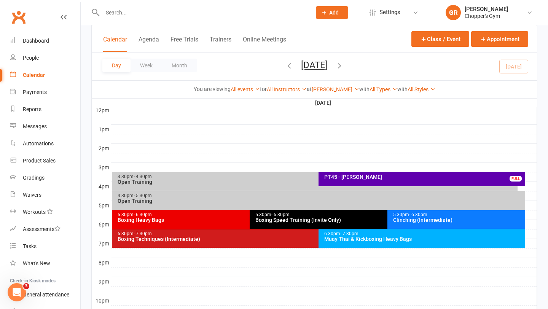
click at [409, 233] on div "6:30pm - 7:30pm" at bounding box center [424, 233] width 200 height 5
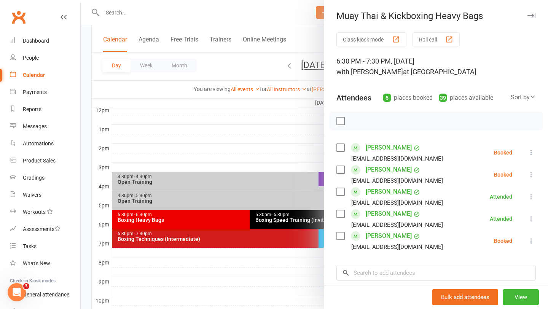
click at [529, 242] on icon at bounding box center [532, 241] width 8 height 8
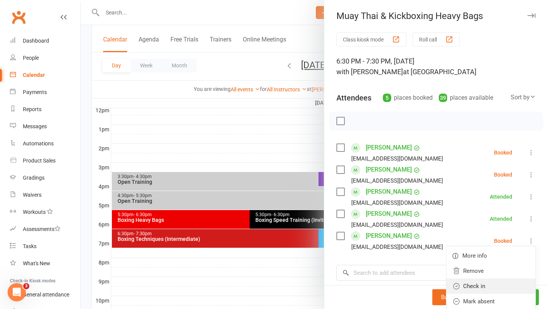
click at [481, 287] on link "Check in" at bounding box center [491, 286] width 89 height 15
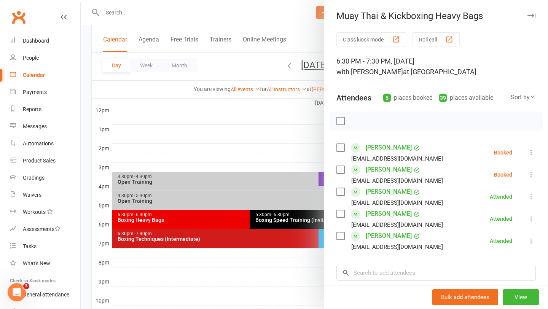
click at [274, 157] on div at bounding box center [314, 154] width 467 height 309
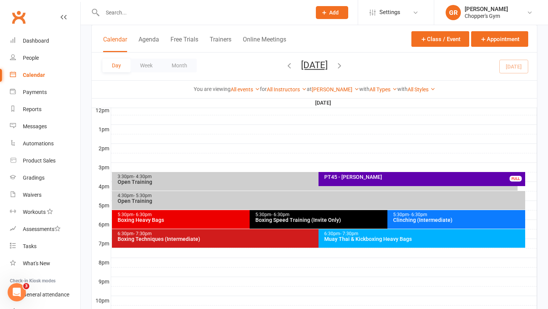
click at [295, 241] on div "Boxing Techniques (Intermediate)" at bounding box center [316, 238] width 399 height 5
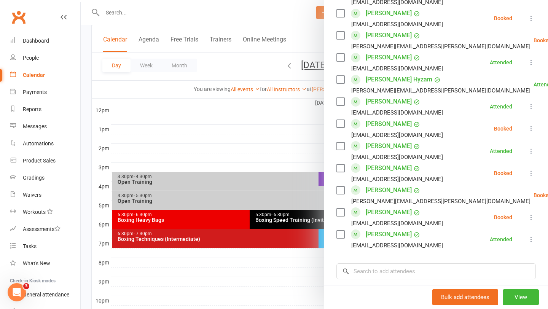
scroll to position [389, 0]
click at [531, 214] on icon at bounding box center [532, 218] width 8 height 8
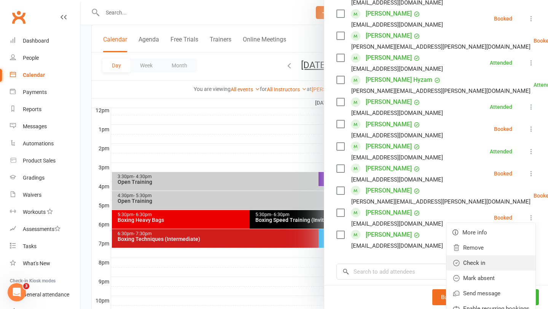
click at [486, 255] on link "Check in" at bounding box center [491, 262] width 89 height 15
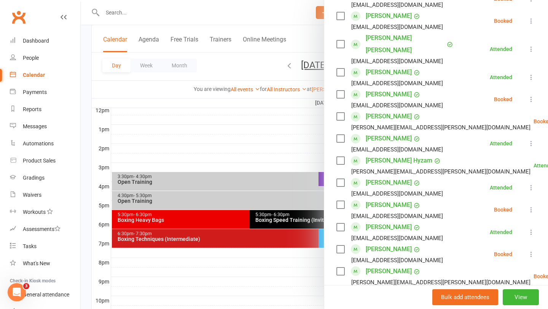
scroll to position [291, 0]
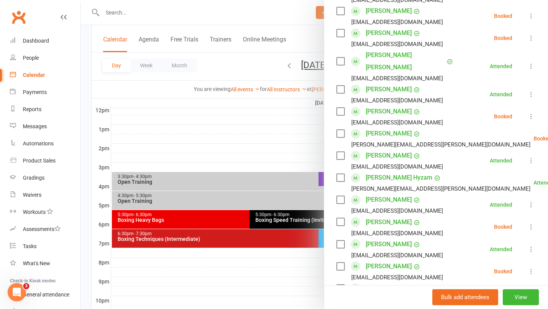
click at [530, 113] on icon at bounding box center [532, 117] width 8 height 8
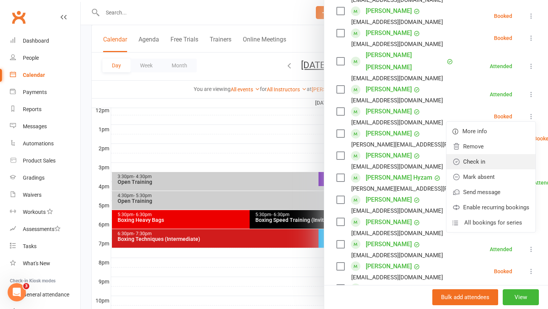
click at [490, 154] on link "Check in" at bounding box center [491, 161] width 89 height 15
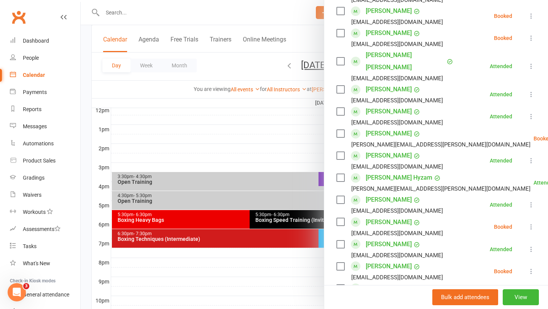
click at [300, 134] on div at bounding box center [314, 154] width 467 height 309
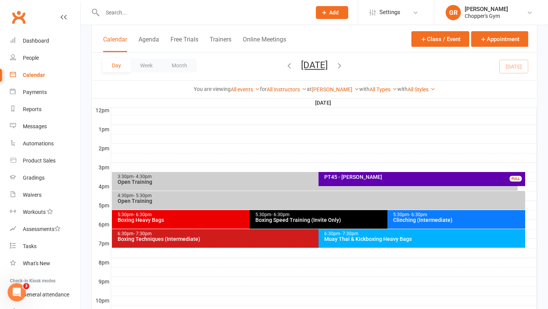
click at [455, 219] on div "Clinching (Intermediate)" at bounding box center [458, 219] width 131 height 5
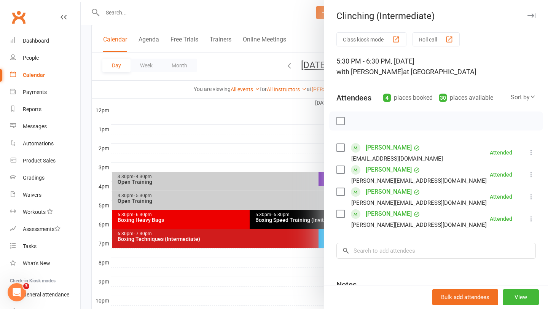
click at [233, 220] on div at bounding box center [314, 154] width 467 height 309
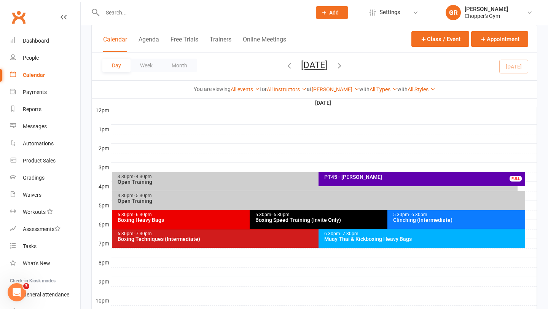
click at [372, 237] on div "Muay Thai & Kickboxing Heavy Bags" at bounding box center [424, 238] width 200 height 5
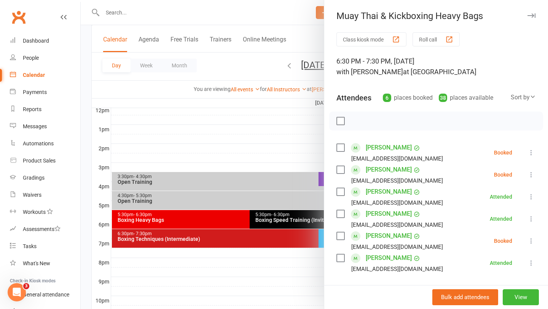
scroll to position [4, 0]
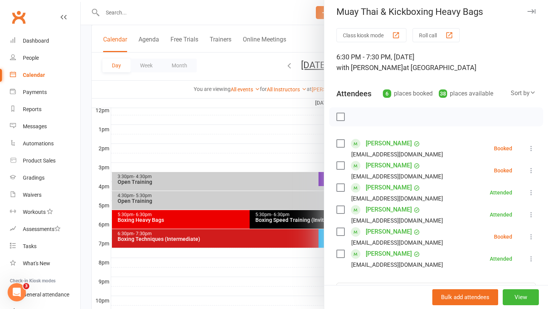
click at [531, 237] on icon at bounding box center [532, 237] width 8 height 8
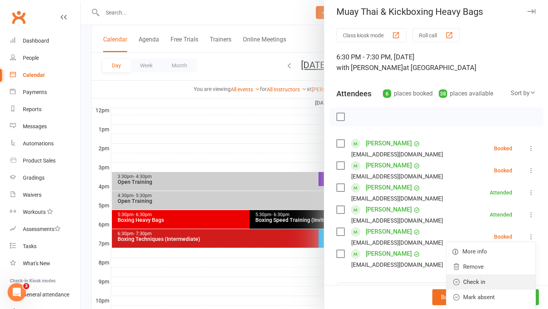
click at [488, 280] on link "Check in" at bounding box center [491, 281] width 89 height 15
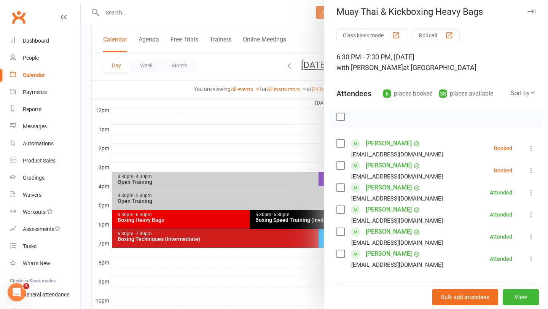
click at [531, 148] on icon at bounding box center [532, 149] width 8 height 8
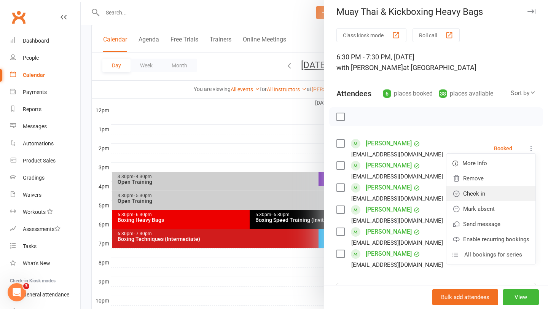
click at [495, 190] on link "Check in" at bounding box center [491, 193] width 89 height 15
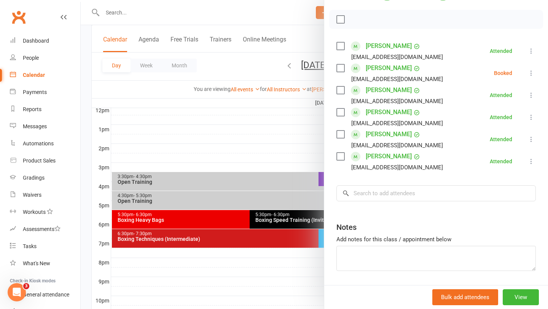
scroll to position [117, 0]
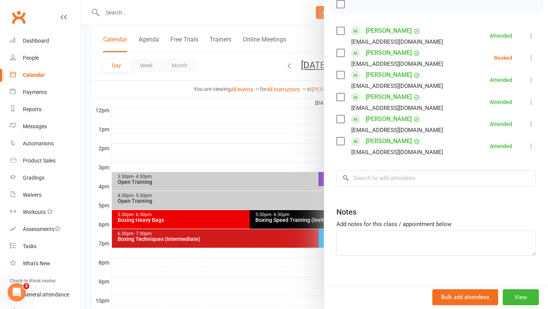
click at [272, 88] on div at bounding box center [314, 154] width 467 height 309
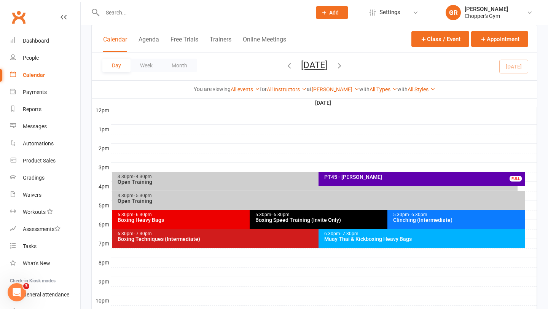
click at [209, 216] on div "5:30pm - 6:30pm" at bounding box center [247, 214] width 261 height 5
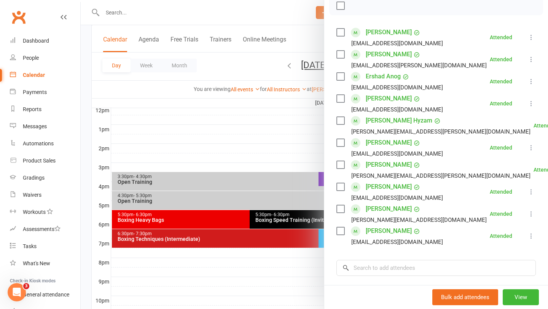
scroll to position [125, 0]
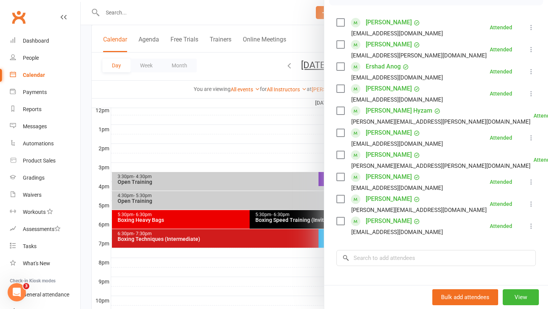
click at [255, 247] on div at bounding box center [314, 154] width 467 height 309
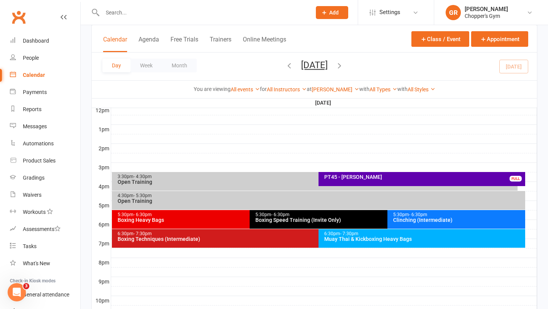
click at [282, 240] on div "Boxing Techniques (Intermediate)" at bounding box center [316, 238] width 399 height 5
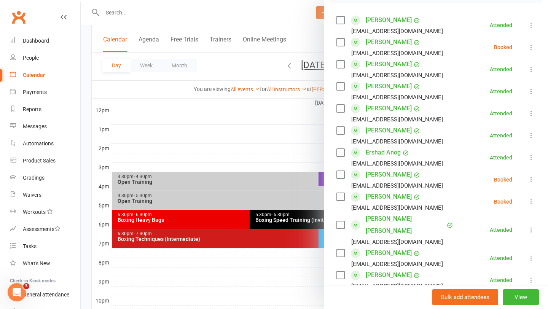
scroll to position [126, 0]
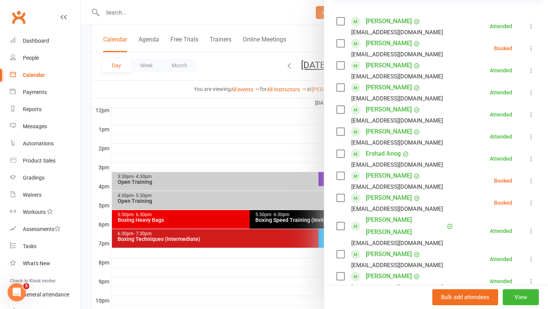
click at [284, 137] on div at bounding box center [314, 154] width 467 height 309
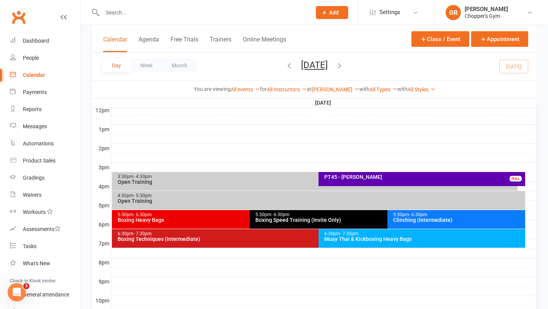
click at [405, 236] on div "Muay Thai & Kickboxing Heavy Bags" at bounding box center [424, 238] width 200 height 5
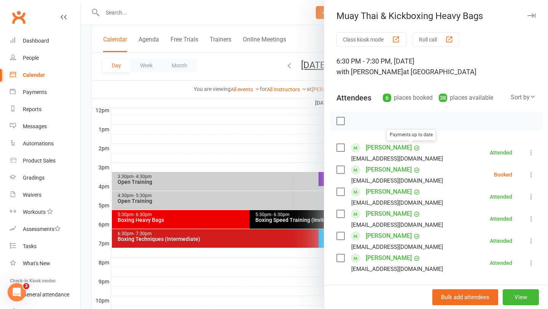
click at [382, 146] on link "Andrew Byrnes" at bounding box center [389, 148] width 46 height 12
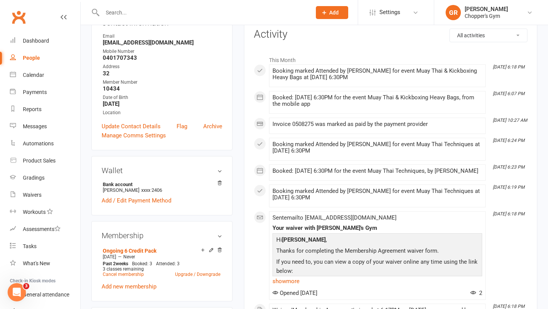
scroll to position [100, 0]
click at [46, 158] on div "Product Sales" at bounding box center [39, 161] width 33 height 6
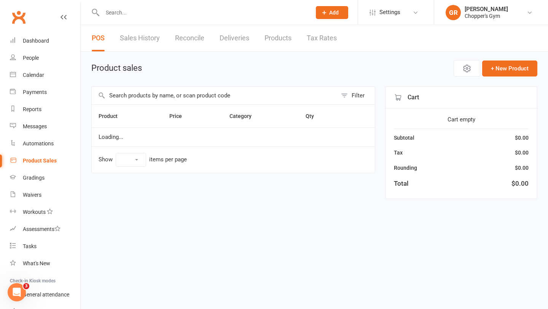
select select "100"
click at [226, 95] on input "text" at bounding box center [215, 96] width 246 height 18
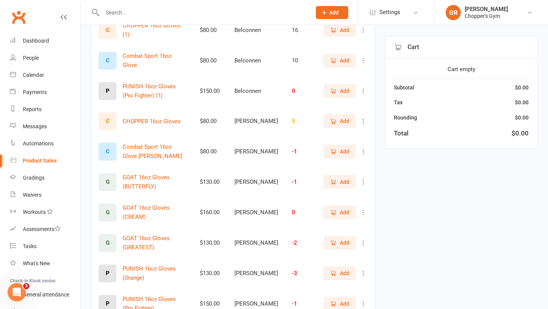
scroll to position [115, 0]
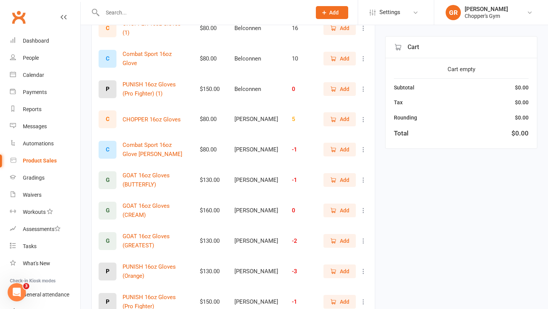
click at [346, 118] on span "Add" at bounding box center [345, 119] width 10 height 8
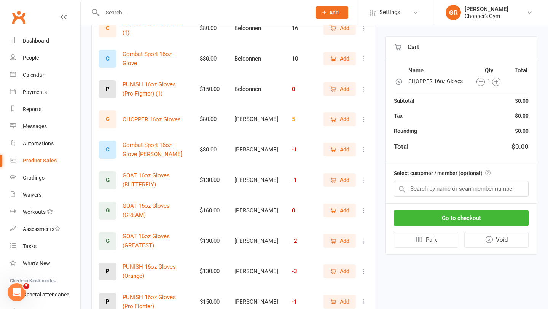
scroll to position [0, 0]
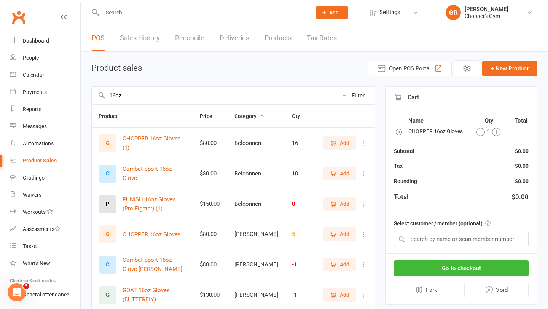
click at [261, 98] on input "16oz" at bounding box center [215, 96] width 246 height 18
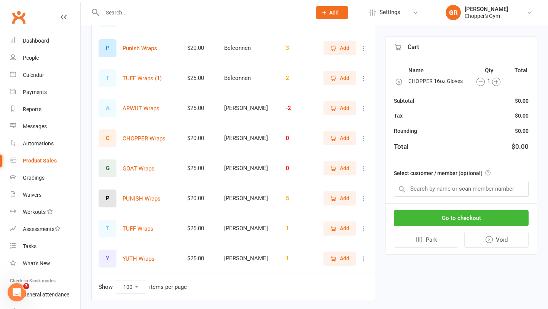
scroll to position [124, 0]
type input "wraps"
click at [341, 200] on span "Add" at bounding box center [345, 199] width 10 height 8
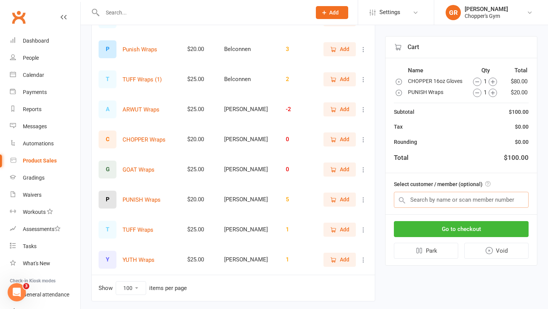
click at [440, 198] on input "text" at bounding box center [461, 200] width 135 height 16
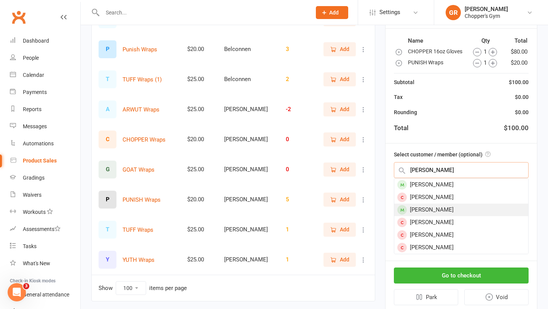
type input "andrew b"
click at [456, 209] on div "Andrew Byrnes" at bounding box center [461, 210] width 134 height 13
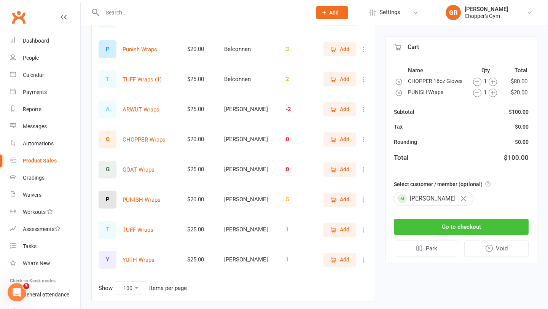
click at [462, 227] on button "Go to checkout" at bounding box center [461, 227] width 135 height 16
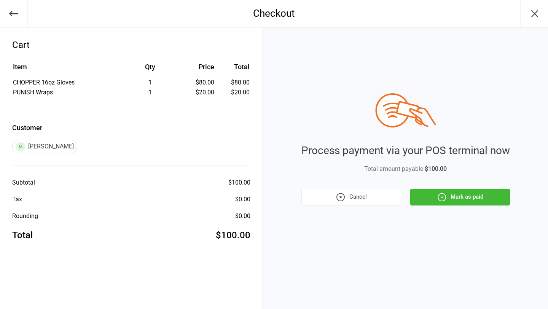
click at [466, 201] on button "Mark as paid" at bounding box center [460, 197] width 100 height 17
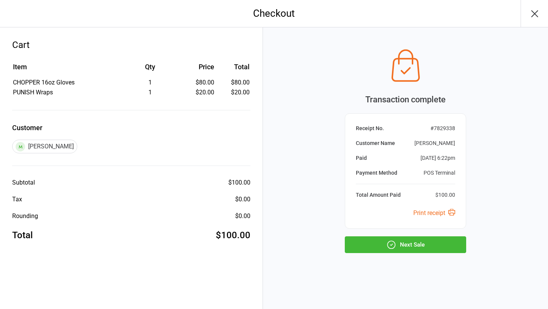
click at [391, 254] on div "Transaction complete Receipt No. # 7829338 Customer Name [PERSON_NAME] Paid [DA…" at bounding box center [405, 168] width 285 height 282
click at [402, 248] on button "Next Sale" at bounding box center [405, 244] width 121 height 17
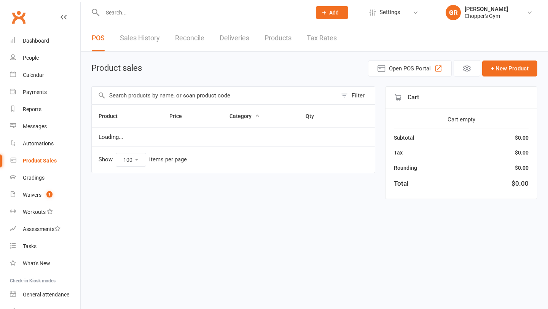
select select "100"
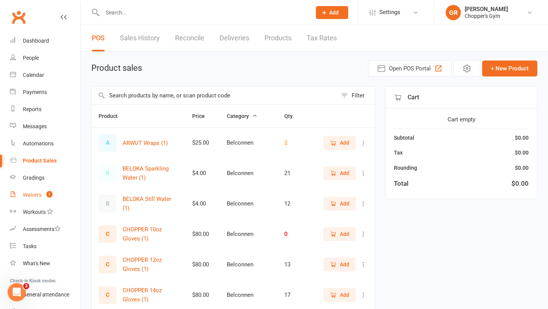
click at [38, 195] on div "Waivers" at bounding box center [32, 195] width 19 height 6
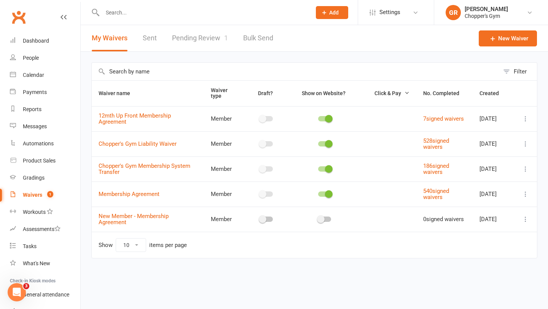
click at [198, 34] on link "Pending Review 1" at bounding box center [200, 38] width 56 height 26
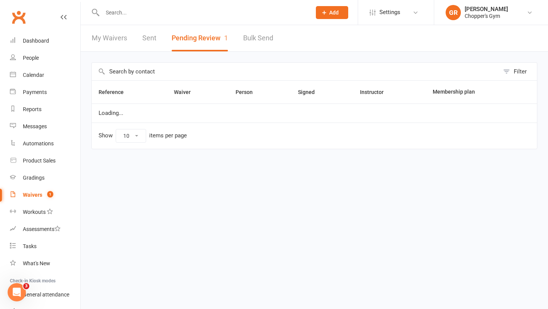
select select "50"
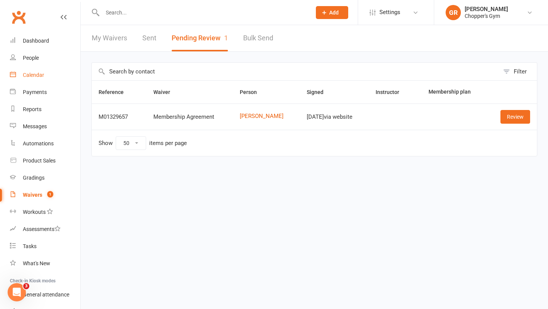
click at [38, 77] on div "Calendar" at bounding box center [33, 75] width 21 height 6
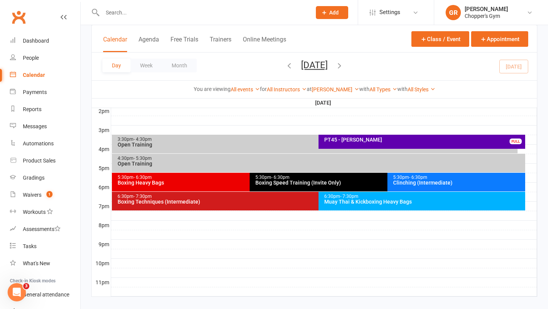
scroll to position [324, 0]
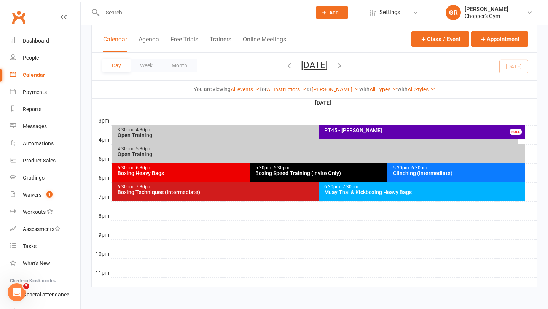
click at [280, 187] on div "6:30pm - 7:30pm" at bounding box center [316, 187] width 399 height 5
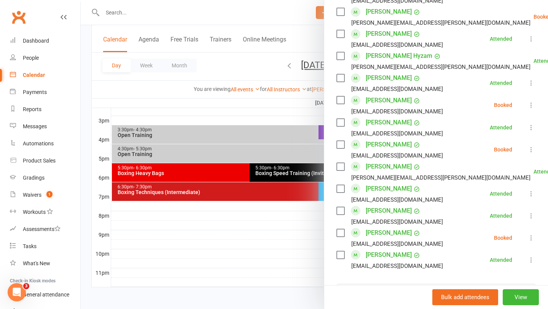
scroll to position [412, 0]
click at [534, 147] on icon at bounding box center [532, 151] width 8 height 8
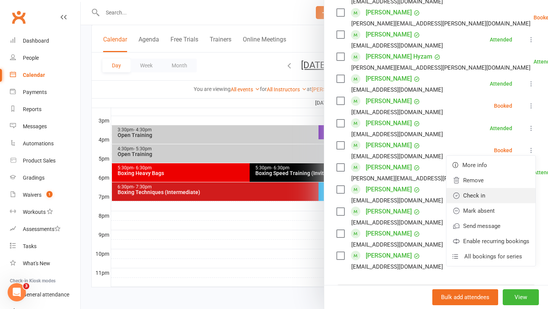
click at [480, 188] on link "Check in" at bounding box center [491, 195] width 89 height 15
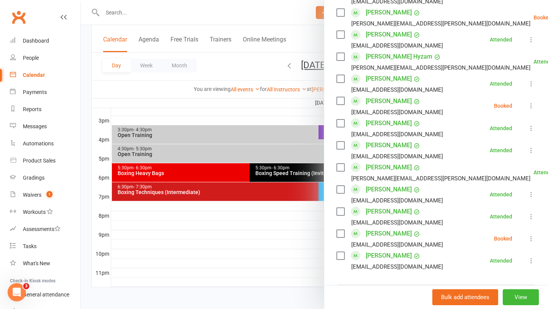
scroll to position [452, 0]
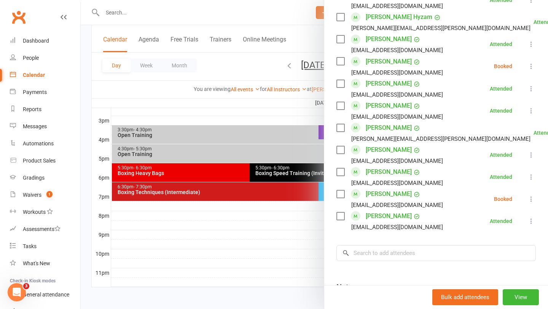
click at [530, 195] on icon at bounding box center [532, 199] width 8 height 8
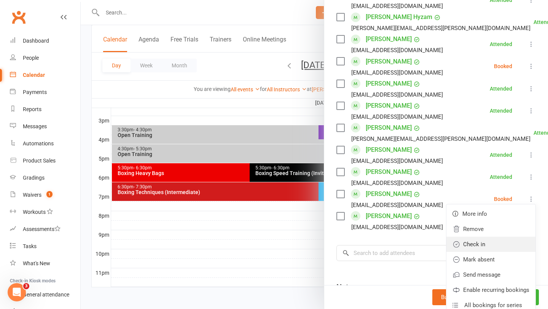
click at [488, 237] on link "Check in" at bounding box center [491, 244] width 89 height 15
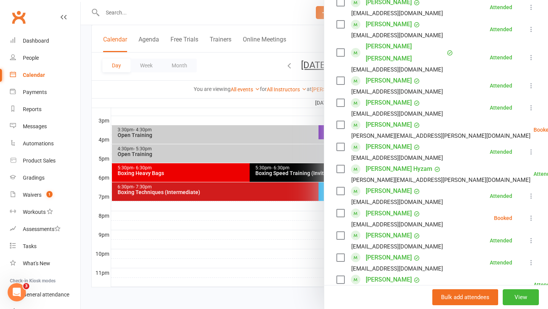
scroll to position [295, 0]
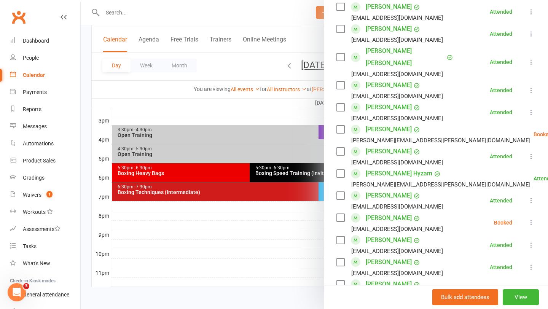
click at [290, 127] on div at bounding box center [314, 154] width 467 height 309
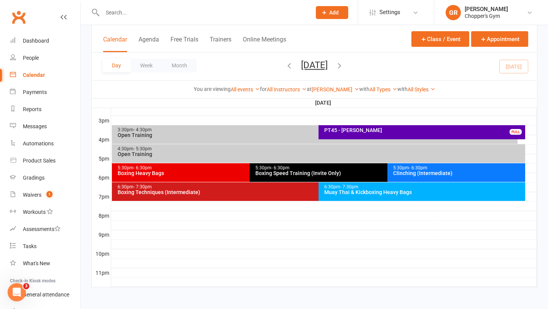
click at [420, 190] on div "Muay Thai & Kickboxing Heavy Bags" at bounding box center [424, 192] width 200 height 5
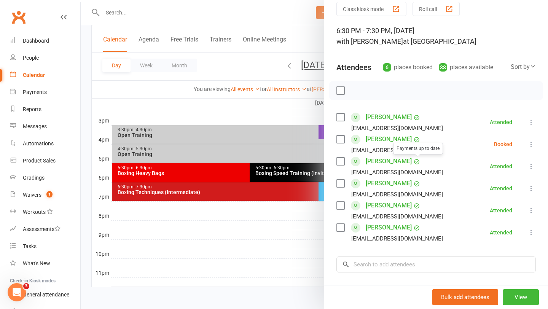
scroll to position [31, 0]
click at [533, 144] on icon at bounding box center [532, 144] width 8 height 8
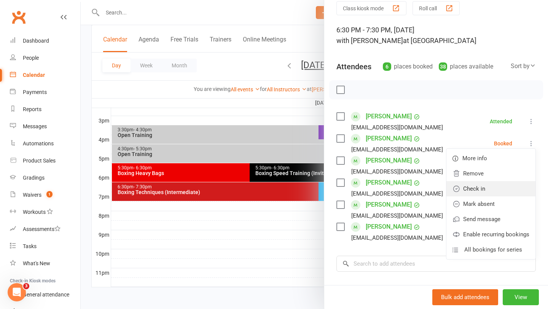
click at [479, 189] on link "Check in" at bounding box center [491, 188] width 89 height 15
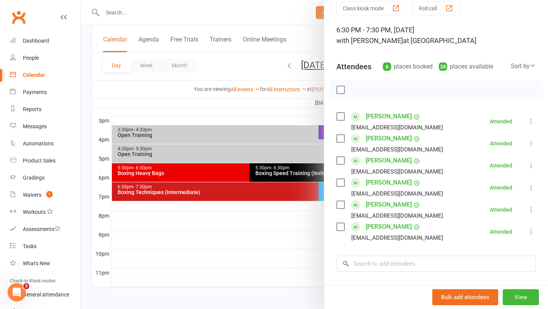
click at [304, 266] on div at bounding box center [314, 154] width 467 height 309
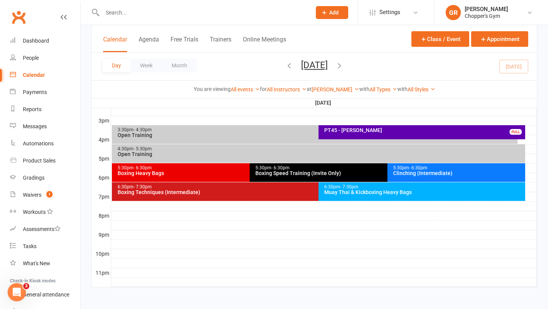
click at [289, 190] on div "Boxing Techniques (Intermediate)" at bounding box center [316, 192] width 399 height 5
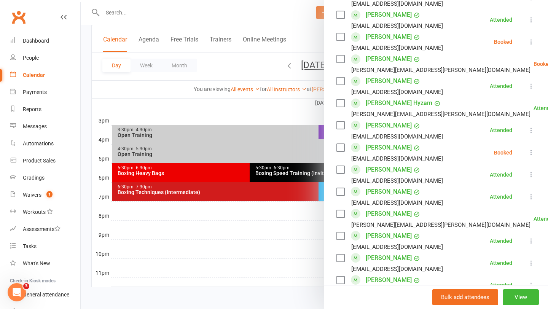
scroll to position [387, 0]
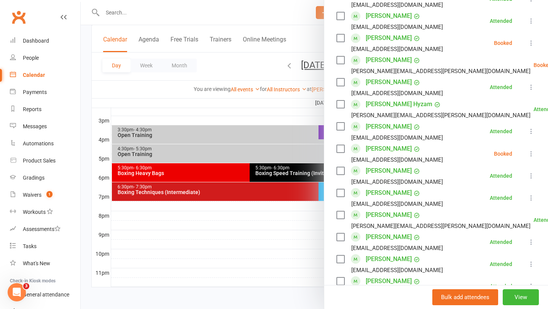
click at [530, 39] on icon at bounding box center [532, 43] width 8 height 8
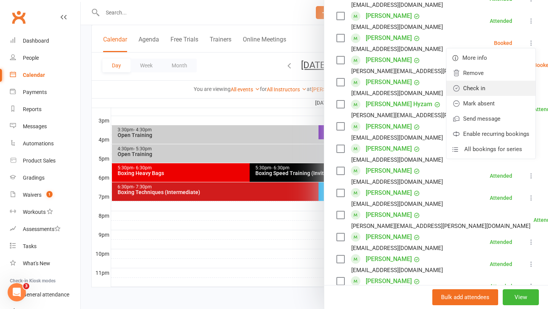
click at [506, 81] on link "Check in" at bounding box center [491, 88] width 89 height 15
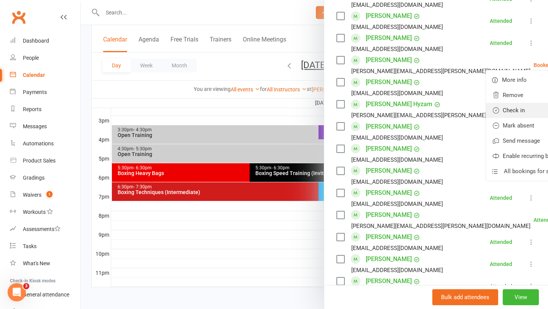
click at [495, 103] on link "Check in" at bounding box center [530, 110] width 89 height 15
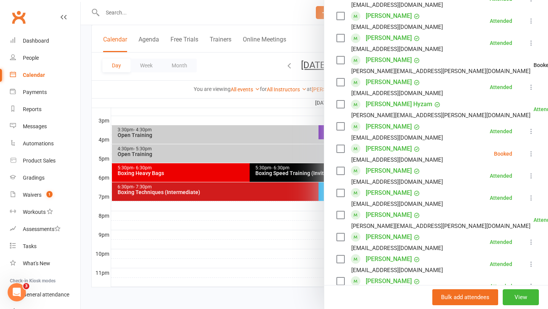
click at [532, 150] on icon at bounding box center [532, 154] width 8 height 8
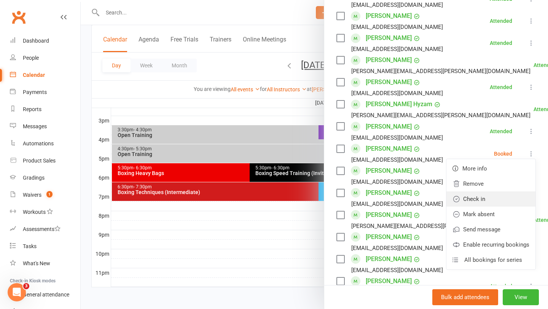
click at [484, 191] on link "Check in" at bounding box center [491, 198] width 89 height 15
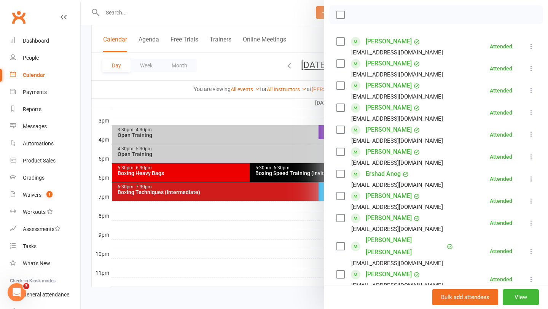
scroll to position [99, 0]
